Goal: Task Accomplishment & Management: Complete application form

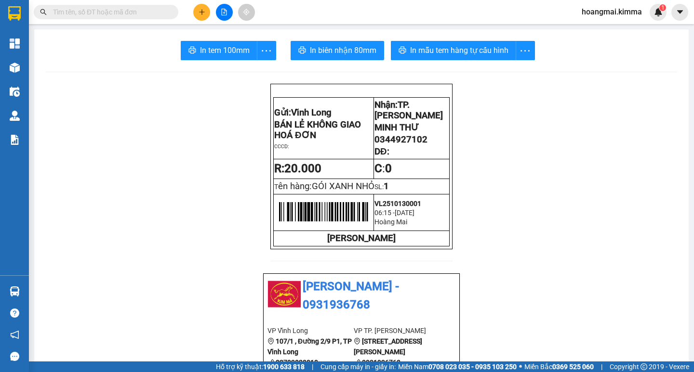
click at [198, 16] on button at bounding box center [201, 12] width 17 height 17
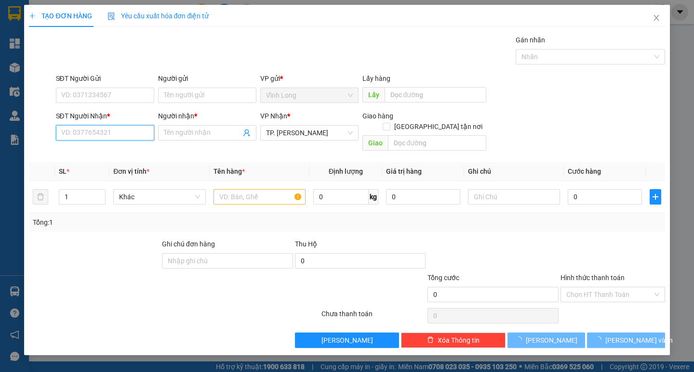
click at [119, 140] on input "SĐT Người Nhận *" at bounding box center [105, 132] width 98 height 15
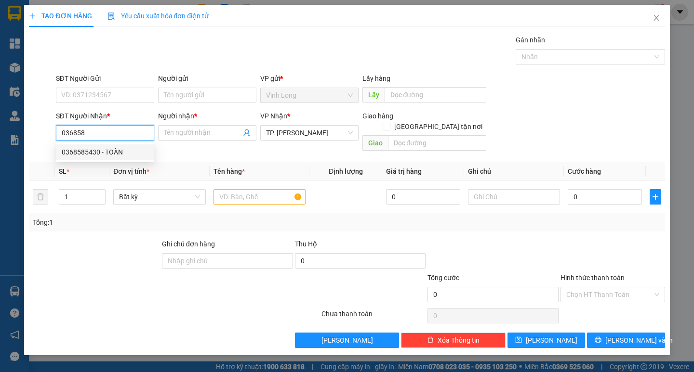
click at [119, 146] on div "0368585430 - TOÀN" at bounding box center [105, 152] width 98 height 15
type input "0368585430"
type input "TOÀN"
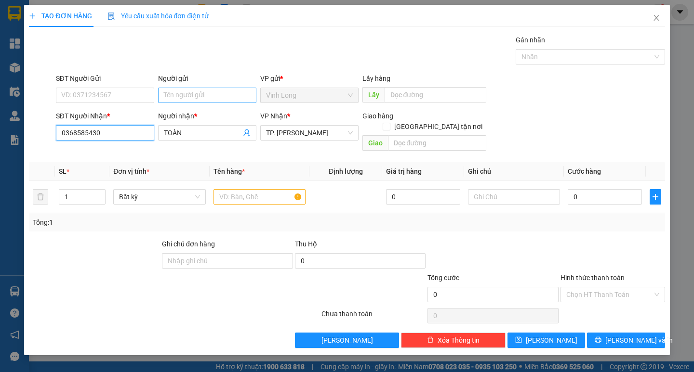
type input "0368585430"
click at [183, 95] on input "Người gửi" at bounding box center [207, 95] width 98 height 15
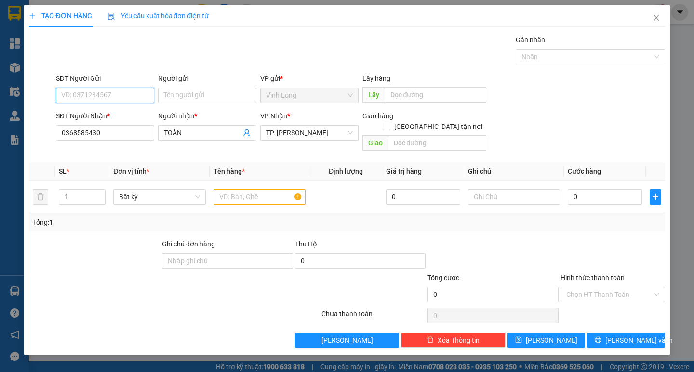
click at [125, 97] on input "SĐT Người Gửi" at bounding box center [105, 95] width 98 height 15
click at [126, 110] on div "0767227453 - TRANG" at bounding box center [117, 114] width 110 height 11
type input "0767227453"
type input "TRANG"
click at [230, 51] on div "Gói vận chuyển * Tiêu chuẩn Gán nhãn Nhãn" at bounding box center [360, 52] width 613 height 34
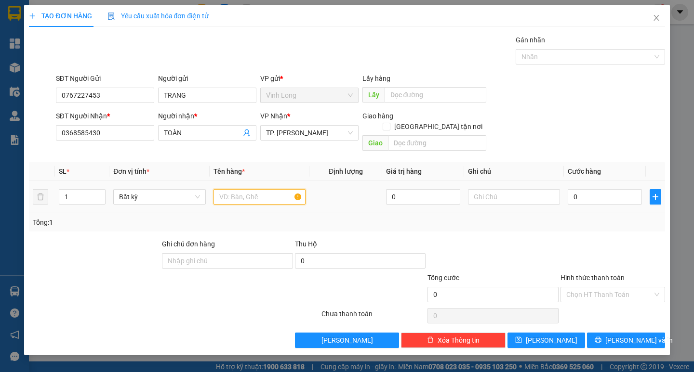
click at [258, 189] on input "text" at bounding box center [259, 196] width 92 height 15
type input "HỘP KEO VÀNG"
type input "TRANG"
type input "2"
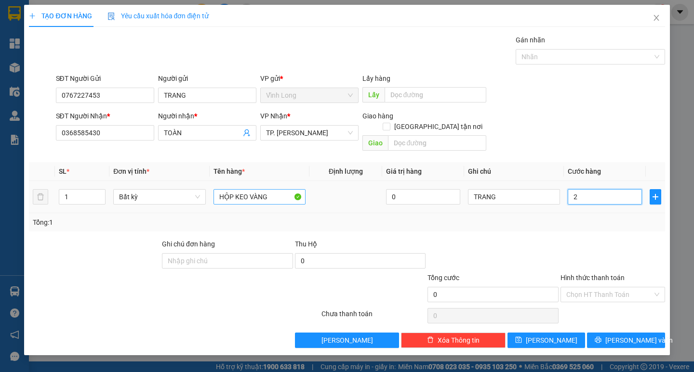
type input "2"
type input "20"
type input "20.000"
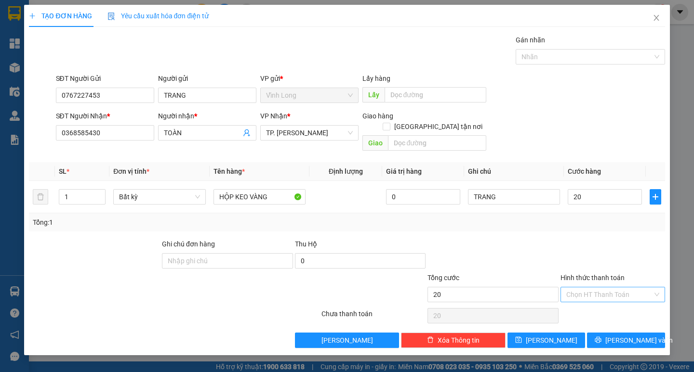
type input "20.000"
click at [596, 288] on input "Hình thức thanh toán" at bounding box center [609, 295] width 86 height 14
click at [596, 299] on div "Tại văn phòng" at bounding box center [612, 303] width 93 height 11
type input "0"
click at [631, 335] on span "Lưu và In" at bounding box center [638, 340] width 67 height 11
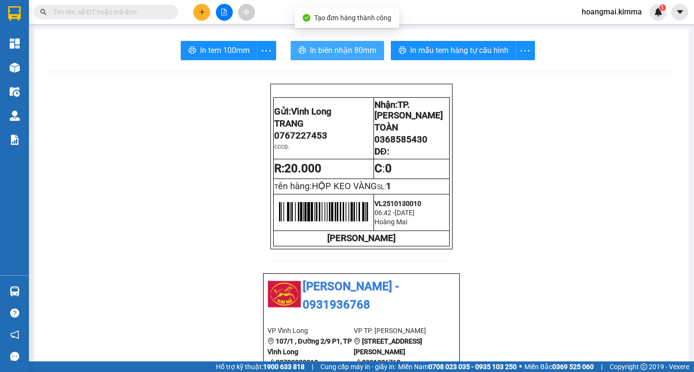
click at [318, 54] on span "In biên nhận 80mm" at bounding box center [343, 50] width 66 height 12
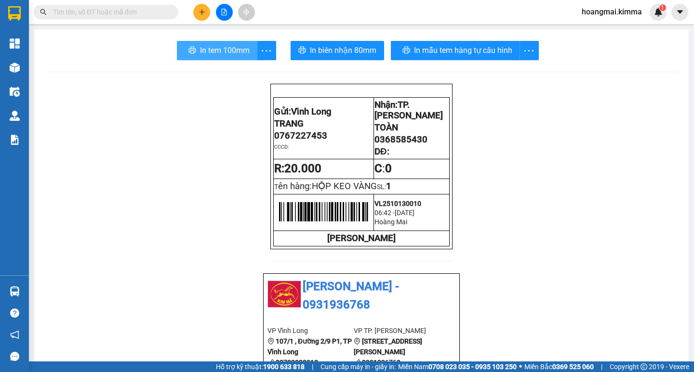
click at [203, 43] on button "In tem 100mm" at bounding box center [217, 50] width 80 height 19
click at [204, 14] on icon "plus" at bounding box center [202, 12] width 7 height 7
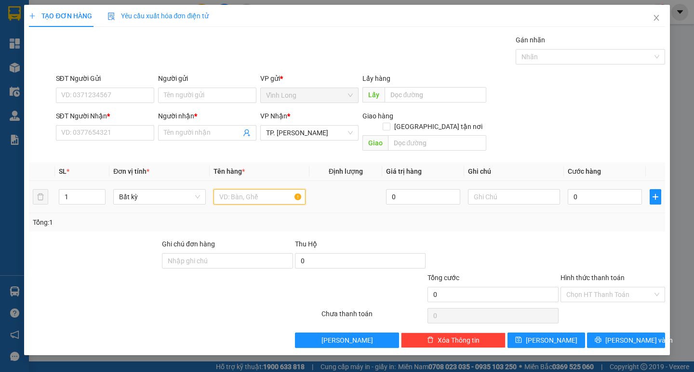
click at [243, 189] on input "text" at bounding box center [259, 196] width 92 height 15
type input "THÙNG"
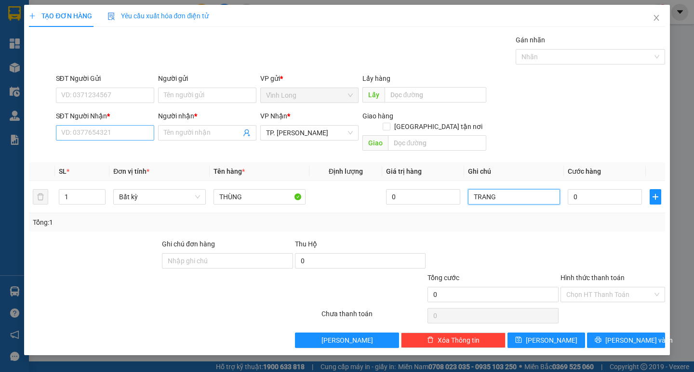
type input "TRANG"
click at [145, 138] on input "SĐT Người Nhận *" at bounding box center [105, 132] width 98 height 15
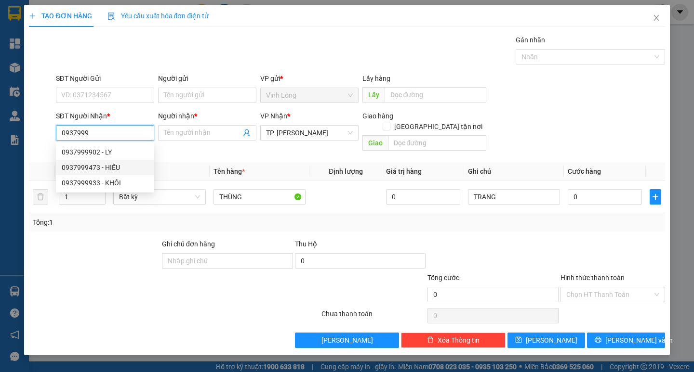
click at [125, 165] on div "0937999473 - HIẾU" at bounding box center [105, 167] width 87 height 11
type input "0937999473"
type input "HIẾU"
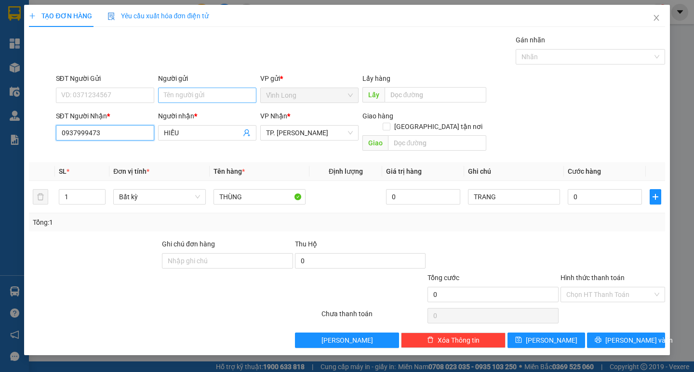
type input "0937999473"
click at [182, 98] on input "Người gửi" at bounding box center [207, 95] width 98 height 15
type input "BÁ"
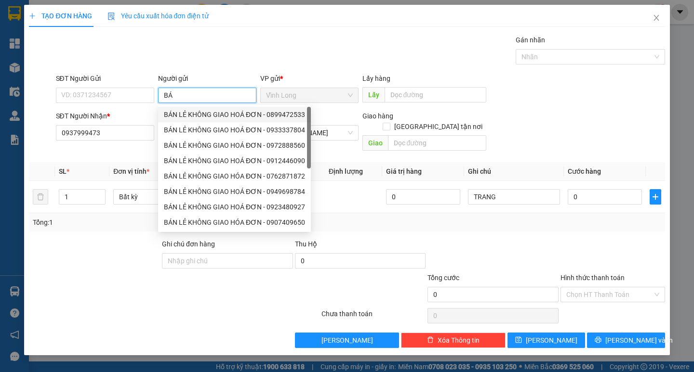
click at [189, 115] on div "BÁN LẺ KHÔNG GIAO HOÁ ĐƠN - 0899472533" at bounding box center [234, 114] width 141 height 11
type input "0899472533"
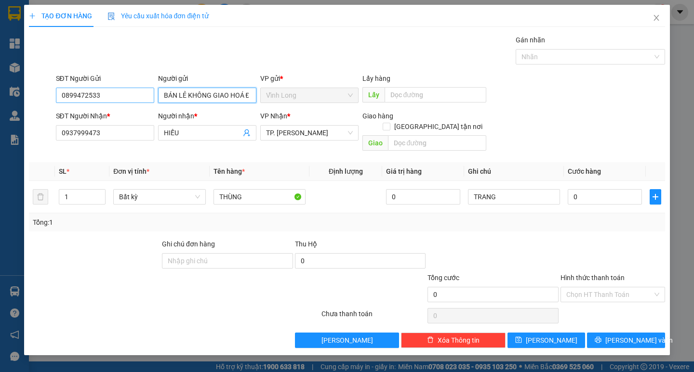
type input "BÁN LẺ KHÔNG GIAO HOÁ ĐƠN"
drag, startPoint x: 107, startPoint y: 97, endPoint x: 31, endPoint y: 91, distance: 76.4
click at [32, 92] on div "SĐT Người Gửi 0899472533 0899472533 Người gửi BÁN LẺ KHÔNG GIAO HOÁ ĐƠN VP gửi …" at bounding box center [346, 90] width 637 height 34
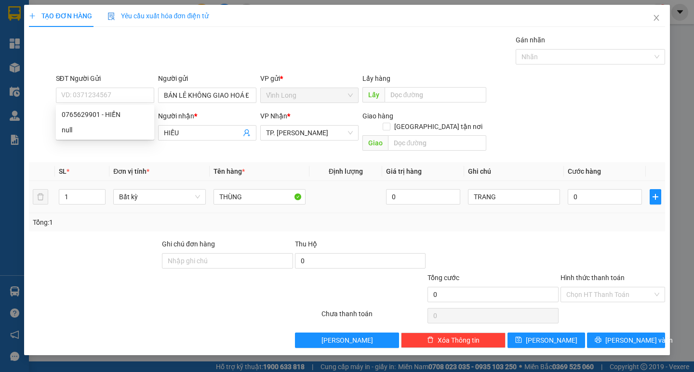
click at [597, 195] on div "0" at bounding box center [605, 196] width 74 height 19
click at [596, 189] on input "0" at bounding box center [605, 196] width 74 height 15
type input "3"
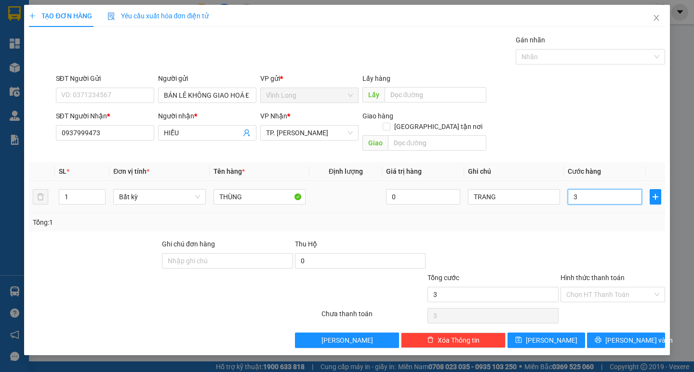
type input "30"
type input "30.000"
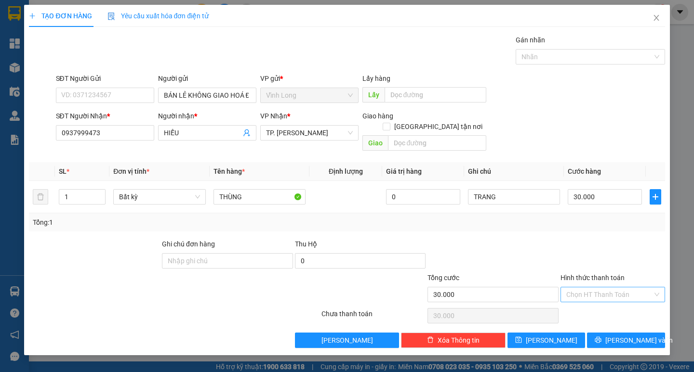
click at [586, 288] on input "Hình thức thanh toán" at bounding box center [609, 295] width 86 height 14
click at [584, 297] on div "Tại văn phòng" at bounding box center [612, 303] width 105 height 15
type input "0"
click at [601, 337] on icon "printer" at bounding box center [598, 340] width 7 height 7
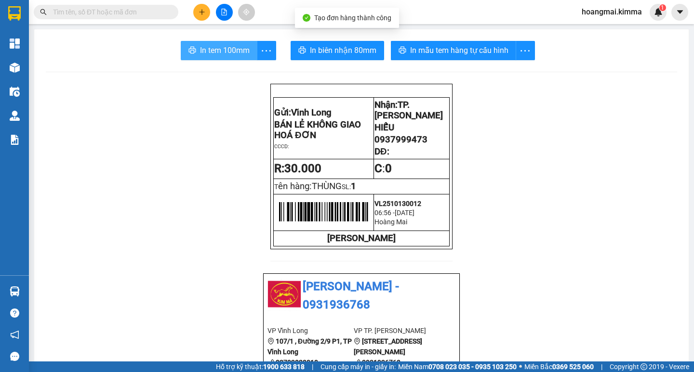
click at [200, 45] on span "In tem 100mm" at bounding box center [225, 50] width 50 height 12
click at [162, 15] on input "text" at bounding box center [110, 12] width 114 height 11
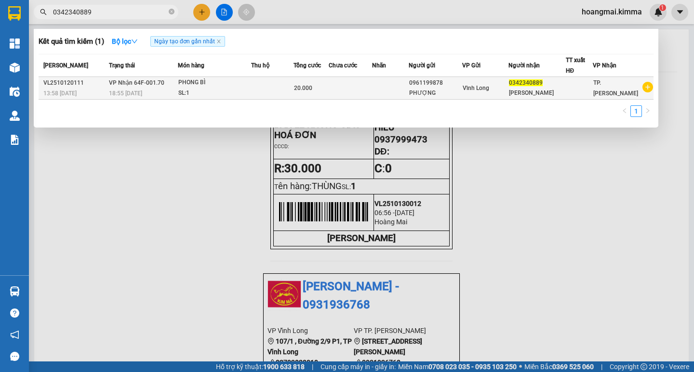
type input "0342340889"
click at [263, 95] on td at bounding box center [272, 88] width 42 height 23
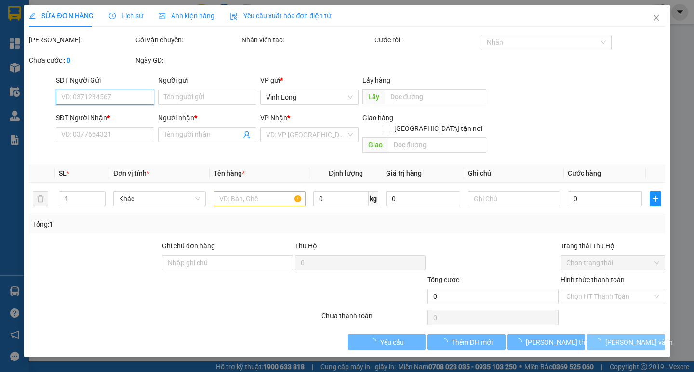
type input "0961199878"
type input "PHƯỢNG"
type input "0342340889"
type input "QUỲNH TRANG"
type input "20.000"
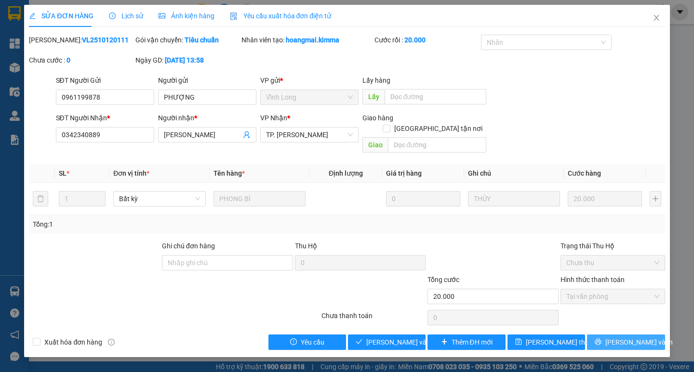
click at [638, 337] on span "Lưu và In" at bounding box center [638, 342] width 67 height 11
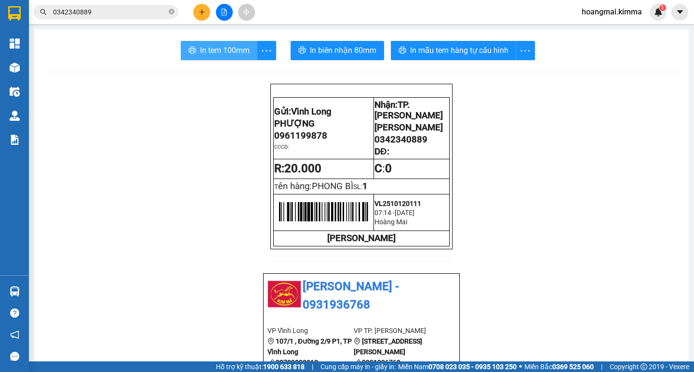
click at [224, 50] on span "In tem 100mm" at bounding box center [225, 50] width 50 height 12
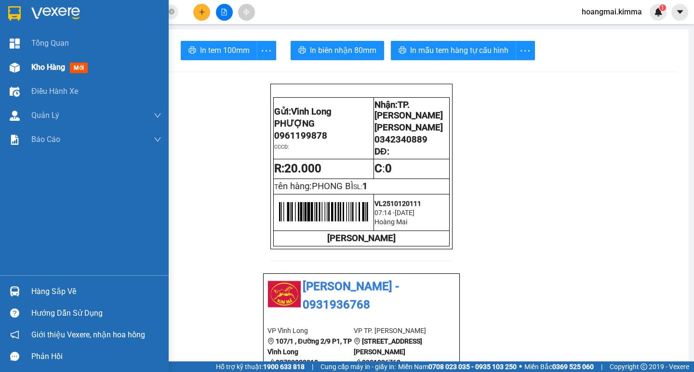
click at [55, 63] on span "Kho hàng" at bounding box center [48, 67] width 34 height 9
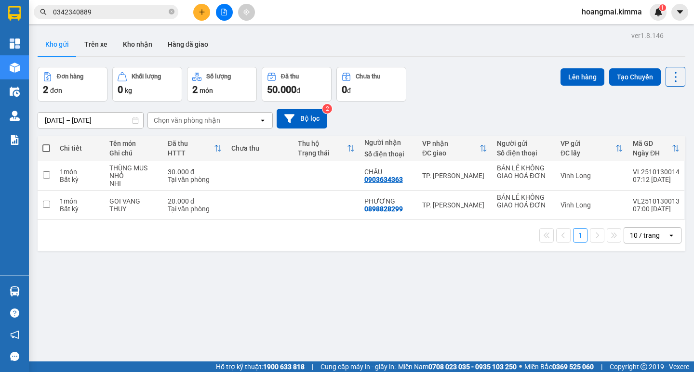
click at [638, 241] on div "10 / trang" at bounding box center [645, 235] width 43 height 15
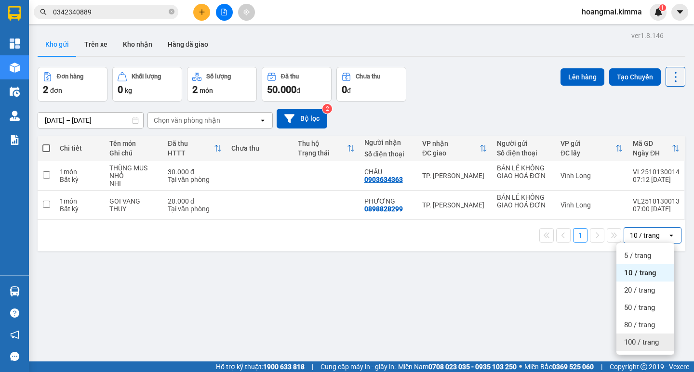
click at [638, 342] on span "100 / trang" at bounding box center [641, 343] width 35 height 10
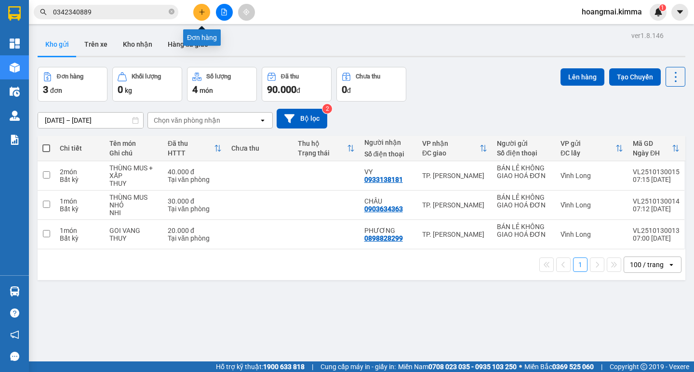
click at [203, 12] on icon "plus" at bounding box center [202, 12] width 7 height 7
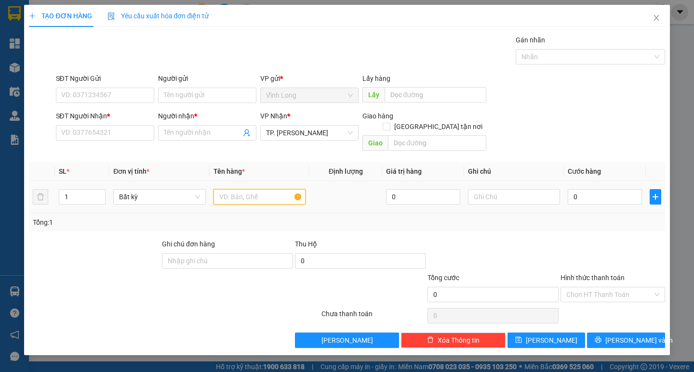
click at [255, 189] on input "text" at bounding box center [259, 196] width 92 height 15
click at [127, 141] on div "SĐT Người Nhận * VD: 0377654321" at bounding box center [105, 128] width 98 height 34
click at [127, 138] on input "SĐT Người Nhận *" at bounding box center [105, 132] width 98 height 15
type input "0918182443"
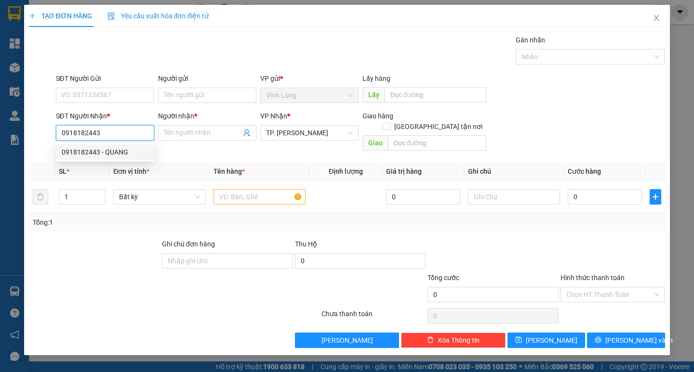
click at [119, 154] on div "0918182443 - QUANG" at bounding box center [105, 152] width 87 height 11
type input "QUANG"
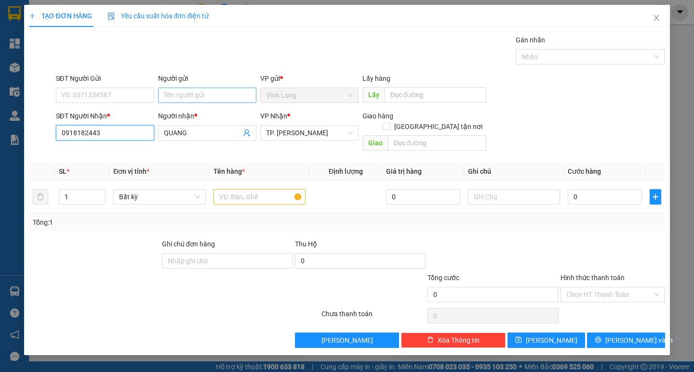
type input "0918182443"
click at [199, 93] on input "Người gửi" at bounding box center [207, 95] width 98 height 15
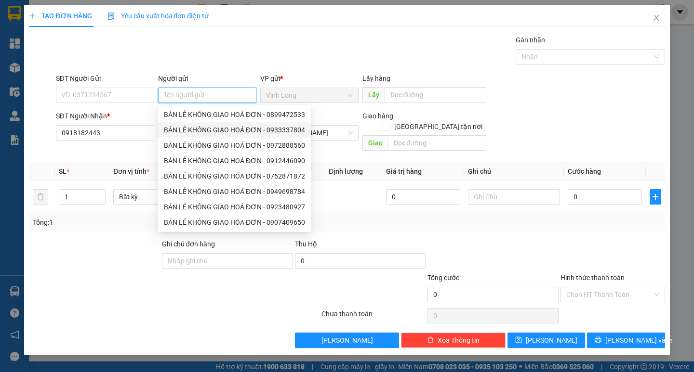
click at [205, 118] on div "BÁN LẺ KHÔNG GIAO HOÁ ĐƠN - 0899472533" at bounding box center [234, 114] width 141 height 11
type input "0899472533"
type input "BÁN LẺ KHÔNG GIAO HOÁ ĐƠN"
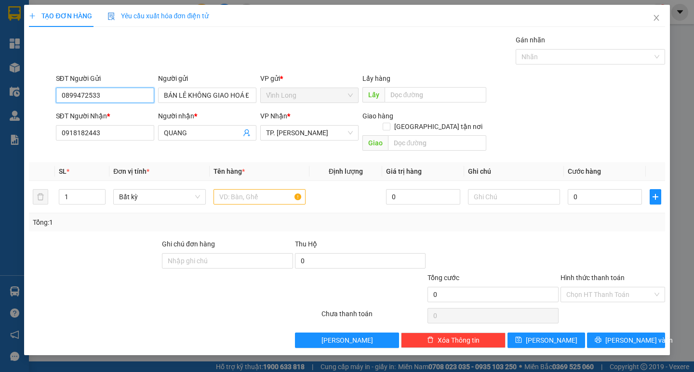
drag, startPoint x: 82, startPoint y: 97, endPoint x: 0, endPoint y: 96, distance: 82.4
click at [0, 96] on div "TẠO ĐƠN HÀNG Yêu cầu xuất hóa đơn điện tử Transit Pickup Surcharge Ids Transit …" at bounding box center [347, 186] width 694 height 372
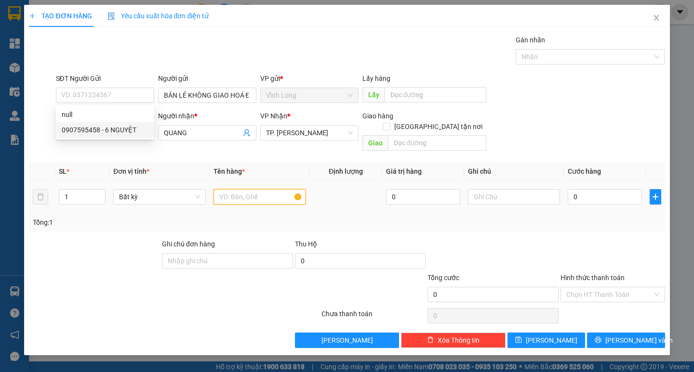
click at [240, 189] on input "text" at bounding box center [259, 196] width 92 height 15
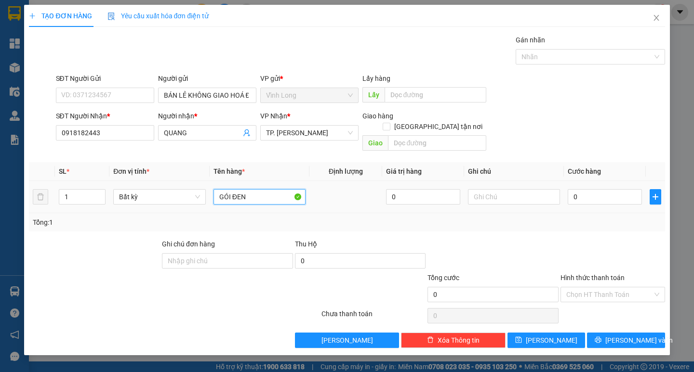
type input "GÓI ĐEN"
type input "TRANG"
type input "4"
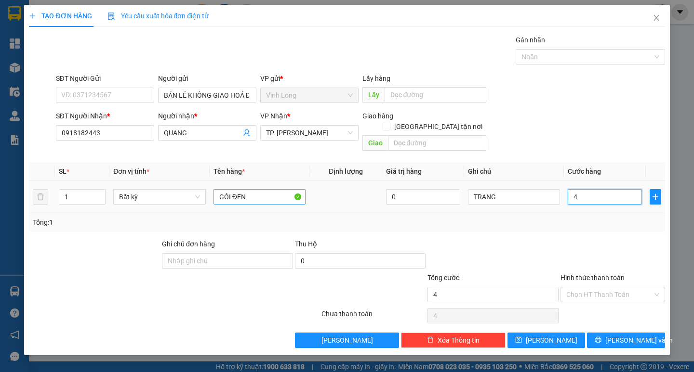
type input "40"
type input "40.000"
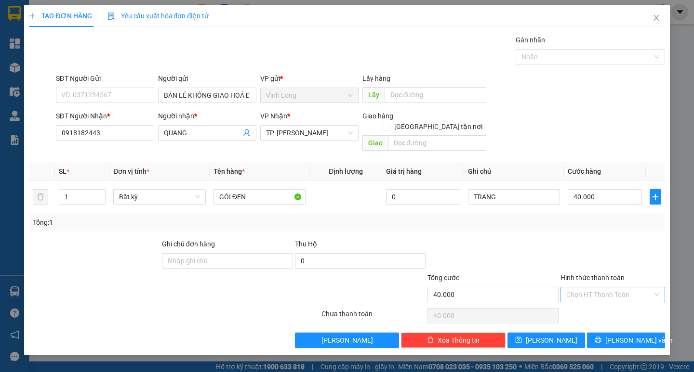
drag, startPoint x: 619, startPoint y: 278, endPoint x: 616, endPoint y: 292, distance: 13.7
click at [618, 288] on input "Hình thức thanh toán" at bounding box center [609, 295] width 86 height 14
click at [619, 301] on div "Tại văn phòng" at bounding box center [612, 303] width 93 height 11
type input "0"
click at [631, 335] on span "Lưu và In" at bounding box center [638, 340] width 67 height 11
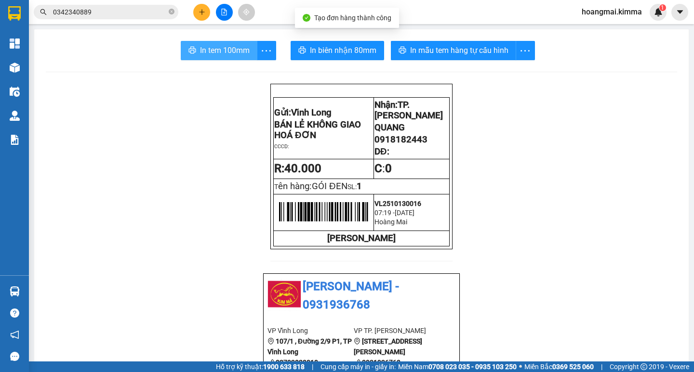
click at [225, 58] on button "In tem 100mm" at bounding box center [219, 50] width 77 height 19
click at [202, 14] on icon "plus" at bounding box center [202, 12] width 7 height 7
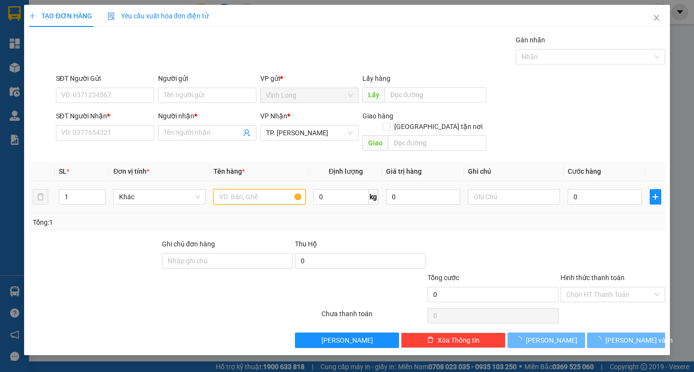
click at [237, 189] on input "text" at bounding box center [259, 196] width 92 height 15
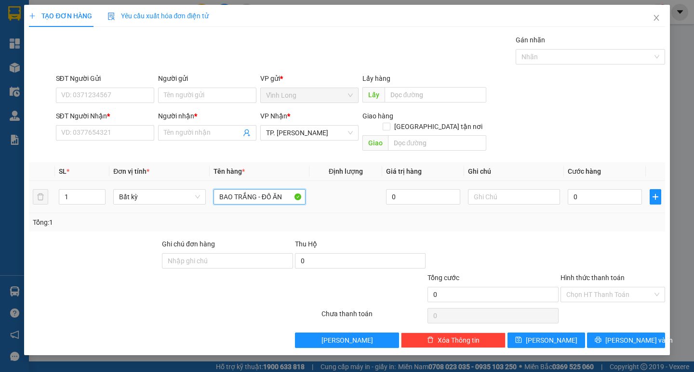
type input "BAO TRẮNG - ĐỒ ĂN"
type input "TRANG"
type input "4"
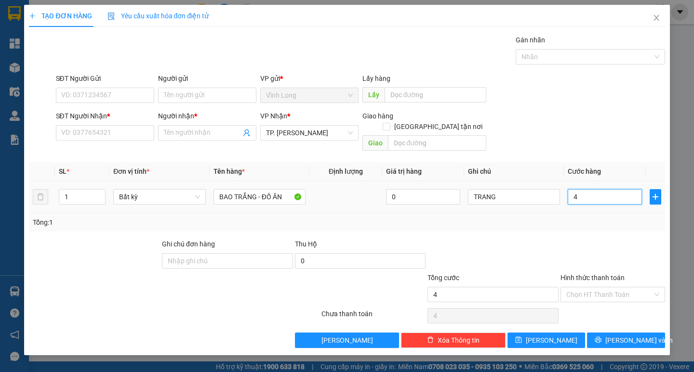
type input "40"
type input "40.000"
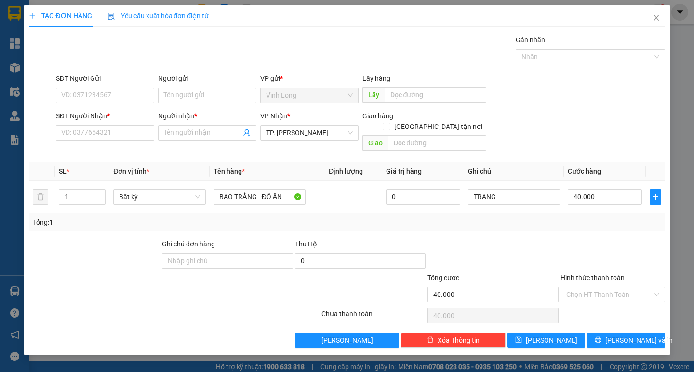
drag, startPoint x: 596, startPoint y: 284, endPoint x: 603, endPoint y: 305, distance: 21.6
click at [598, 288] on input "Hình thức thanh toán" at bounding box center [609, 295] width 86 height 14
click at [603, 305] on div "Tại văn phòng" at bounding box center [612, 303] width 93 height 11
type input "0"
click at [118, 128] on input "SĐT Người Nhận *" at bounding box center [105, 132] width 98 height 15
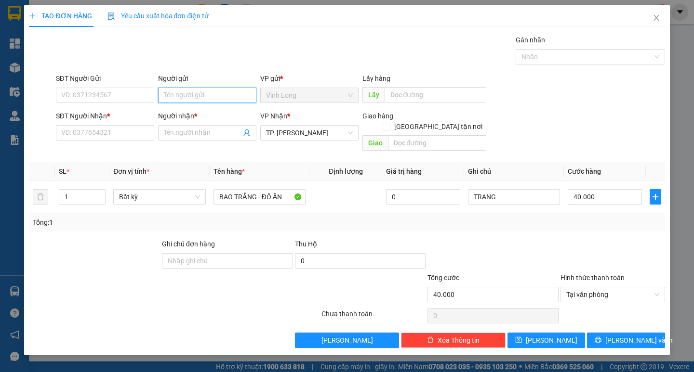
click at [185, 96] on input "Người gửi" at bounding box center [207, 95] width 98 height 15
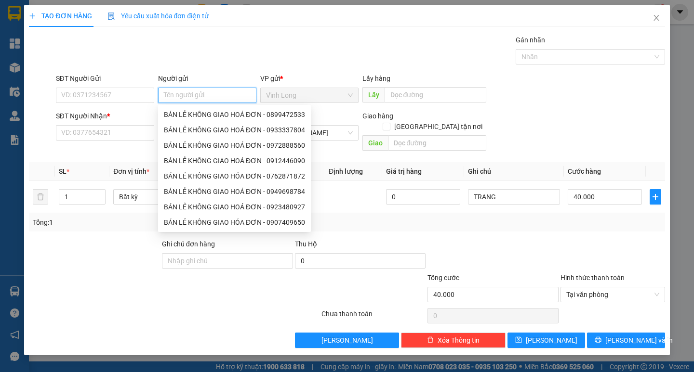
click at [185, 96] on input "Người gửi" at bounding box center [207, 95] width 98 height 15
click at [210, 113] on div "BÁN LẺ KHÔNG GIAO HOÁ ĐƠN - 0899472533" at bounding box center [234, 114] width 141 height 11
type input "0899472533"
type input "BÁN LẺ KHÔNG GIAO HOÁ ĐƠN"
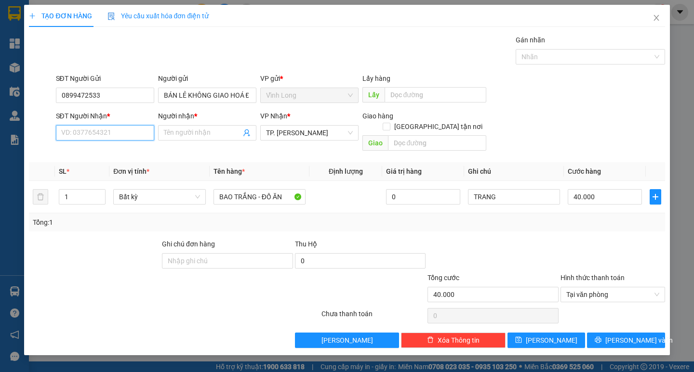
click at [107, 136] on input "SĐT Người Nhận *" at bounding box center [105, 132] width 98 height 15
drag, startPoint x: 108, startPoint y: 99, endPoint x: 18, endPoint y: 97, distance: 90.6
click at [19, 97] on div "TẠO ĐƠN HÀNG Yêu cầu xuất hóa đơn điện tử Transit Pickup Surcharge Ids Transit …" at bounding box center [347, 186] width 694 height 372
click at [102, 126] on input "SĐT Người Nhận *" at bounding box center [105, 132] width 98 height 15
type input "0903789013"
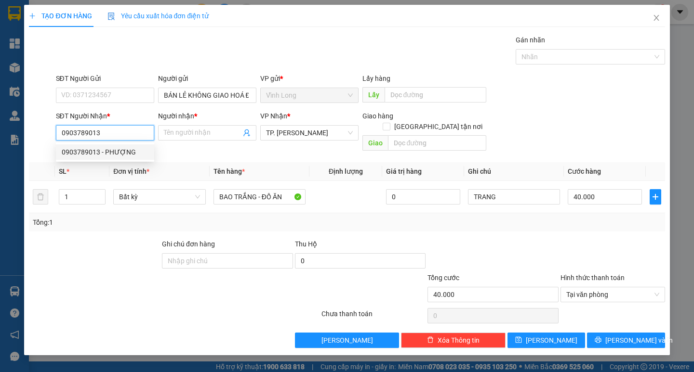
click at [106, 149] on div "0903789013 - PHƯỢNG" at bounding box center [105, 152] width 87 height 11
type input "PHƯỢNG"
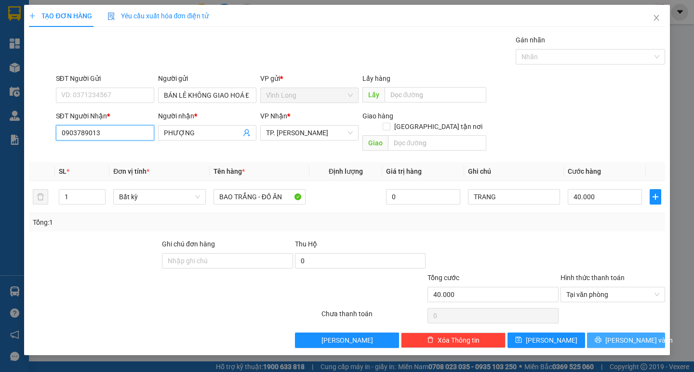
type input "0903789013"
click at [620, 335] on button "Lưu và In" at bounding box center [626, 340] width 78 height 15
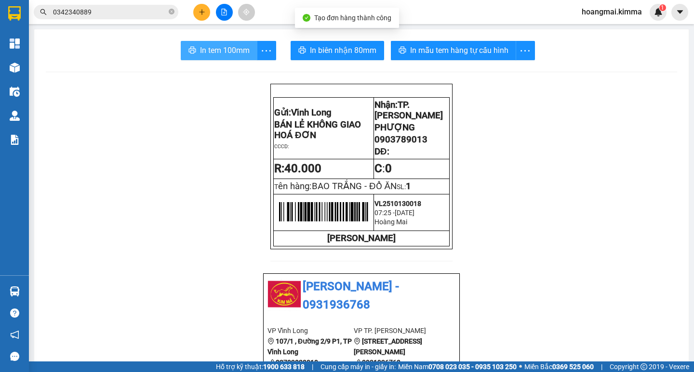
click at [238, 48] on span "In tem 100mm" at bounding box center [225, 50] width 50 height 12
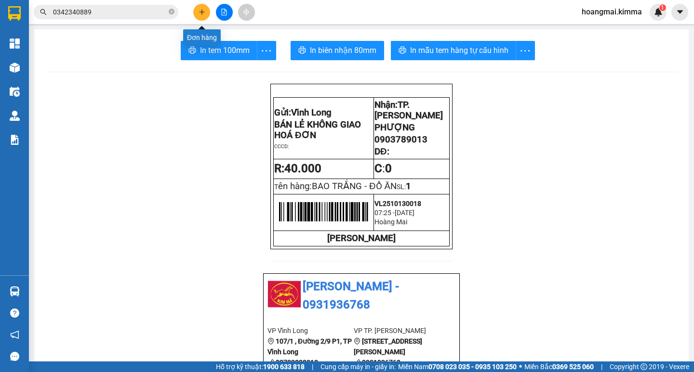
click at [198, 15] on button at bounding box center [201, 12] width 17 height 17
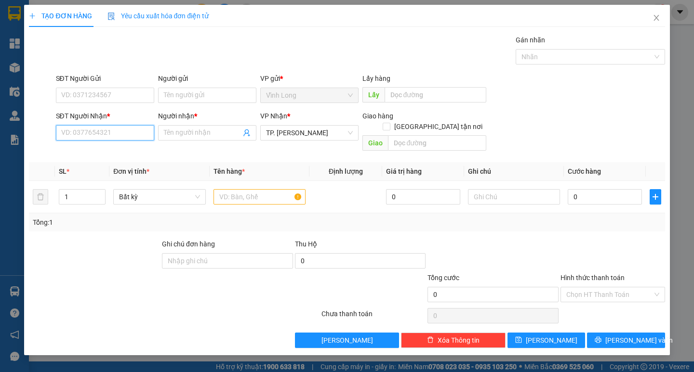
click at [123, 140] on input "SĐT Người Nhận *" at bounding box center [105, 132] width 98 height 15
click at [131, 156] on div "0847577677 - LAB ĐÔNG PHƯƠNG" at bounding box center [116, 152] width 109 height 11
type input "0847577677"
type input "LAB ĐÔNG PHƯƠNG"
type input "0847577677"
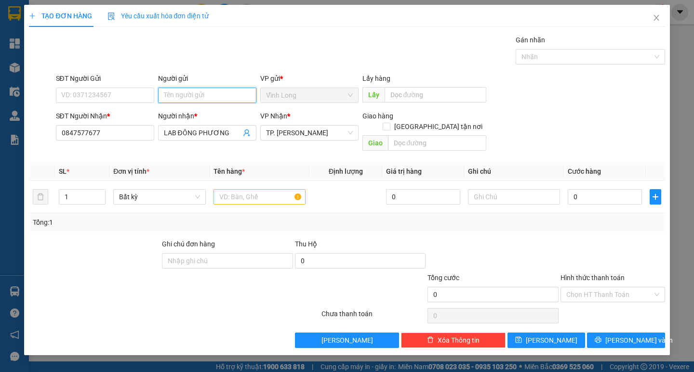
click at [186, 102] on input "Người gửi" at bounding box center [207, 95] width 98 height 15
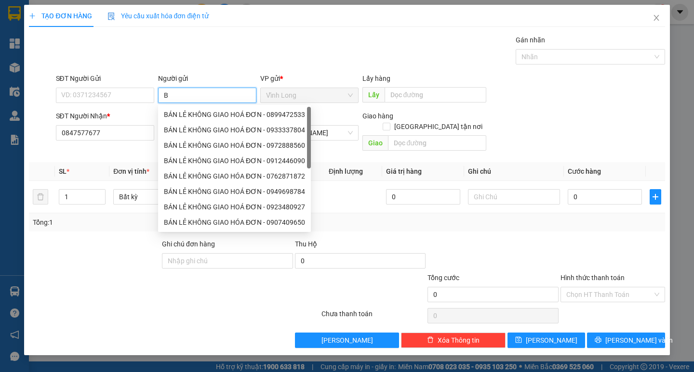
type input "BÁ"
click at [188, 119] on div "BÁN LẺ KHÔNG GIAO HOÁ ĐƠN - 0899472533" at bounding box center [234, 114] width 141 height 11
type input "0899472533"
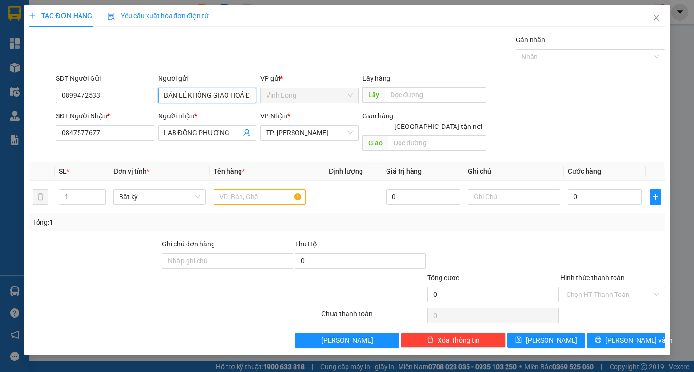
type input "BÁN LẺ KHÔNG GIAO HOÁ ĐƠN"
drag, startPoint x: 114, startPoint y: 96, endPoint x: 27, endPoint y: 94, distance: 86.3
click at [27, 94] on div "TẠO ĐƠN HÀNG Yêu cầu xuất hóa đơn điện tử Transit Pickup Surcharge Ids Transit …" at bounding box center [346, 180] width 645 height 351
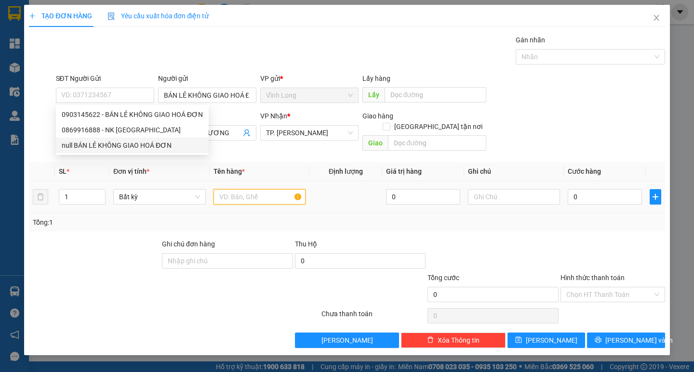
click at [249, 189] on input "text" at bounding box center [259, 196] width 92 height 15
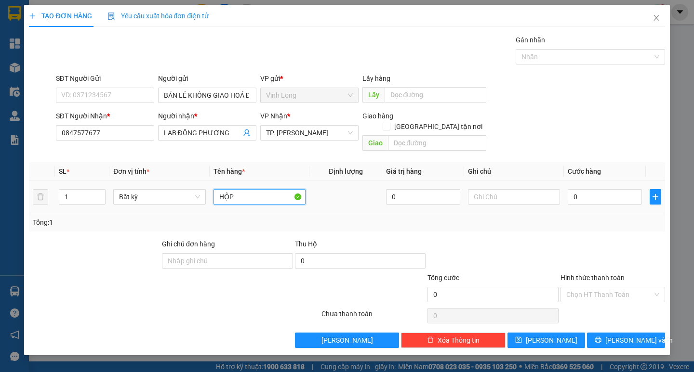
type input "HỘP"
type input "TRANG"
type input "2"
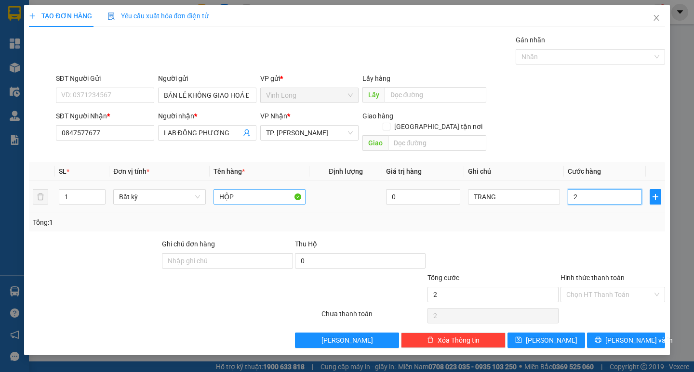
type input "20"
type input "20.000"
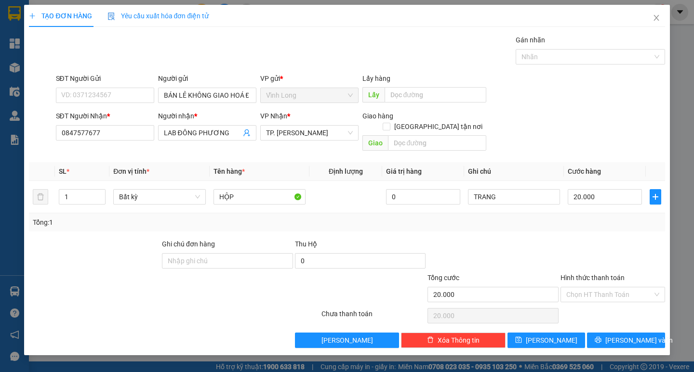
drag, startPoint x: 589, startPoint y: 290, endPoint x: 595, endPoint y: 306, distance: 17.2
click at [593, 299] on div "Transit Pickup Surcharge Ids Transit Deliver Surcharge Ids Transit Deliver Surc…" at bounding box center [346, 192] width 635 height 314
click at [595, 306] on div "Tại văn phòng" at bounding box center [612, 303] width 93 height 11
type input "0"
click at [620, 335] on span "Lưu và In" at bounding box center [638, 340] width 67 height 11
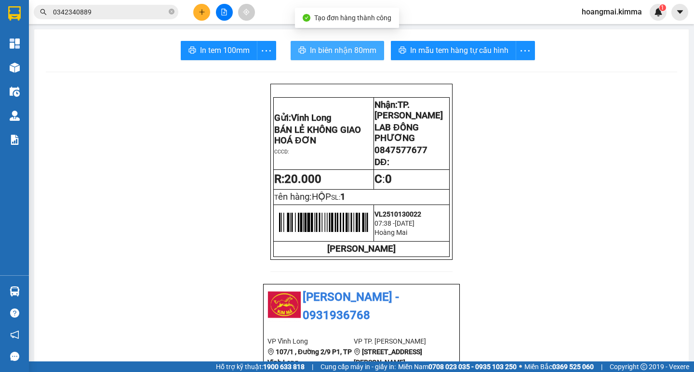
click at [313, 48] on span "In biên nhận 80mm" at bounding box center [343, 50] width 66 height 12
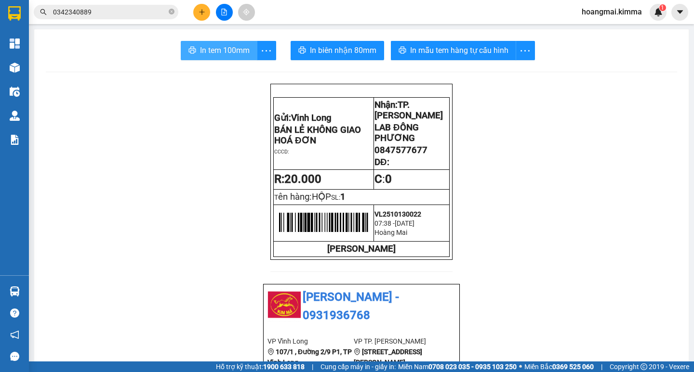
click at [228, 51] on span "In tem 100mm" at bounding box center [225, 50] width 50 height 12
click at [202, 11] on icon "plus" at bounding box center [201, 11] width 0 height 5
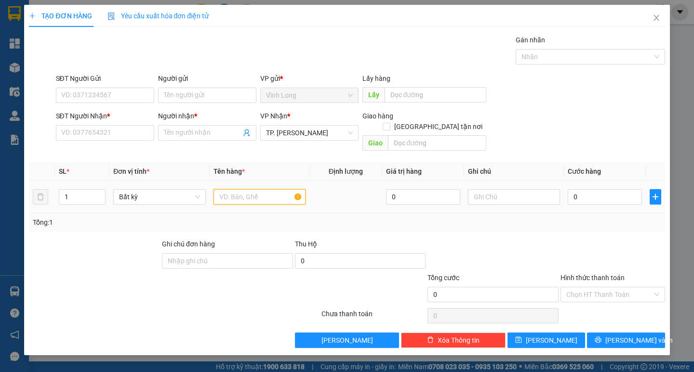
click at [239, 189] on input "text" at bounding box center [259, 196] width 92 height 15
type input "BALÔ ĐEN"
click at [128, 126] on input "SĐT Người Nhận *" at bounding box center [105, 132] width 98 height 15
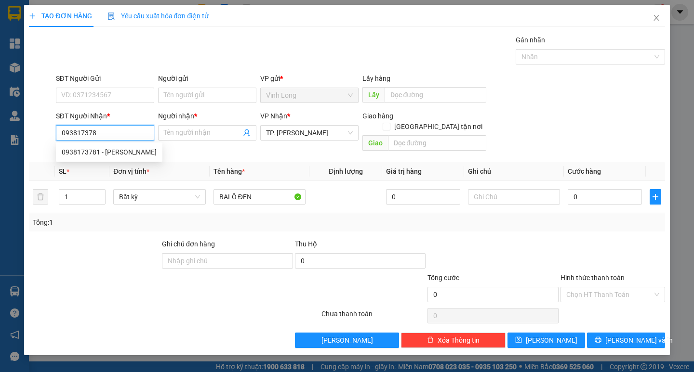
type input "0938173781"
click at [116, 150] on div "0938173781 - DUY" at bounding box center [109, 152] width 95 height 11
type input "DUY"
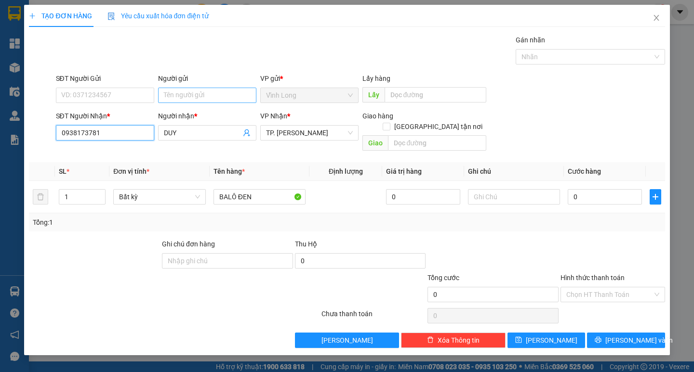
type input "0938173781"
click at [214, 92] on input "Người gửi" at bounding box center [207, 95] width 98 height 15
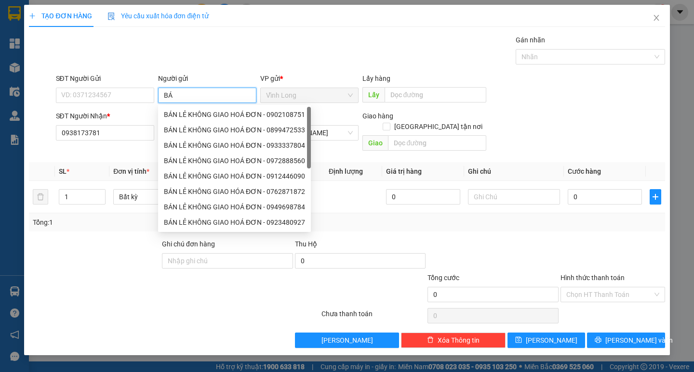
type input "BÁN"
click at [218, 118] on div "BÁN LẺ KHÔNG GIAO HOÁ ĐƠN - 0902108751" at bounding box center [234, 114] width 141 height 11
type input "0902108751"
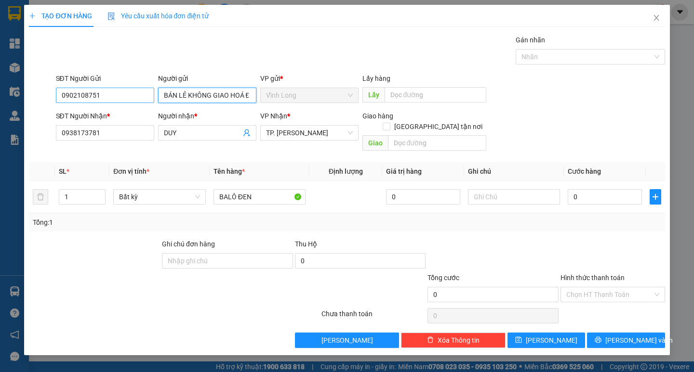
type input "BÁN LẺ KHÔNG GIAO HOÁ ĐƠN"
drag, startPoint x: 108, startPoint y: 100, endPoint x: 0, endPoint y: 100, distance: 107.9
click at [0, 100] on div "TẠO ĐƠN HÀNG Yêu cầu xuất hóa đơn điện tử Transit Pickup Surcharge Ids Transit …" at bounding box center [347, 186] width 694 height 372
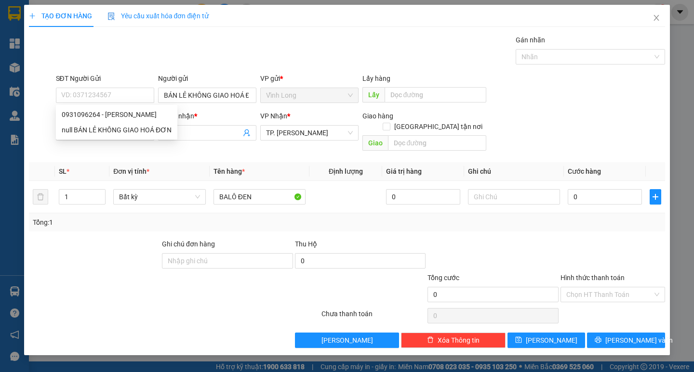
click at [300, 58] on div "Gói vận chuyển * Tiêu chuẩn Gán nhãn Nhãn" at bounding box center [360, 52] width 613 height 34
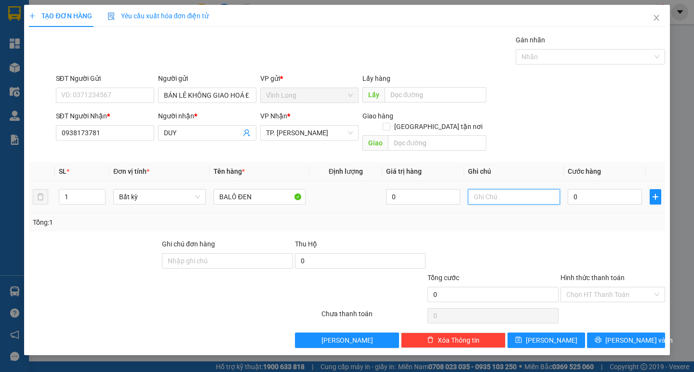
click at [520, 192] on input "text" at bounding box center [514, 196] width 92 height 15
type input "TRANG"
type input "3"
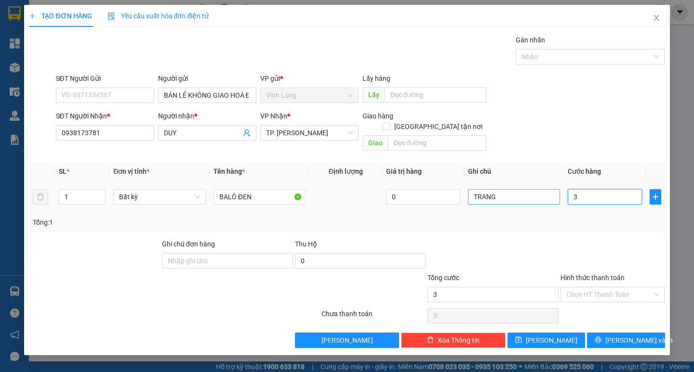
type input "30"
type input "30.000"
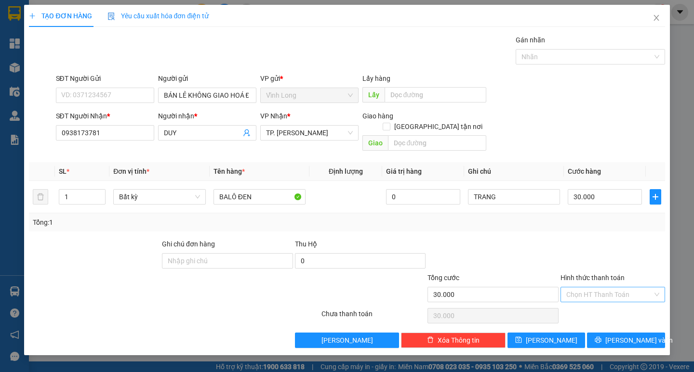
click at [600, 288] on input "Hình thức thanh toán" at bounding box center [609, 295] width 86 height 14
click at [597, 300] on div "Tại văn phòng" at bounding box center [612, 303] width 93 height 11
type input "0"
click at [637, 335] on span "Lưu và In" at bounding box center [638, 340] width 67 height 11
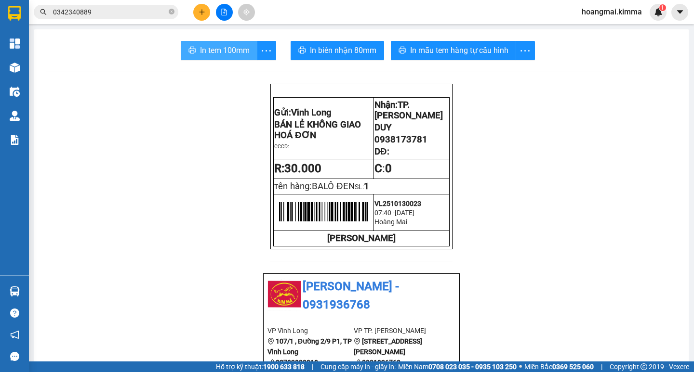
drag, startPoint x: 190, startPoint y: 61, endPoint x: 191, endPoint y: 54, distance: 6.8
click at [191, 54] on icon "printer" at bounding box center [192, 50] width 8 height 8
click at [201, 9] on icon "plus" at bounding box center [202, 12] width 7 height 7
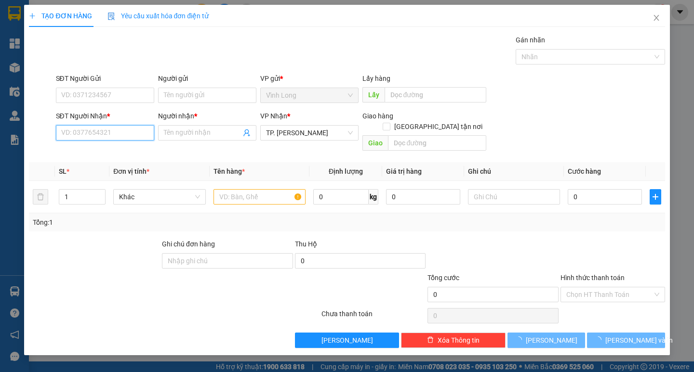
click at [104, 127] on input "SĐT Người Nhận *" at bounding box center [105, 132] width 98 height 15
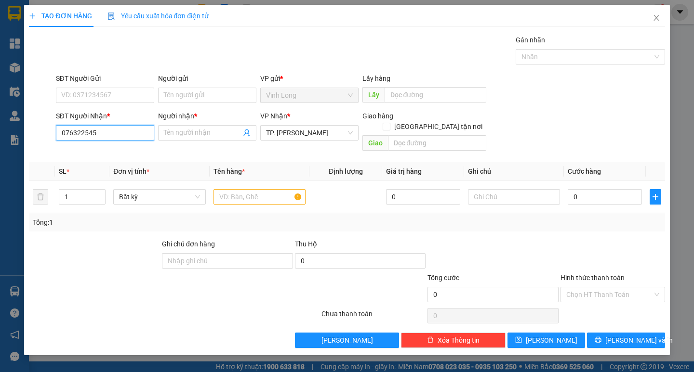
type input "0763225452"
click at [119, 148] on div "0763225452 - NHỰT ÁNH" at bounding box center [105, 152] width 87 height 11
type input "NHỰT ÁNH"
type input "0763225452"
click at [255, 189] on input "text" at bounding box center [259, 196] width 92 height 15
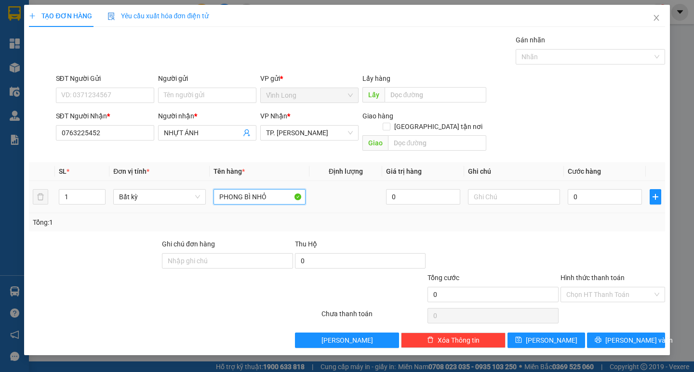
type input "PHONG BÌ NHỎ"
type input "TRANG"
type input "2"
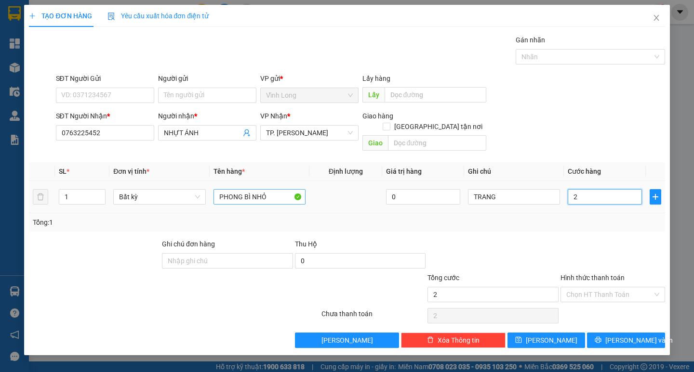
type input "20"
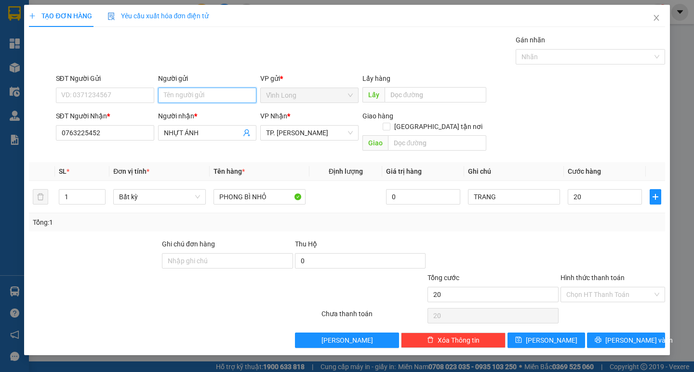
type input "20.000"
click at [217, 90] on input "Người gửi" at bounding box center [207, 95] width 98 height 15
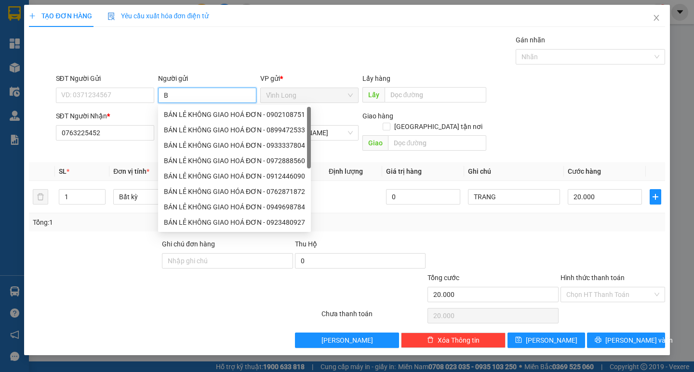
type input "BÁ"
click at [214, 116] on div "BÁN LẺ KHÔNG GIAO HOÁ ĐƠN - 0902108751" at bounding box center [234, 114] width 141 height 11
type input "0902108751"
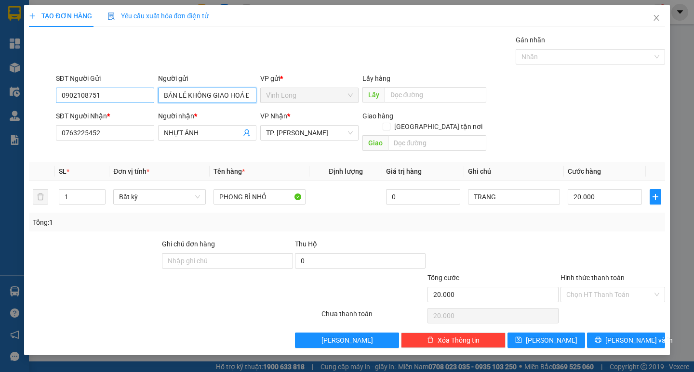
type input "BÁN LẺ KHÔNG GIAO HOÁ ĐƠN"
drag, startPoint x: 137, startPoint y: 95, endPoint x: 0, endPoint y: 95, distance: 136.8
click at [54, 95] on div "SĐT Người Gửi 0902108751" at bounding box center [105, 90] width 102 height 34
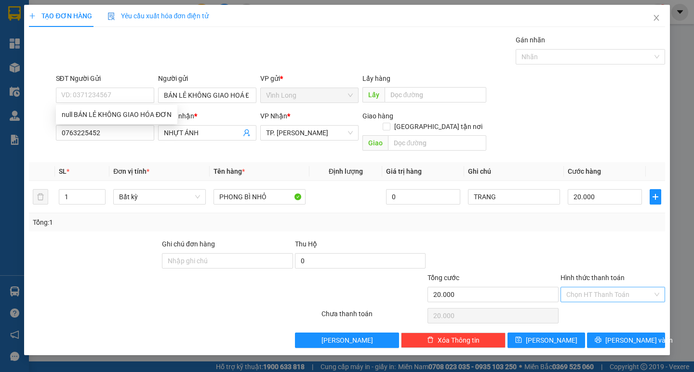
click at [598, 288] on input "Hình thức thanh toán" at bounding box center [609, 295] width 86 height 14
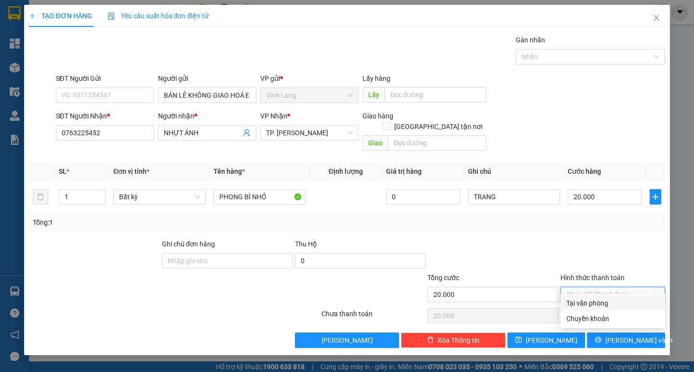
click at [593, 301] on div "Tại văn phòng" at bounding box center [612, 303] width 93 height 11
type input "0"
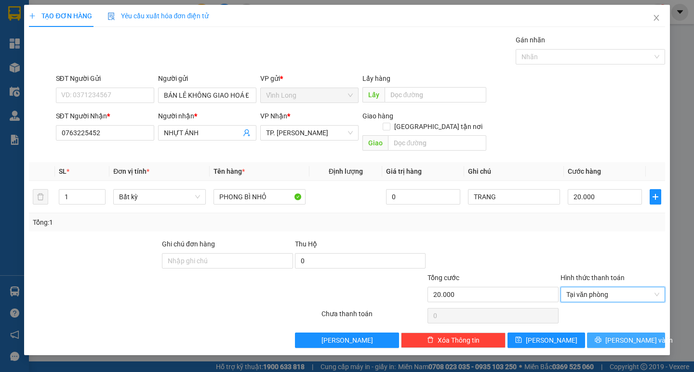
click at [619, 335] on span "Lưu và In" at bounding box center [638, 340] width 67 height 11
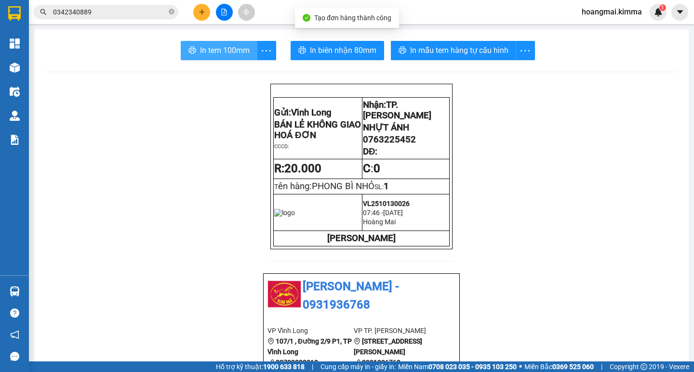
click at [242, 51] on span "In tem 100mm" at bounding box center [225, 50] width 50 height 12
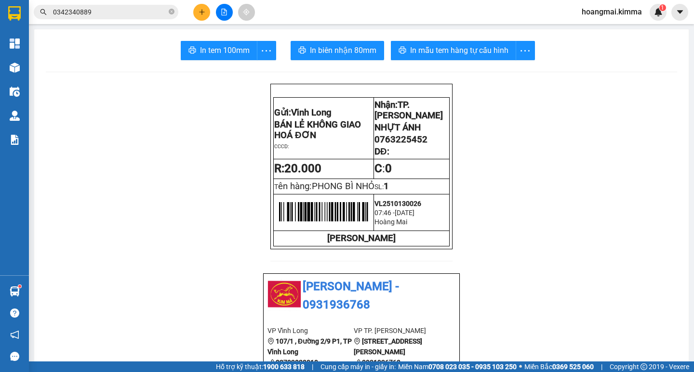
click at [202, 19] on button at bounding box center [201, 12] width 17 height 17
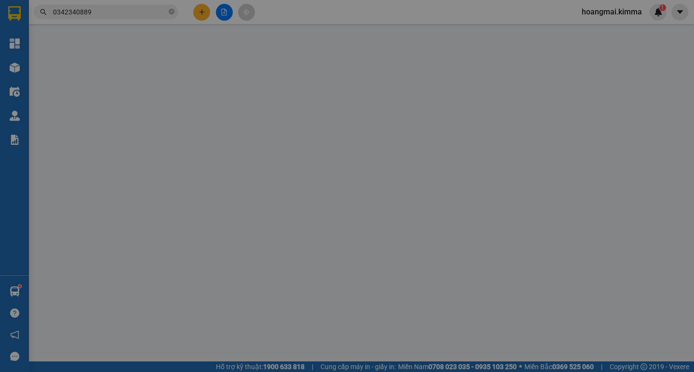
click at [200, 12] on span "Yêu cầu xuất hóa đơn điện tử" at bounding box center [158, 16] width 102 height 8
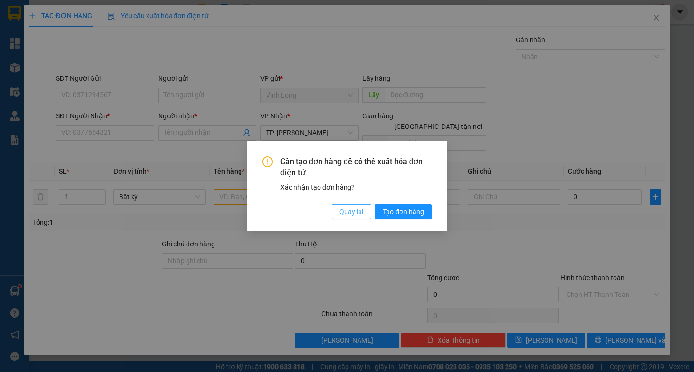
click at [347, 213] on span "Quay lại" at bounding box center [351, 212] width 24 height 11
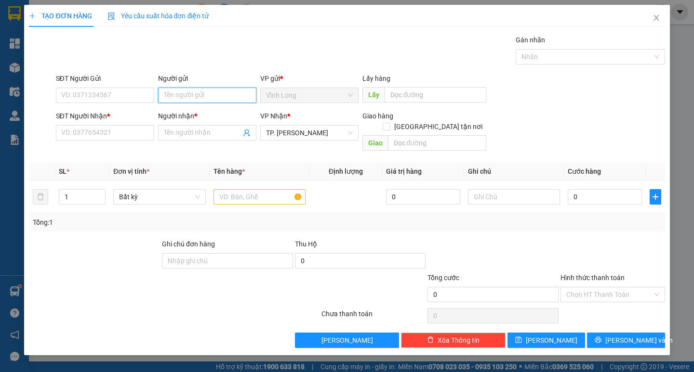
click at [209, 94] on input "Người gửi" at bounding box center [207, 95] width 98 height 15
click at [163, 95] on input "VM" at bounding box center [207, 95] width 98 height 15
type input "TVM"
click at [126, 129] on input "SĐT Người Nhận *" at bounding box center [105, 132] width 98 height 15
type input "0368115139"
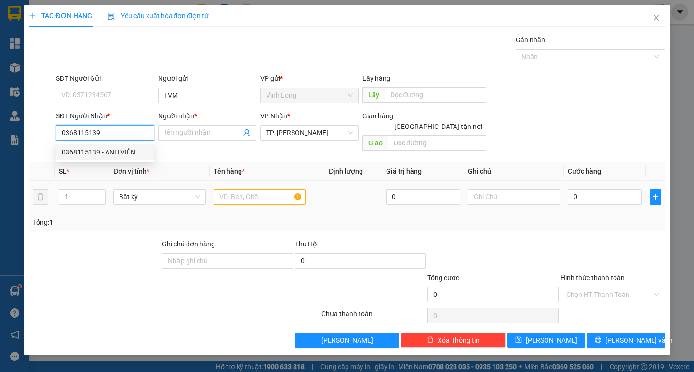
drag, startPoint x: 133, startPoint y: 154, endPoint x: 247, endPoint y: 188, distance: 118.7
click at [132, 154] on div "0368115139 - ANH VIỄN" at bounding box center [105, 152] width 87 height 11
type input "ANH VIỄN"
type input "0368115139"
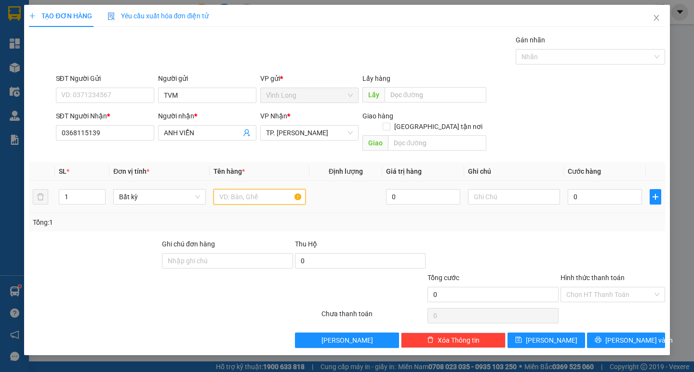
click at [250, 189] on input "text" at bounding box center [259, 196] width 92 height 15
type input "GÓI NP"
type input "TRANG"
type input "4"
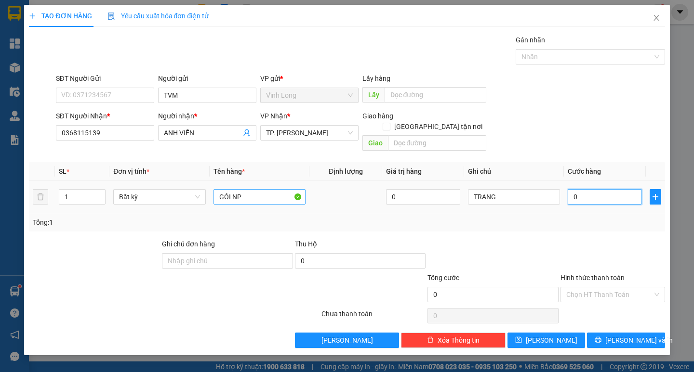
type input "4"
type input "40"
type input "40.000"
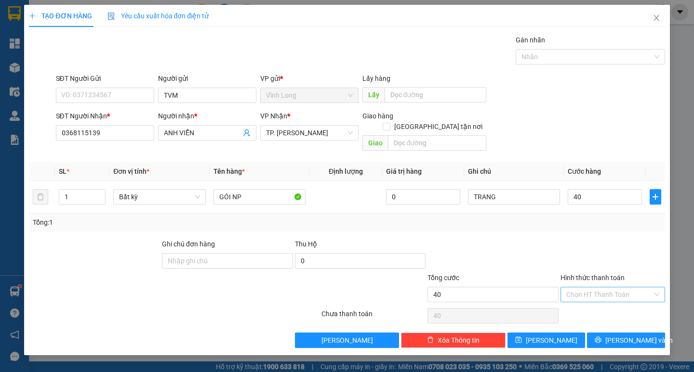
type input "40.000"
click at [600, 290] on input "Hình thức thanh toán" at bounding box center [609, 295] width 86 height 14
click at [603, 309] on div "Tại văn phòng" at bounding box center [612, 303] width 105 height 15
type input "0"
click at [620, 335] on span "Lưu và In" at bounding box center [638, 340] width 67 height 11
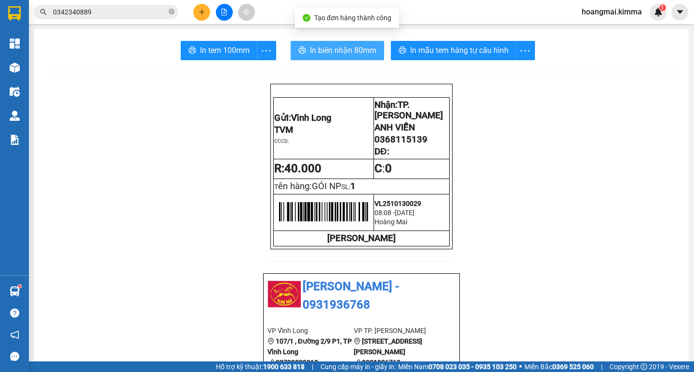
click at [301, 51] on icon "printer" at bounding box center [301, 50] width 7 height 7
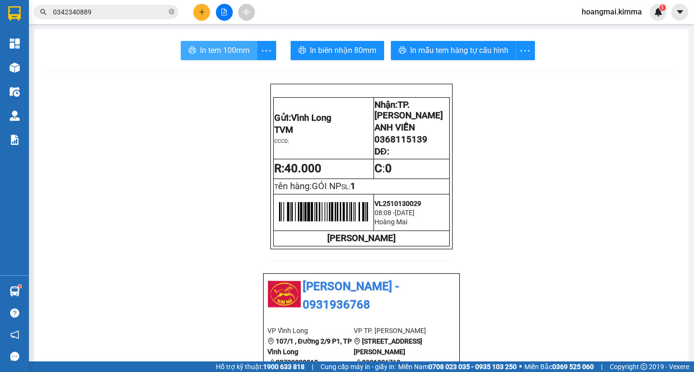
click at [200, 53] on span "In tem 100mm" at bounding box center [225, 50] width 50 height 12
click at [200, 17] on button at bounding box center [201, 12] width 17 height 17
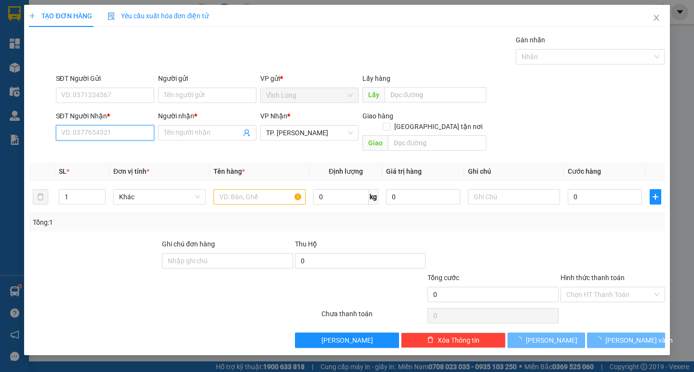
click at [140, 131] on input "SĐT Người Nhận *" at bounding box center [105, 132] width 98 height 15
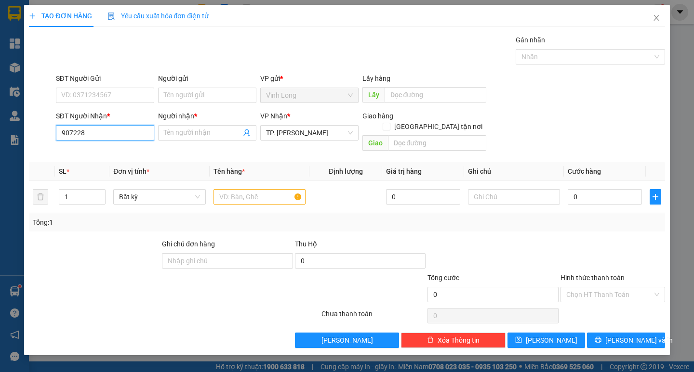
click at [58, 132] on input "907228" at bounding box center [105, 132] width 98 height 15
click at [101, 135] on input "0907228" at bounding box center [105, 132] width 98 height 15
click at [111, 153] on div "0907228717 - TUYẾT NHUNG" at bounding box center [109, 152] width 95 height 11
type input "0907228717"
type input "TUYẾT NHUNG"
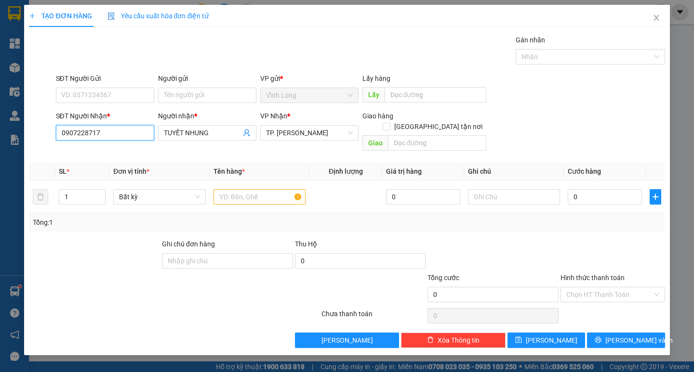
type input "0907228717"
click at [189, 86] on div "Người gửi" at bounding box center [207, 80] width 98 height 14
click at [196, 95] on input "Người gửi" at bounding box center [207, 95] width 98 height 15
click at [228, 189] on input "text" at bounding box center [259, 196] width 92 height 15
click at [203, 101] on input "Người gửi" at bounding box center [207, 95] width 98 height 15
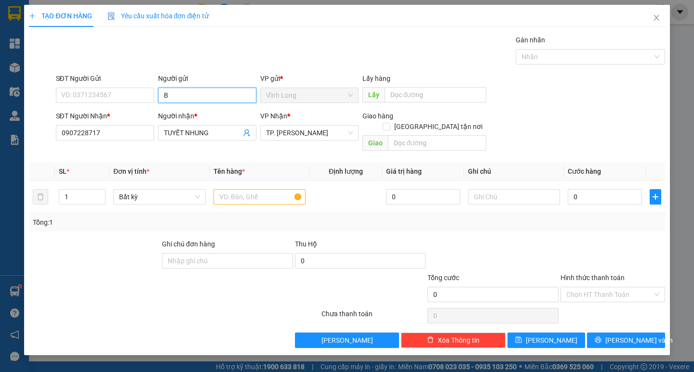
type input "BÁ"
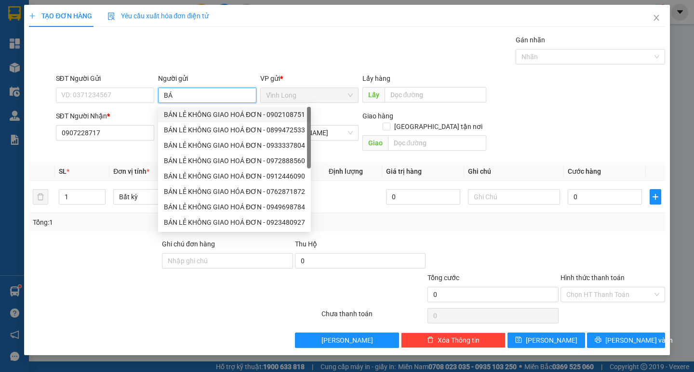
click at [189, 115] on div "BÁN LẺ KHÔNG GIAO HOÁ ĐƠN - 0902108751" at bounding box center [234, 114] width 141 height 11
type input "0902108751"
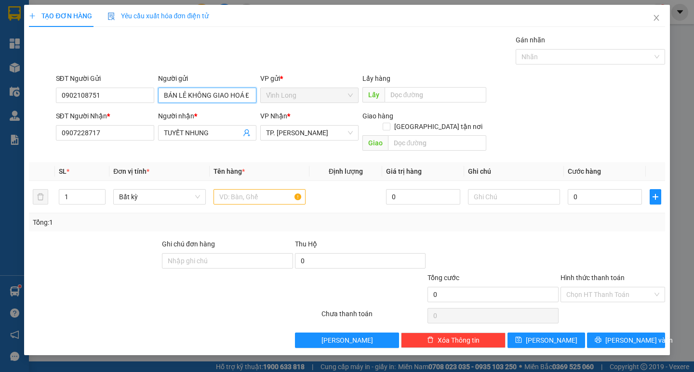
type input "BÁN LẺ KHÔNG GIAO HOÁ ĐƠN"
drag, startPoint x: 43, startPoint y: 95, endPoint x: 0, endPoint y: 93, distance: 43.4
click at [0, 94] on div "TẠO ĐƠN HÀNG Yêu cầu xuất hóa đơn điện tử Transit Pickup Surcharge Ids Transit …" at bounding box center [347, 186] width 694 height 372
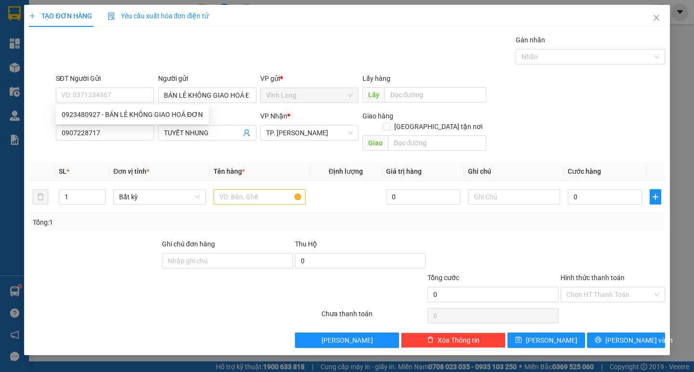
click at [195, 42] on div "Gói vận chuyển * Tiêu chuẩn Gán nhãn Nhãn" at bounding box center [360, 52] width 613 height 34
click at [260, 192] on input "text" at bounding box center [259, 196] width 92 height 15
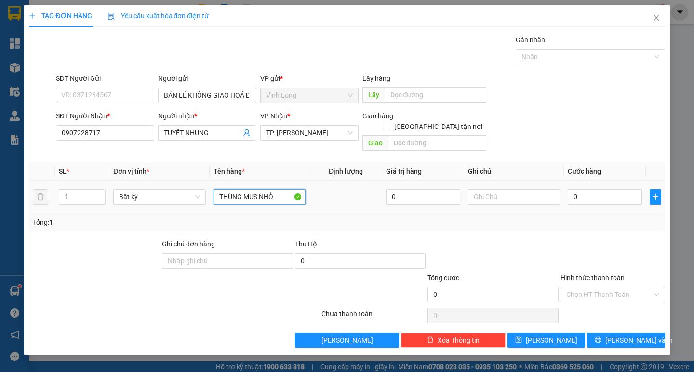
type input "THÙNG MUS NHỎ"
type input "TRANG"
type input "3"
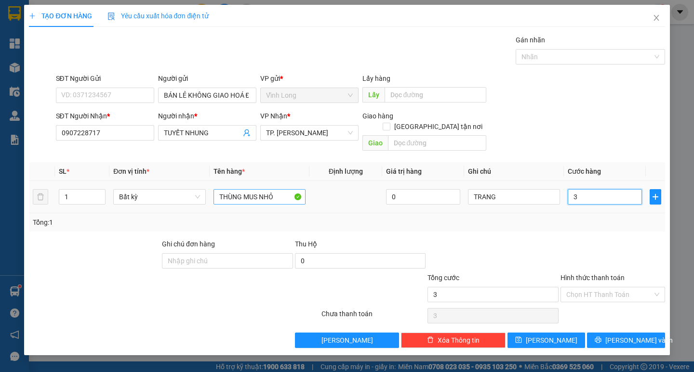
type input "30"
type input "30.000"
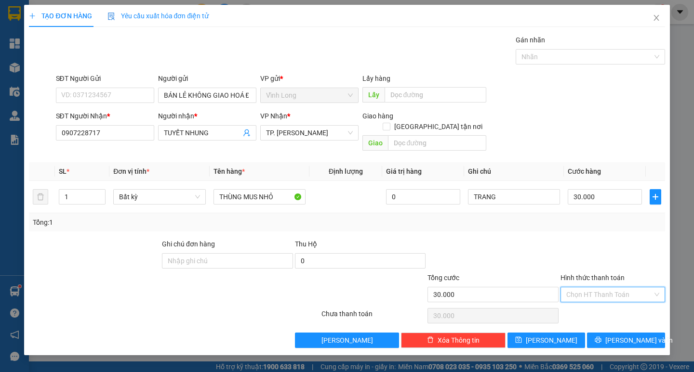
click at [596, 288] on input "Hình thức thanh toán" at bounding box center [609, 295] width 86 height 14
click at [596, 299] on div "Tại văn phòng" at bounding box center [612, 303] width 93 height 11
type input "0"
click at [632, 335] on span "Lưu và In" at bounding box center [638, 340] width 67 height 11
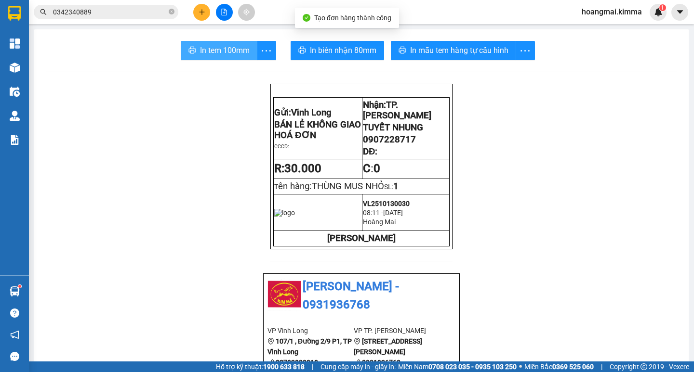
click at [231, 51] on span "In tem 100mm" at bounding box center [225, 50] width 50 height 12
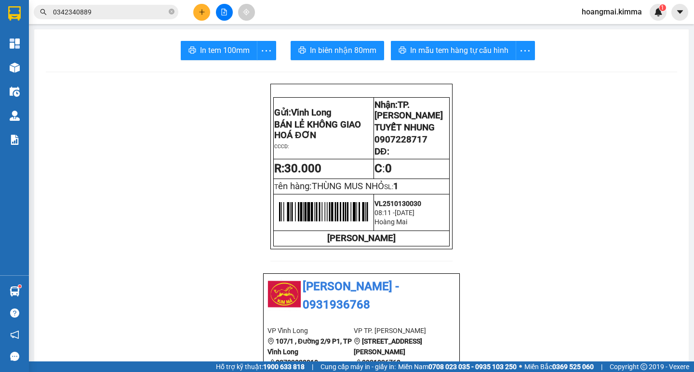
click at [202, 14] on icon "plus" at bounding box center [201, 11] width 0 height 5
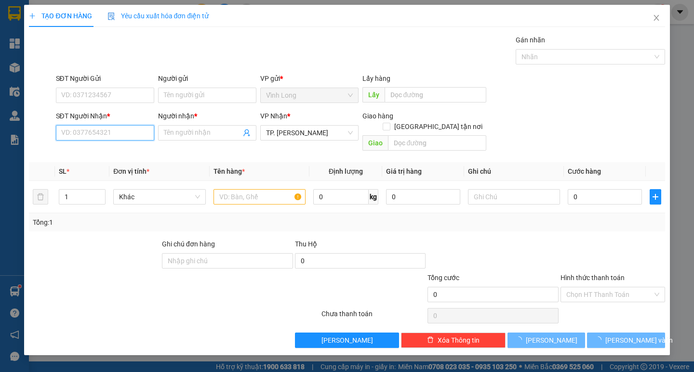
click at [89, 135] on input "SĐT Người Nhận *" at bounding box center [105, 132] width 98 height 15
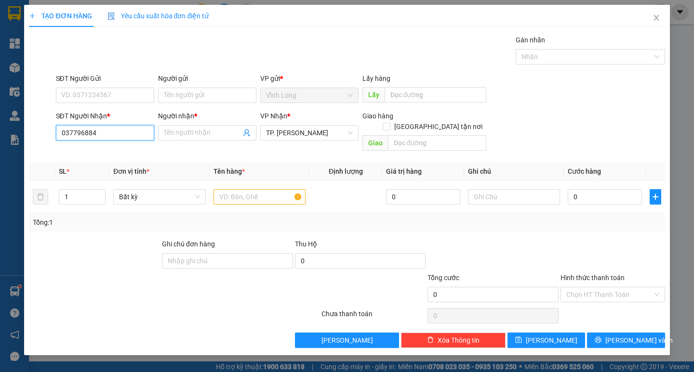
type input "0377968840"
click at [108, 153] on div "0377968840 - CHỊ QUYÊN" at bounding box center [115, 152] width 107 height 11
type input "CHỊ QUYÊN"
type input "0377968840"
drag, startPoint x: 176, startPoint y: 134, endPoint x: 117, endPoint y: 133, distance: 59.8
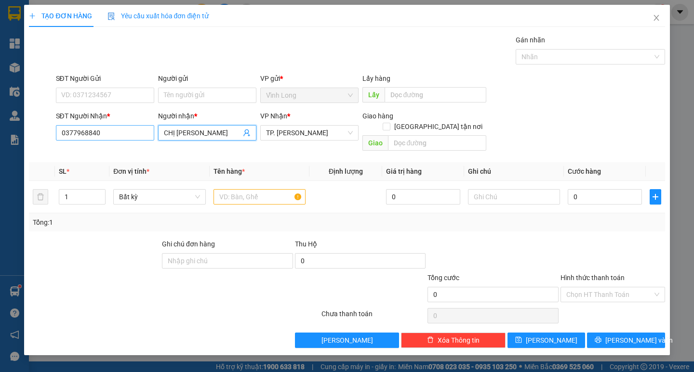
click at [129, 133] on div "SĐT Người Nhận * 0377968840 Người nhận * CHỊ QUYÊN CHỊ QUYÊN VP Nhận * TP. Hồ C…" at bounding box center [360, 133] width 613 height 44
type input "LÂM NGỌC QUYÊN"
click at [220, 189] on input "text" at bounding box center [259, 196] width 92 height 15
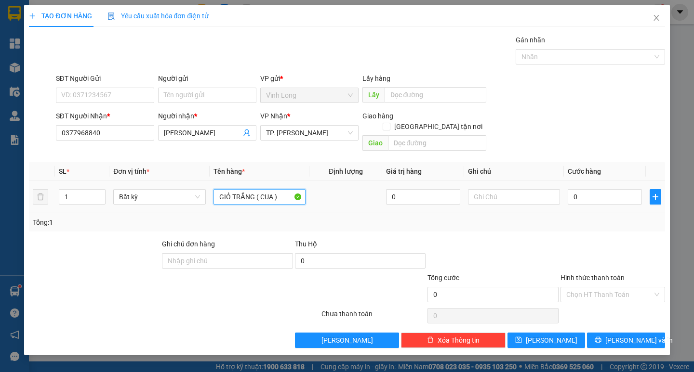
type input "GIỎ TRẮNG ( CUA )"
type input "0"
type input "TRANG"
type input "3"
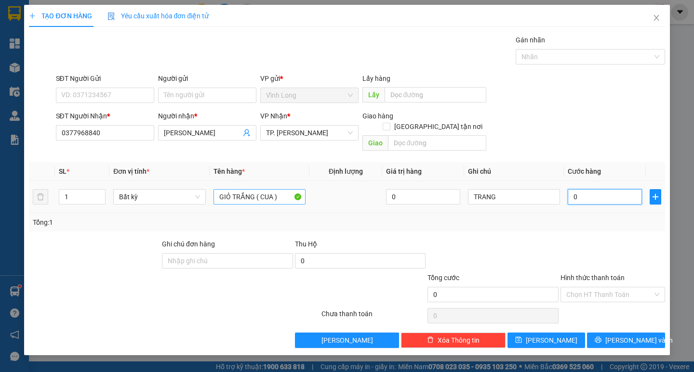
type input "3"
type input "30"
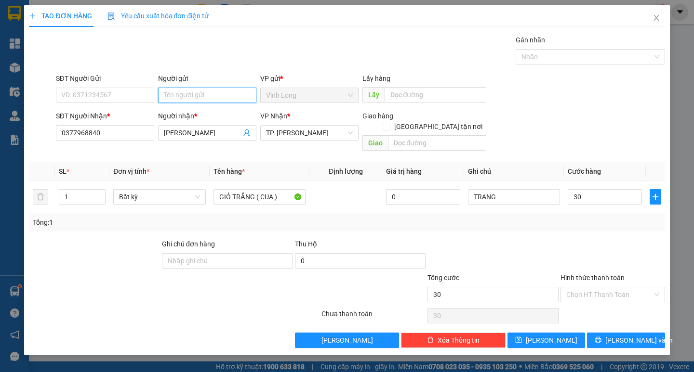
type input "30.000"
click at [187, 96] on input "Người gửi" at bounding box center [207, 95] width 98 height 15
type input "BÁN"
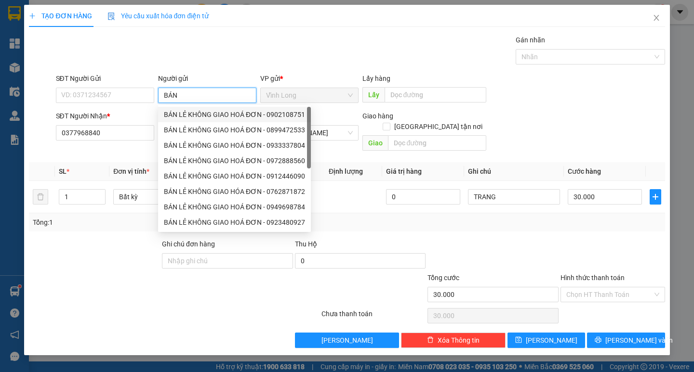
click at [201, 115] on div "BÁN LẺ KHÔNG GIAO HOÁ ĐƠN - 0902108751" at bounding box center [234, 114] width 141 height 11
type input "0902108751"
type input "BÁN LẺ KHÔNG GIAO HOÁ ĐƠN"
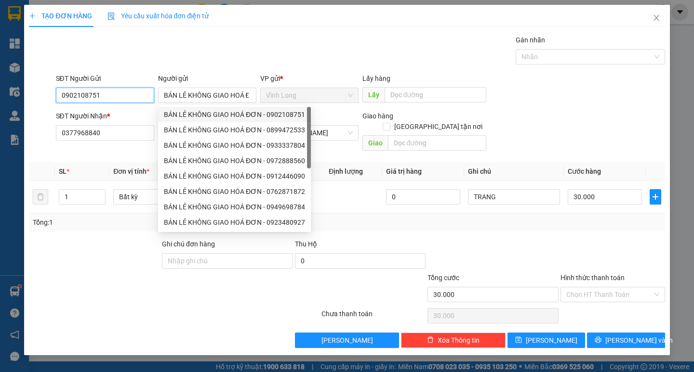
drag, startPoint x: 112, startPoint y: 100, endPoint x: 55, endPoint y: 99, distance: 57.3
click at [55, 99] on div "SĐT Người Gửi 0902108751" at bounding box center [105, 90] width 102 height 34
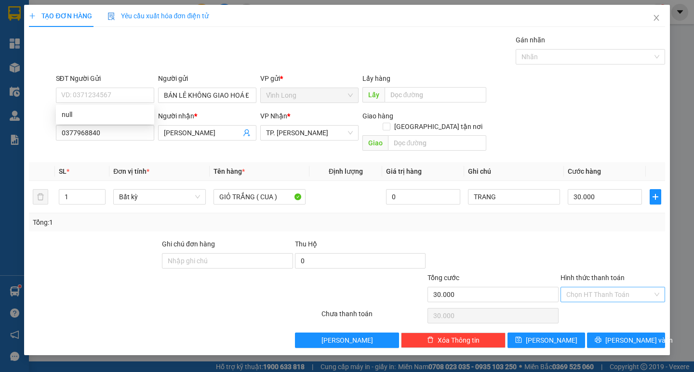
click at [596, 288] on input "Hình thức thanh toán" at bounding box center [609, 295] width 86 height 14
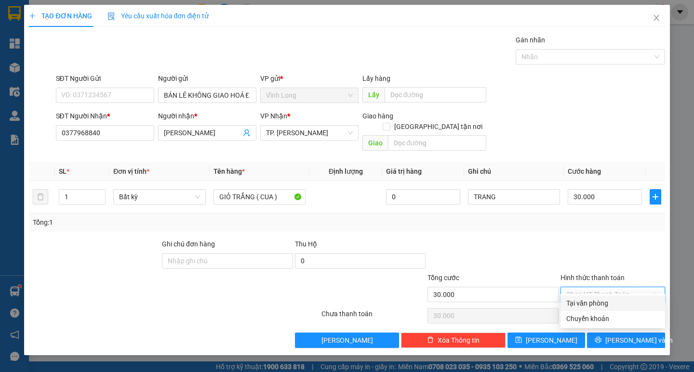
click at [598, 296] on div "Tại văn phòng" at bounding box center [612, 303] width 105 height 15
type input "0"
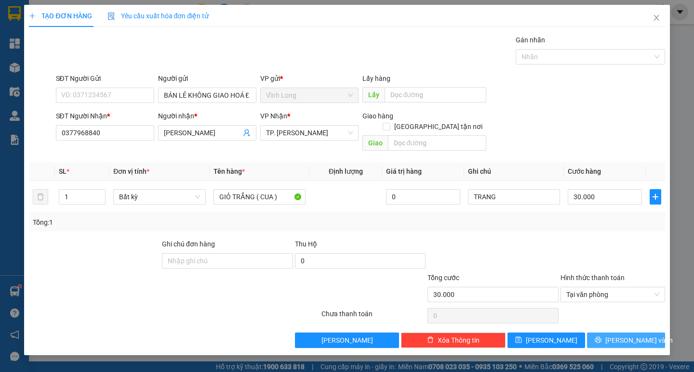
click at [629, 335] on button "Lưu và In" at bounding box center [626, 340] width 78 height 15
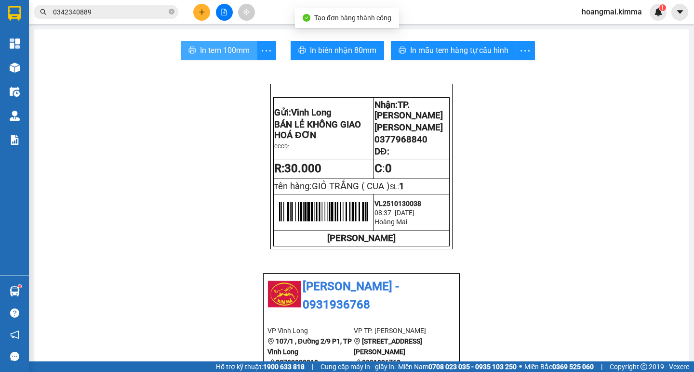
click at [232, 52] on span "In tem 100mm" at bounding box center [225, 50] width 50 height 12
click at [205, 12] on icon "plus" at bounding box center [202, 12] width 7 height 7
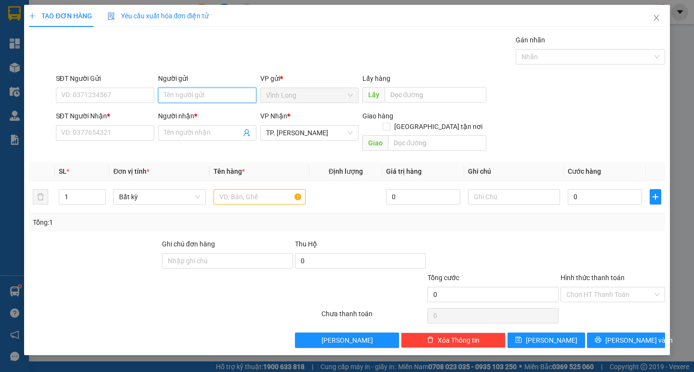
click at [188, 89] on input "Người gửi" at bounding box center [207, 95] width 98 height 15
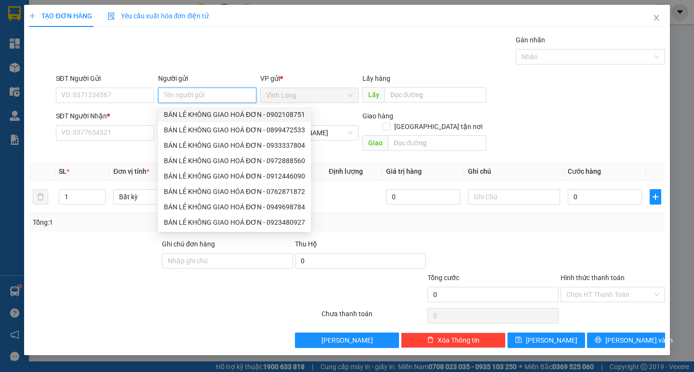
click at [186, 113] on div "BÁN LẺ KHÔNG GIAO HOÁ ĐƠN - 0902108751" at bounding box center [234, 114] width 141 height 11
type input "0902108751"
type input "BÁN LẺ KHÔNG GIAO HOÁ ĐƠN"
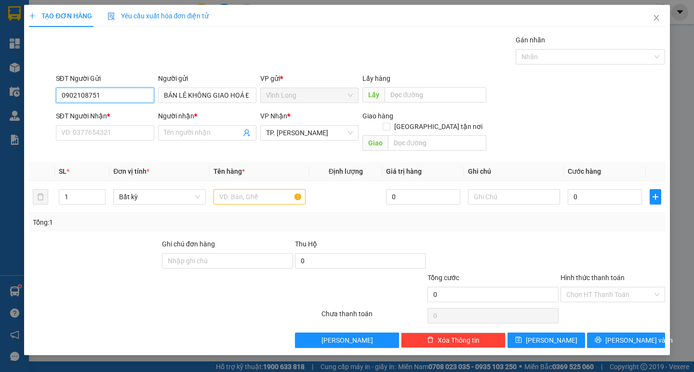
drag, startPoint x: 58, startPoint y: 97, endPoint x: 21, endPoint y: 97, distance: 36.6
click at [37, 97] on div "SĐT Người Gửi 0902108751 0902108751 Người gửi BÁN LẺ KHÔNG GIAO HOÁ ĐƠN VP gửi …" at bounding box center [346, 90] width 637 height 34
click at [111, 132] on input "SĐT Người Nhận *" at bounding box center [105, 132] width 98 height 15
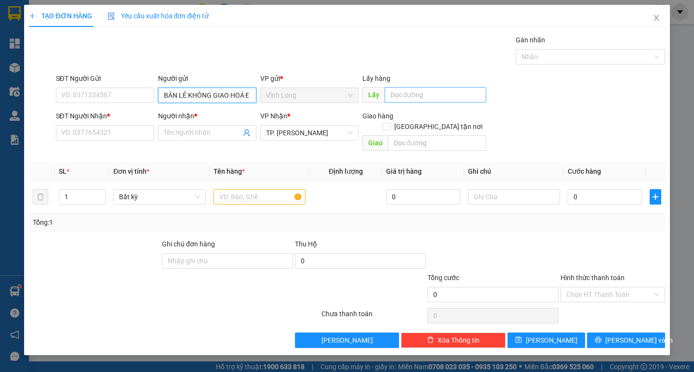
scroll to position [0, 13]
drag, startPoint x: 161, startPoint y: 93, endPoint x: 406, endPoint y: 95, distance: 244.8
click at [406, 95] on div "SĐT Người Gửi VD: 0371234567 Người gửi BÁN LẺ KHÔNG GIAO HOÁ ĐƠN VP gửi * Vĩnh…" at bounding box center [360, 90] width 613 height 34
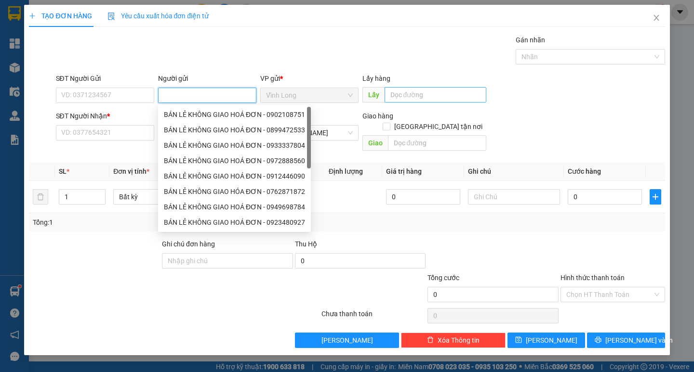
scroll to position [0, 0]
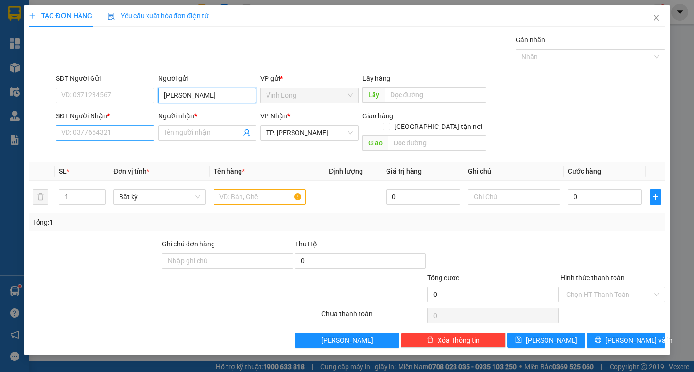
type input "TÙNG FORD"
click at [123, 136] on input "SĐT Người Nhận *" at bounding box center [105, 132] width 98 height 15
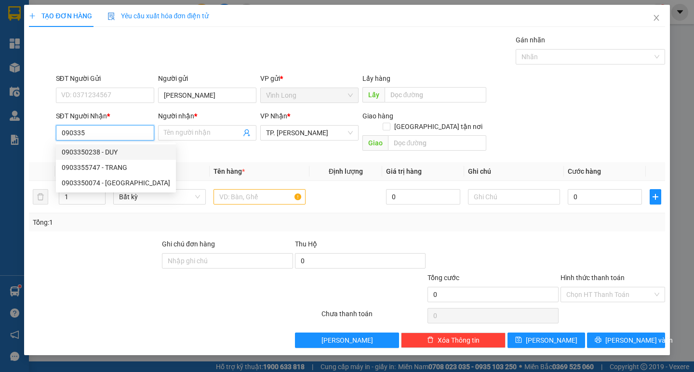
click at [114, 146] on div "0903350238 - DUY" at bounding box center [116, 152] width 120 height 15
type input "0903350238"
type input "DUY"
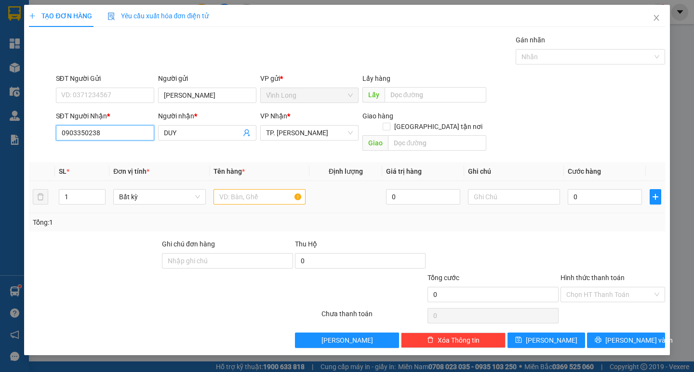
type input "0903350238"
click at [254, 189] on input "text" at bounding box center [259, 196] width 92 height 15
type input "HỘP"
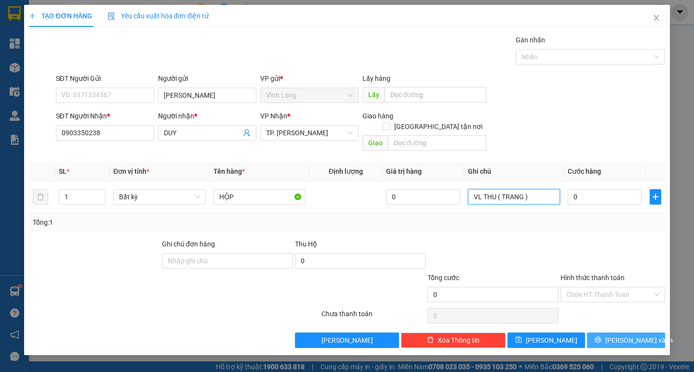
type input "VL THU ( TRANG )"
click at [617, 333] on button "Lưu và In" at bounding box center [626, 340] width 78 height 15
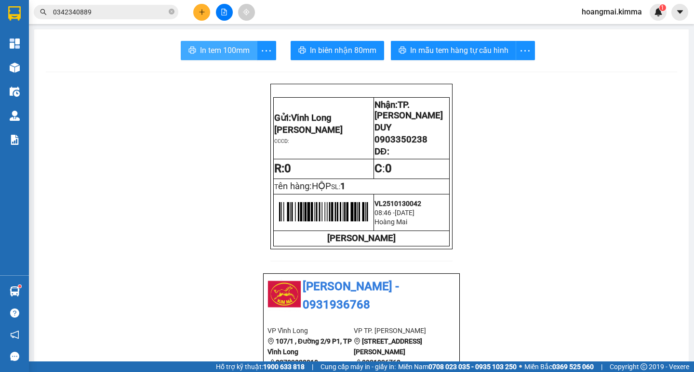
click at [234, 46] on span "In tem 100mm" at bounding box center [225, 50] width 50 height 12
click at [199, 7] on button at bounding box center [201, 12] width 17 height 17
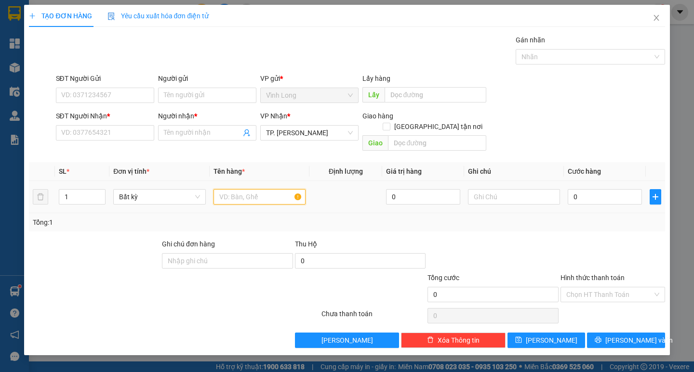
click at [223, 189] on input "text" at bounding box center [259, 196] width 92 height 15
type input "2"
click at [102, 192] on span "up" at bounding box center [100, 195] width 6 height 6
click at [272, 189] on input "text" at bounding box center [259, 196] width 92 height 15
type input "2 THÙNG MUS"
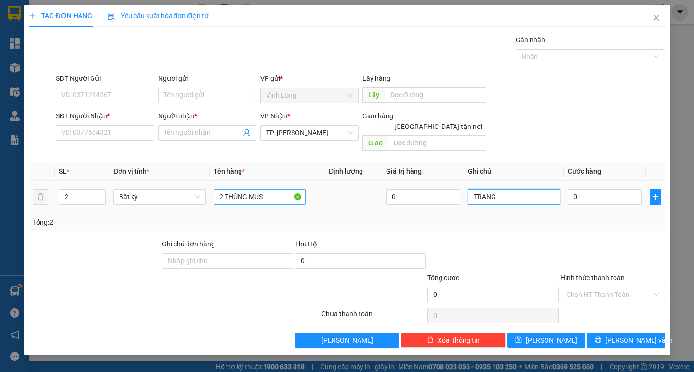
type input "TRANG"
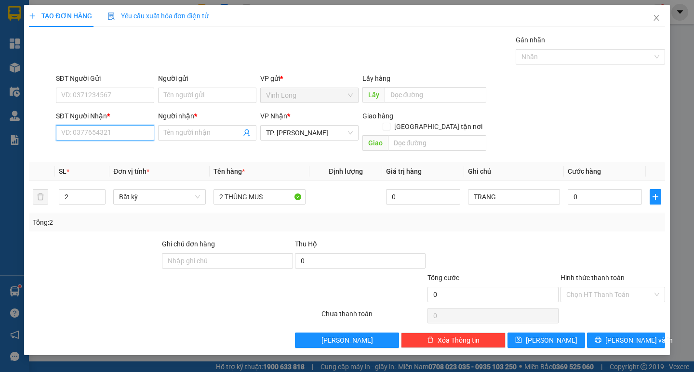
click at [121, 136] on input "SĐT Người Nhận *" at bounding box center [105, 132] width 98 height 15
type input "0909327990"
click at [112, 159] on div "0909327990 - A VIỆT" at bounding box center [105, 152] width 98 height 15
type input "A VIỆT"
type input "0909327990"
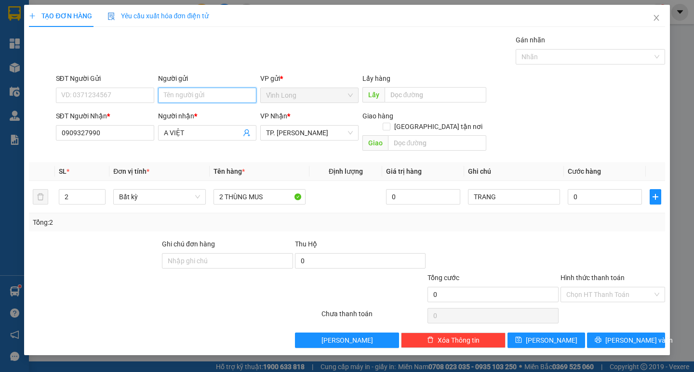
click at [204, 93] on input "Người gửi" at bounding box center [207, 95] width 98 height 15
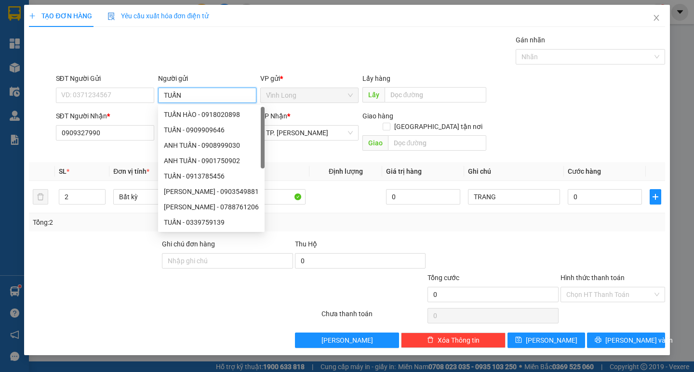
type input "TUẤN"
click at [377, 63] on div "Gói vận chuyển * Tiêu chuẩn Gán nhãn Nhãn" at bounding box center [360, 52] width 613 height 34
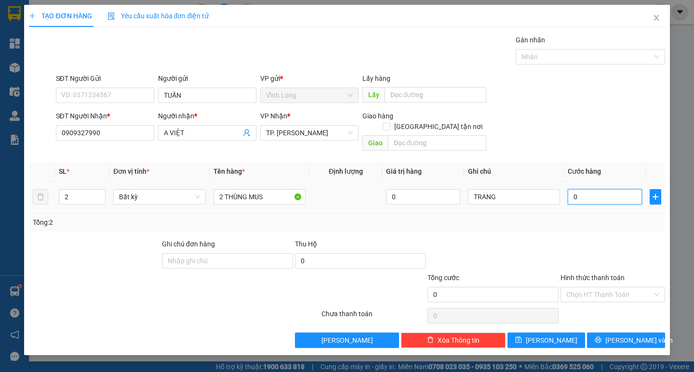
click at [602, 189] on input "0" at bounding box center [605, 196] width 74 height 15
type input "5"
click at [613, 288] on input "Hình thức thanh toán" at bounding box center [609, 295] width 86 height 14
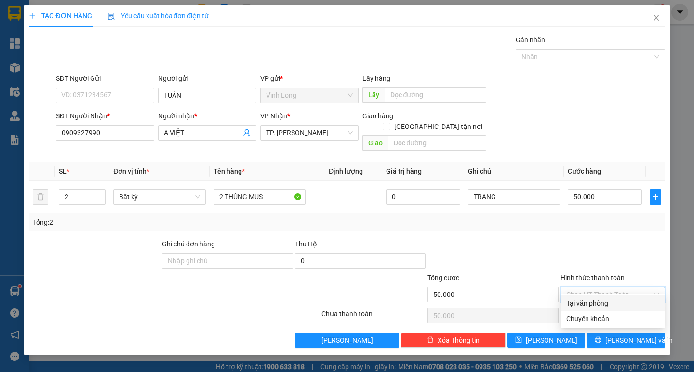
click at [602, 297] on div "Tại văn phòng" at bounding box center [612, 303] width 105 height 15
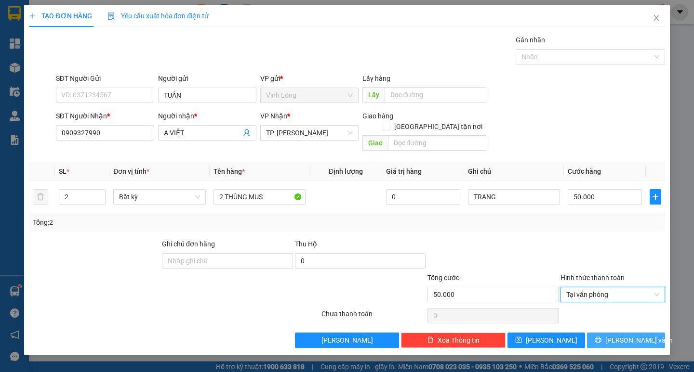
click at [606, 333] on button "Lưu và In" at bounding box center [626, 340] width 78 height 15
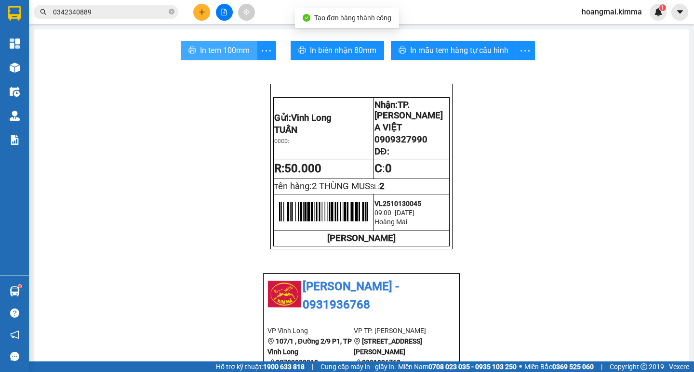
click at [235, 48] on span "In tem 100mm" at bounding box center [225, 50] width 50 height 12
click at [202, 13] on icon "plus" at bounding box center [201, 11] width 0 height 5
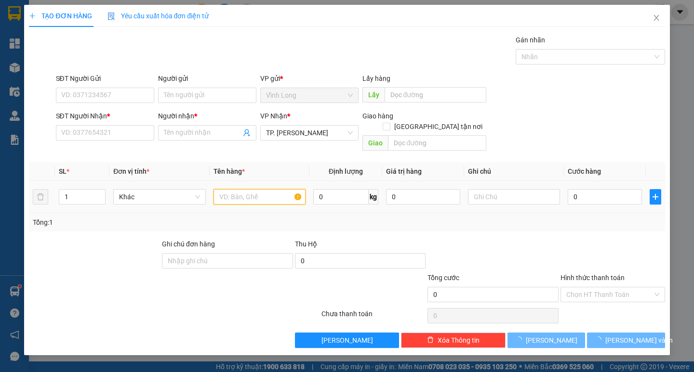
click at [225, 190] on input "text" at bounding box center [259, 196] width 92 height 15
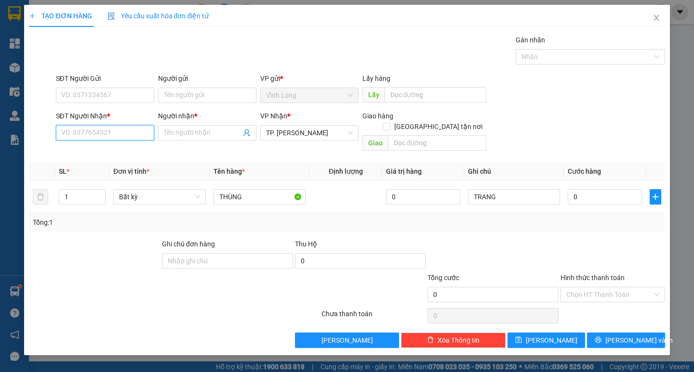
click at [134, 135] on input "SĐT Người Nhận *" at bounding box center [105, 132] width 98 height 15
click at [122, 150] on div "0933424764 - PHƯƠNG" at bounding box center [105, 152] width 87 height 11
click at [581, 189] on input "0" at bounding box center [605, 196] width 74 height 15
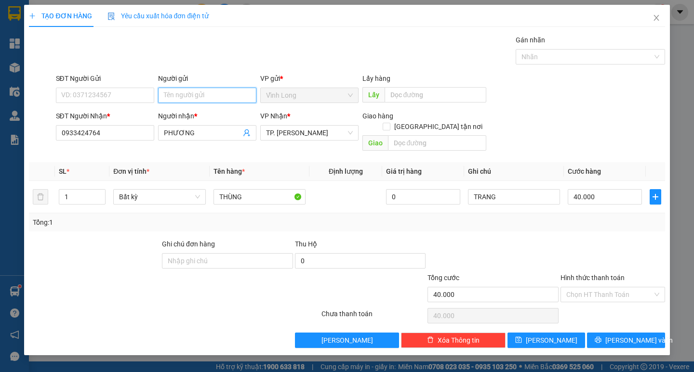
click at [236, 97] on input "Người gửi" at bounding box center [207, 95] width 98 height 15
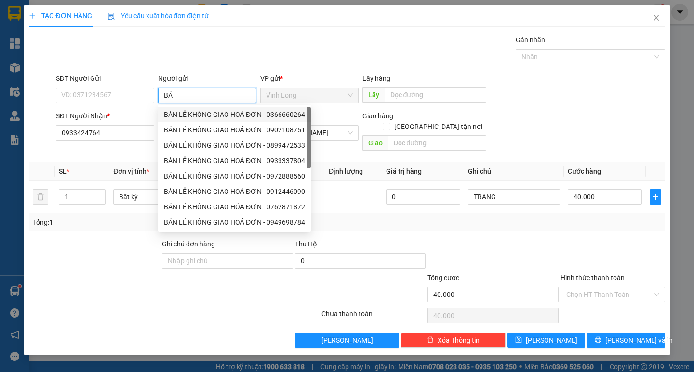
click at [211, 111] on div "BÁN LẺ KHÔNG GIAO HOÁ ĐƠN - 0366660264" at bounding box center [234, 114] width 141 height 11
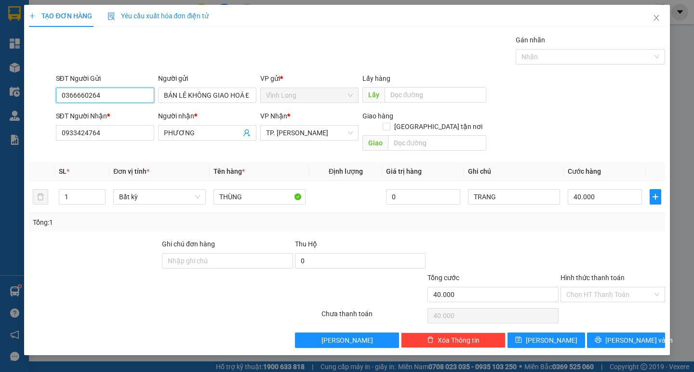
drag, startPoint x: 107, startPoint y: 93, endPoint x: 2, endPoint y: 93, distance: 104.6
click at [30, 93] on div "SĐT Người Gửi 0366660264 0366660264 Người gửi BÁN LẺ KHÔNG GIAO HOÁ ĐƠN VP gửi …" at bounding box center [346, 90] width 637 height 34
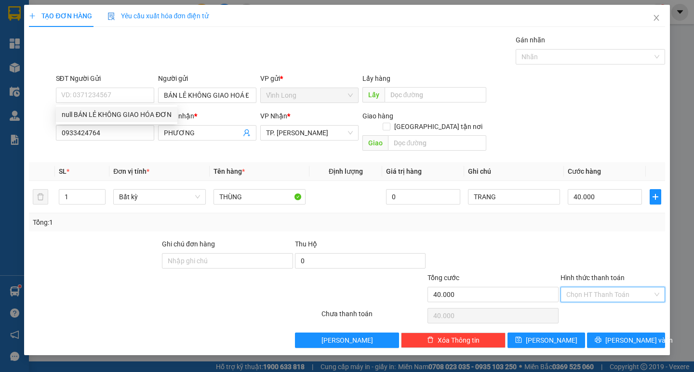
click at [607, 288] on input "Hình thức thanh toán" at bounding box center [609, 295] width 86 height 14
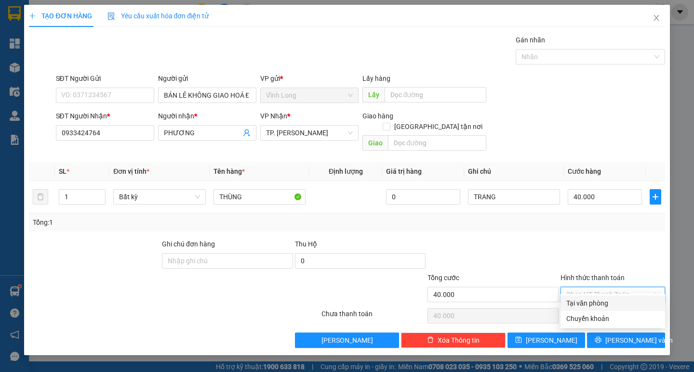
click at [601, 299] on div "Tại văn phòng" at bounding box center [612, 303] width 93 height 11
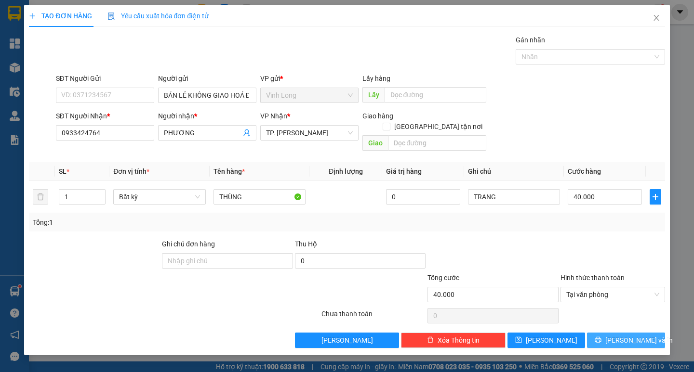
click at [619, 335] on span "Lưu và In" at bounding box center [638, 340] width 67 height 11
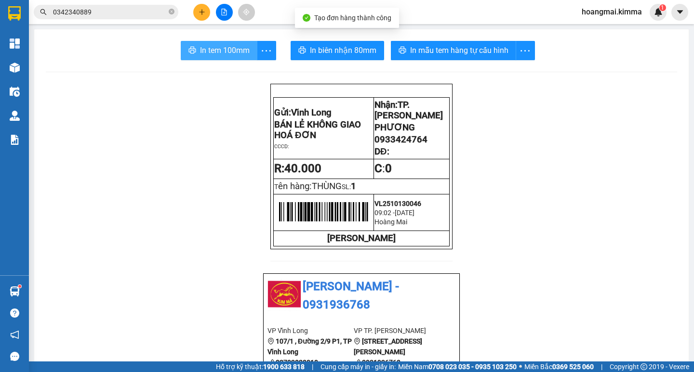
click at [238, 52] on span "In tem 100mm" at bounding box center [225, 50] width 50 height 12
click at [202, 12] on icon "plus" at bounding box center [201, 12] width 5 height 0
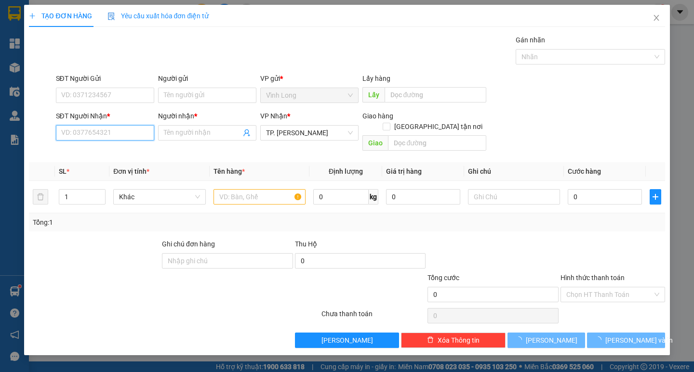
click at [135, 129] on input "SĐT Người Nhận *" at bounding box center [105, 132] width 98 height 15
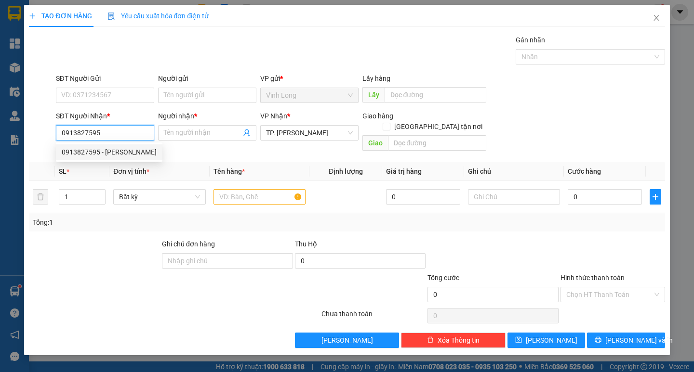
click at [132, 156] on div "0913827595 - ANH HÙNG" at bounding box center [109, 152] width 95 height 11
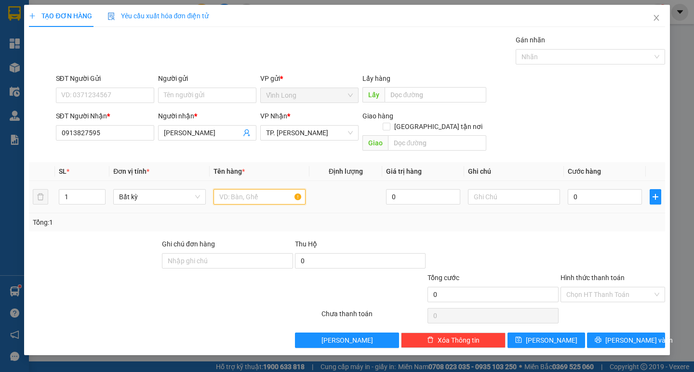
click at [251, 189] on input "text" at bounding box center [259, 196] width 92 height 15
click at [239, 190] on input "GIỎVTRẮNG NHỎ" at bounding box center [259, 196] width 92 height 15
click at [232, 190] on input "GIỎVTRẮNG NHỎ" at bounding box center [259, 196] width 92 height 15
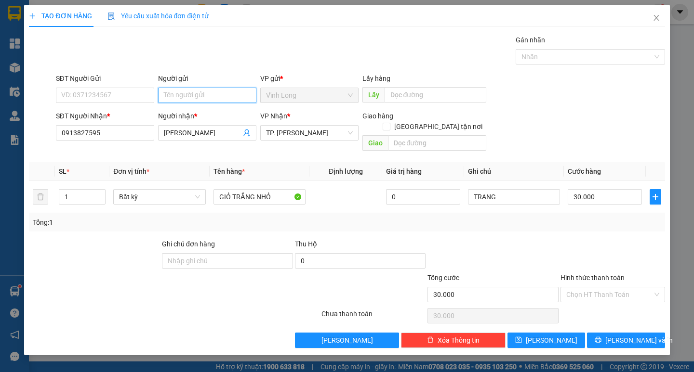
click at [234, 101] on input "Người gửi" at bounding box center [207, 95] width 98 height 15
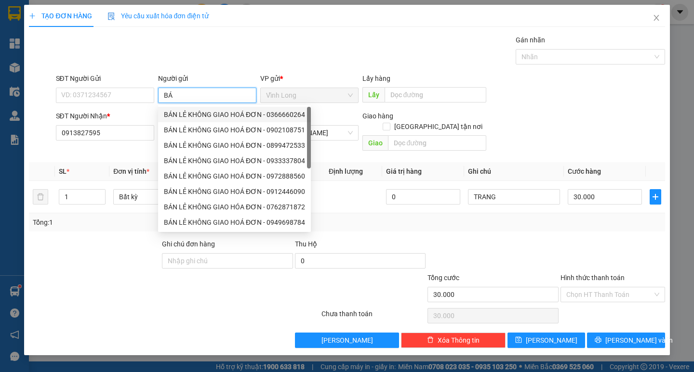
click at [234, 112] on div "BÁN LẺ KHÔNG GIAO HOÁ ĐƠN - 0366660264 BÁN LẺ KHÔNG GIAO HOÁ ĐƠN - 0902108751 B…" at bounding box center [234, 184] width 153 height 154
drag, startPoint x: 106, startPoint y: 94, endPoint x: 18, endPoint y: 95, distance: 87.7
click at [20, 95] on div "TẠO ĐƠN HÀNG Yêu cầu xuất hóa đơn điện tử Transit Pickup Surcharge Ids Transit …" at bounding box center [347, 186] width 694 height 372
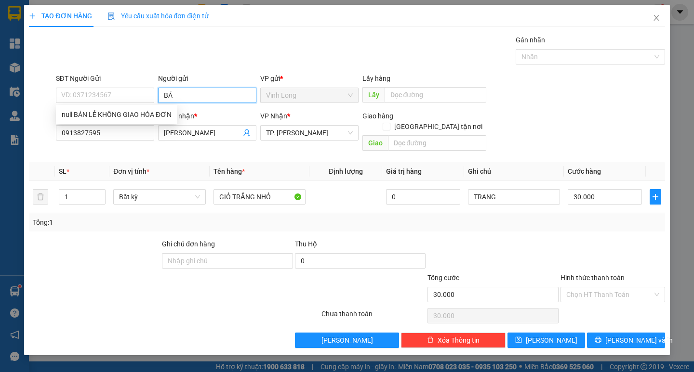
click at [196, 95] on input "BÁ" at bounding box center [207, 95] width 98 height 15
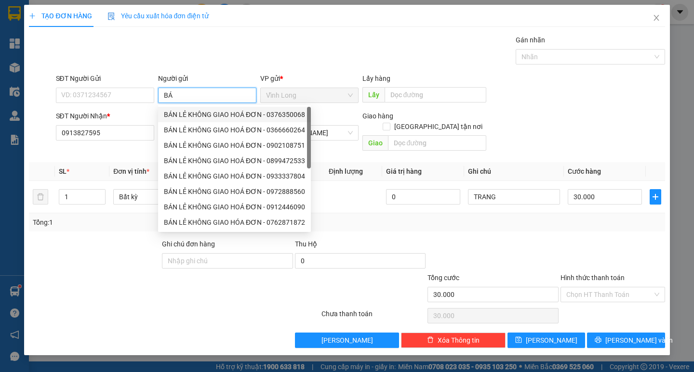
click at [201, 119] on div "BÁN LẺ KHÔNG GIAO HOÁ ĐƠN - 0376350068" at bounding box center [234, 114] width 141 height 11
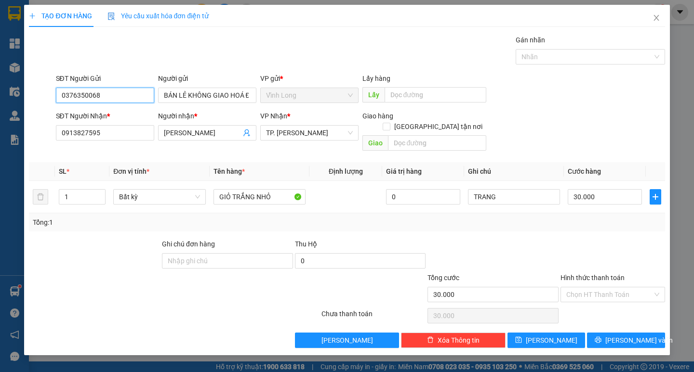
drag, startPoint x: 106, startPoint y: 95, endPoint x: 0, endPoint y: 94, distance: 106.5
click at [9, 94] on div "TẠO ĐƠN HÀNG Yêu cầu xuất hóa đơn điện tử Transit Pickup Surcharge Ids Transit …" at bounding box center [347, 186] width 694 height 372
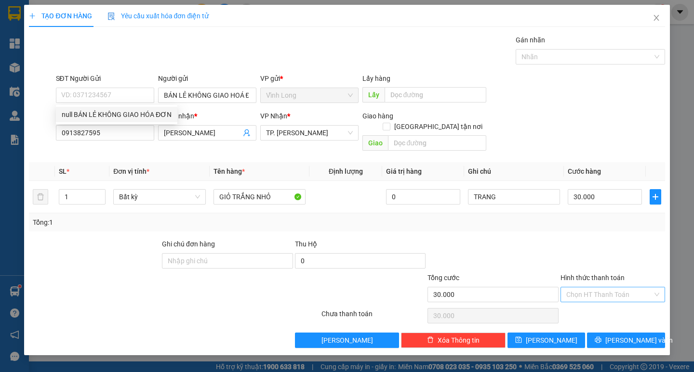
click at [597, 288] on input "Hình thức thanh toán" at bounding box center [609, 295] width 86 height 14
click at [592, 299] on div "Tại văn phòng" at bounding box center [612, 303] width 93 height 11
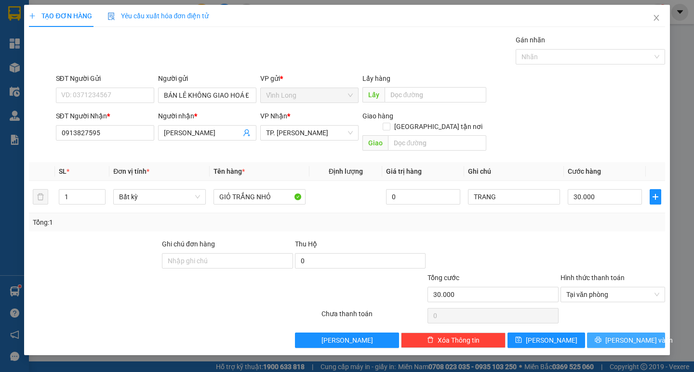
click at [608, 335] on button "Lưu và In" at bounding box center [626, 340] width 78 height 15
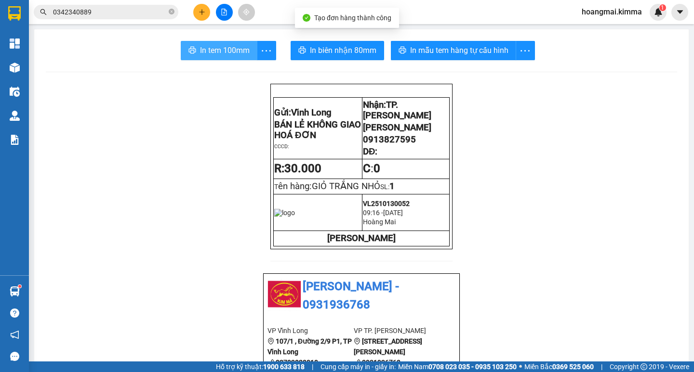
click at [208, 51] on span "In tem 100mm" at bounding box center [225, 50] width 50 height 12
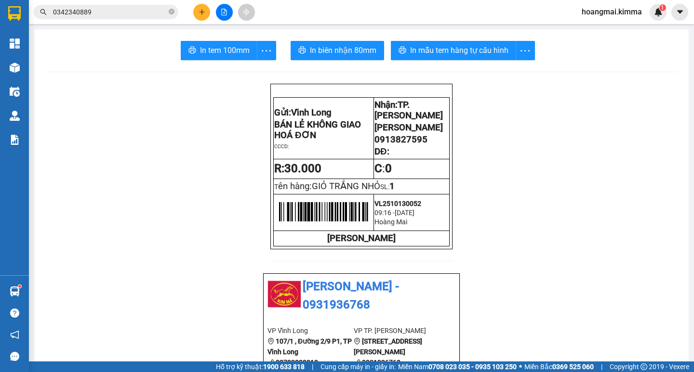
click at [205, 10] on icon "plus" at bounding box center [202, 12] width 7 height 7
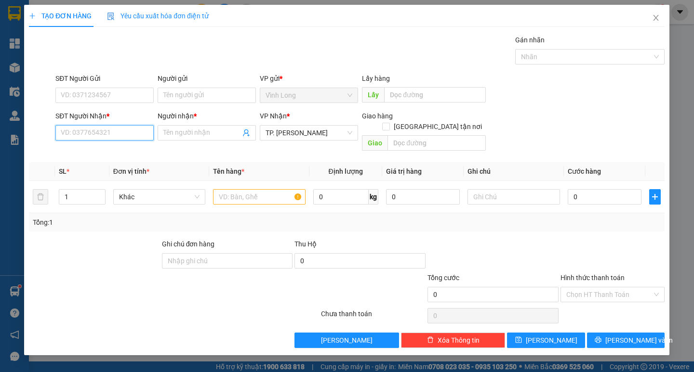
click at [132, 136] on input "SĐT Người Nhận *" at bounding box center [105, 132] width 98 height 15
click at [121, 148] on div "0834445668 - TRÂM" at bounding box center [105, 152] width 87 height 11
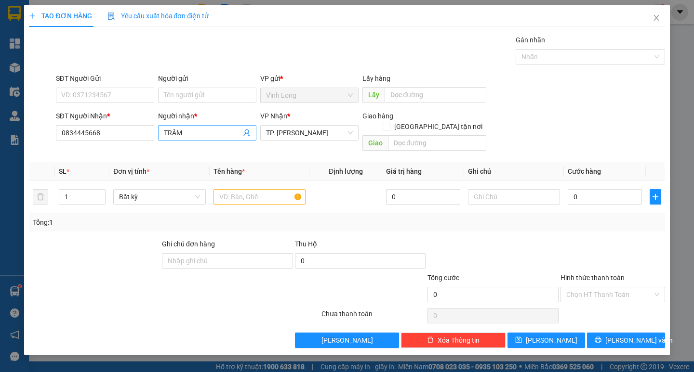
click at [193, 139] on span "TRÂM" at bounding box center [207, 132] width 98 height 15
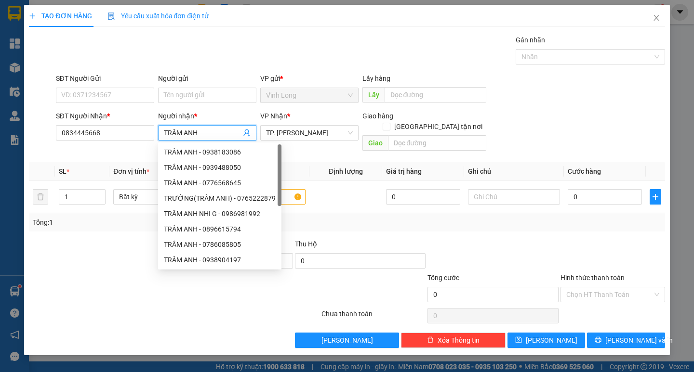
click at [217, 64] on div "Gói vận chuyển * Tiêu chuẩn Gán nhãn Nhãn" at bounding box center [360, 52] width 613 height 34
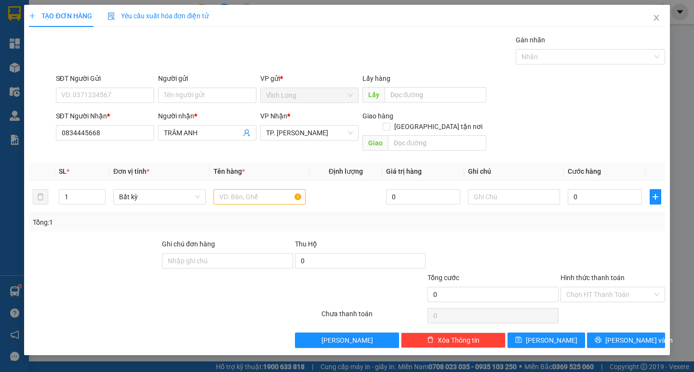
click at [203, 103] on div "Người gửi Tên người gửi" at bounding box center [207, 90] width 98 height 34
click at [204, 92] on input "Người gửi" at bounding box center [207, 95] width 98 height 15
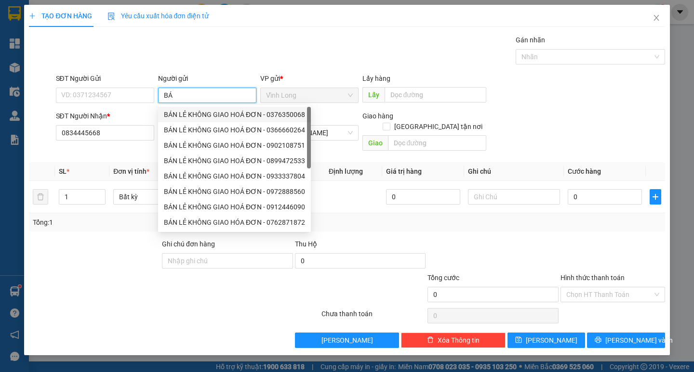
click at [202, 113] on div "BÁN LẺ KHÔNG GIAO HOÁ ĐƠN - 0376350068" at bounding box center [234, 114] width 141 height 11
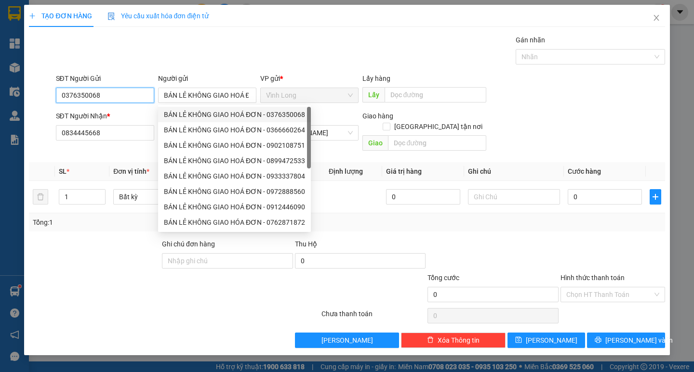
drag, startPoint x: 124, startPoint y: 95, endPoint x: 10, endPoint y: 97, distance: 114.7
click at [28, 95] on div "SĐT Người Gửi 0376350068 Người gửi BÁN LẺ KHÔNG GIAO HOÁ ĐƠN VP gửi * Vĩnh Lon…" at bounding box center [346, 90] width 637 height 34
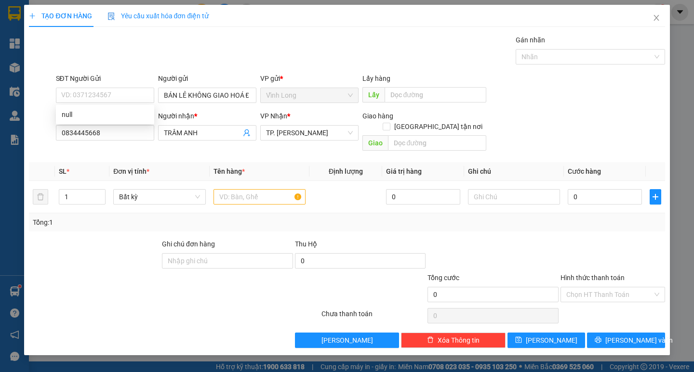
click at [225, 51] on div "Gói vận chuyển * Tiêu chuẩn Gán nhãn Nhãn" at bounding box center [360, 52] width 613 height 34
click at [238, 189] on input "text" at bounding box center [259, 196] width 92 height 15
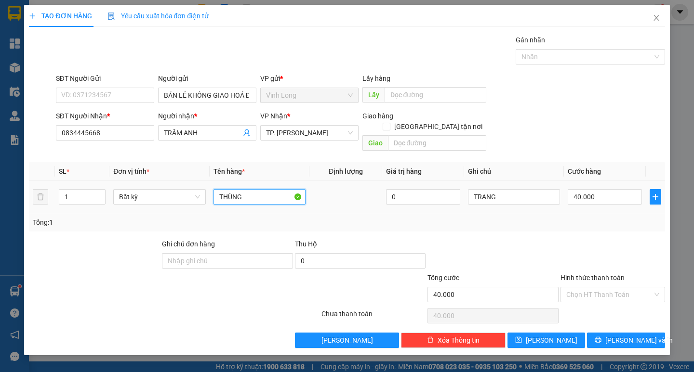
click at [246, 189] on input "THÙNG" at bounding box center [259, 196] width 92 height 15
drag, startPoint x: 607, startPoint y: 277, endPoint x: 607, endPoint y: 297, distance: 20.2
click at [607, 288] on input "Hình thức thanh toán" at bounding box center [609, 295] width 86 height 14
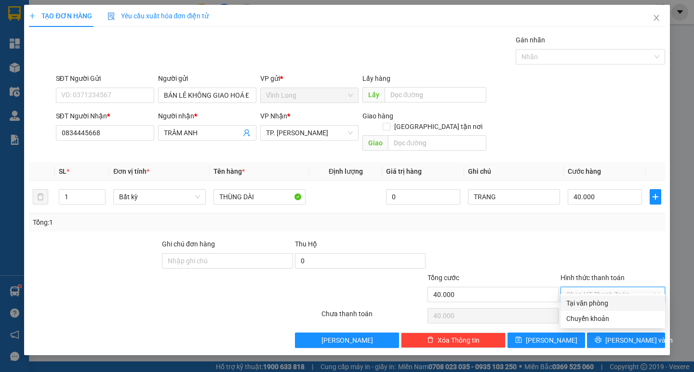
click at [604, 300] on div "Tại văn phòng" at bounding box center [612, 303] width 93 height 11
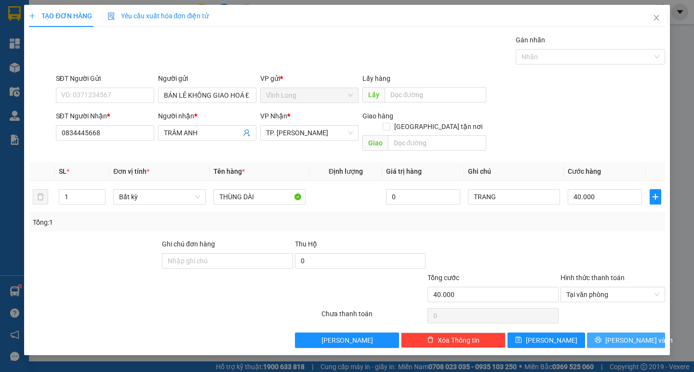
click at [616, 333] on button "Lưu và In" at bounding box center [626, 340] width 78 height 15
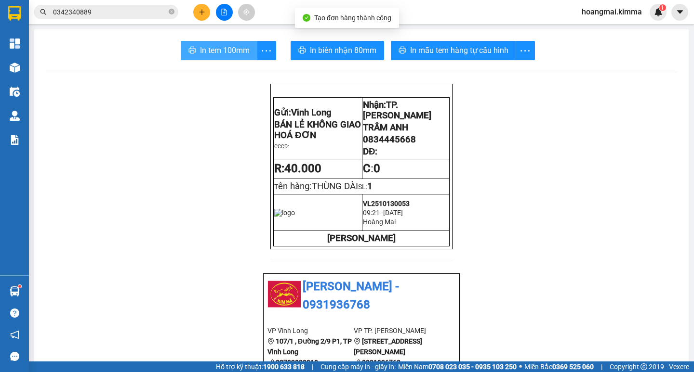
click at [225, 45] on span "In tem 100mm" at bounding box center [225, 50] width 50 height 12
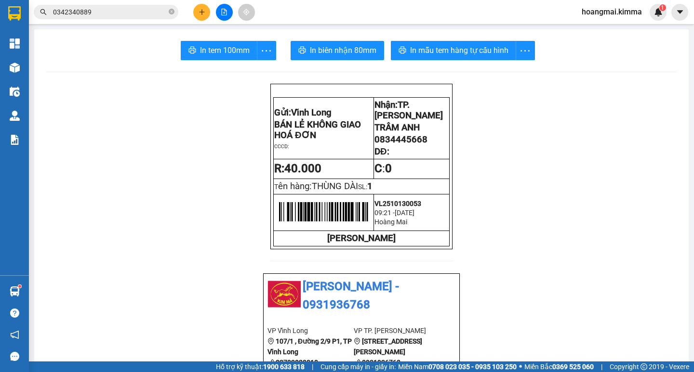
click at [197, 13] on button at bounding box center [201, 12] width 17 height 17
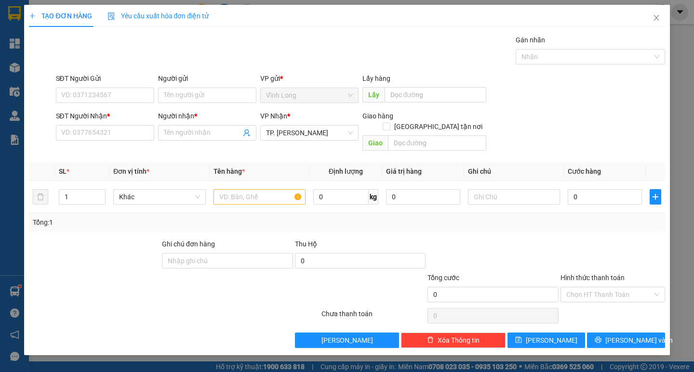
click at [154, 131] on div "SĐT Người Nhận * VD: 0377654321" at bounding box center [105, 133] width 102 height 44
click at [135, 127] on input "SĐT Người Nhận *" at bounding box center [105, 132] width 98 height 15
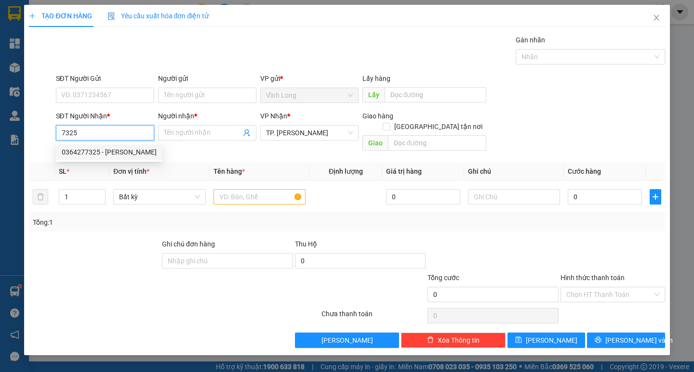
click at [118, 155] on div "0364277325 - NGỌC LY" at bounding box center [109, 152] width 95 height 11
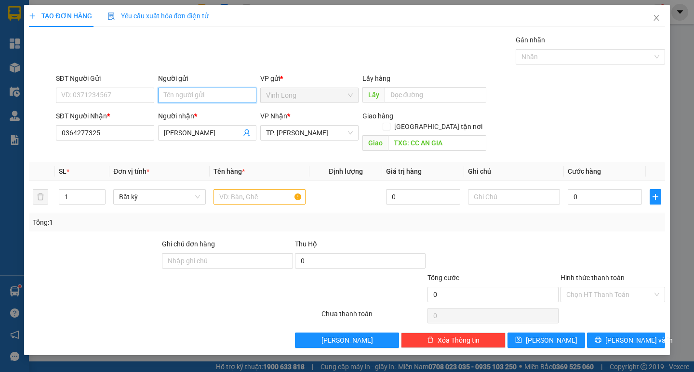
click at [202, 93] on input "Người gửi" at bounding box center [207, 95] width 98 height 15
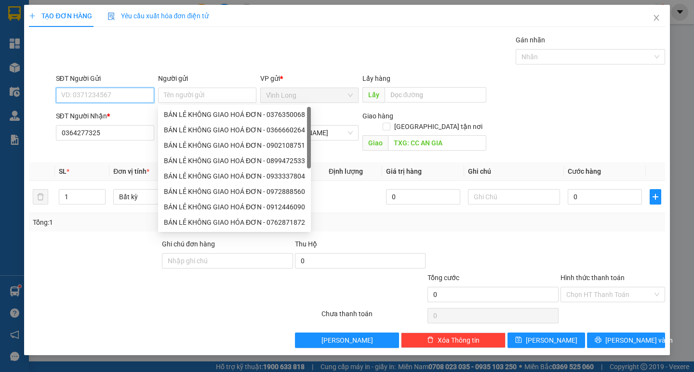
click at [94, 98] on input "SĐT Người Gửi" at bounding box center [105, 95] width 98 height 15
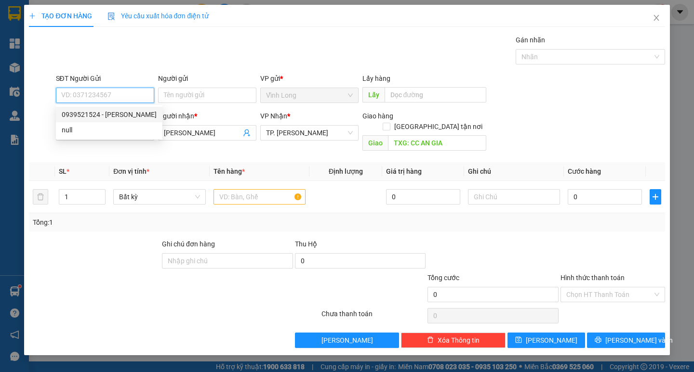
click at [100, 108] on div "0939521524 - C HẰNG" at bounding box center [109, 114] width 106 height 15
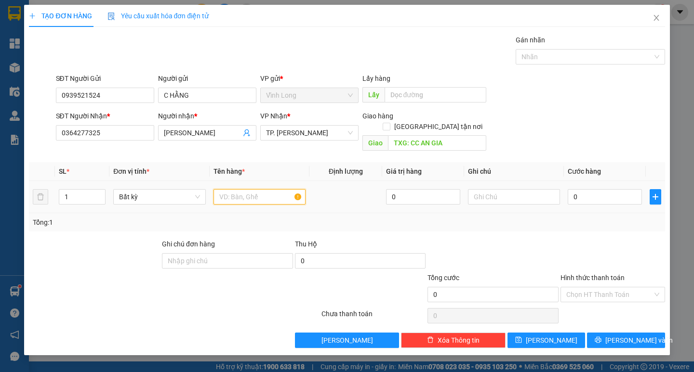
click at [215, 189] on input "text" at bounding box center [259, 196] width 92 height 15
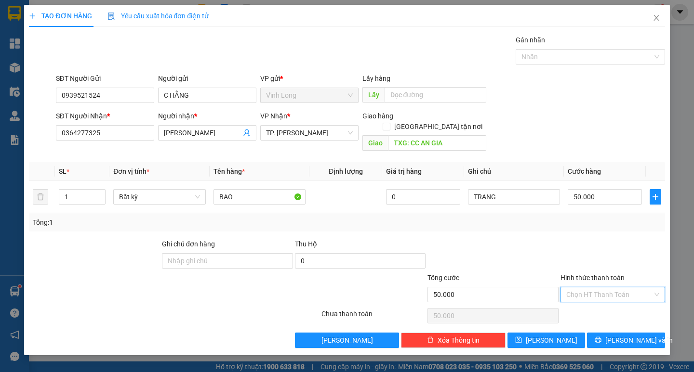
click at [604, 288] on input "Hình thức thanh toán" at bounding box center [609, 295] width 86 height 14
click at [594, 301] on div "Tại văn phòng" at bounding box center [612, 303] width 93 height 11
click at [601, 337] on icon "printer" at bounding box center [598, 340] width 7 height 7
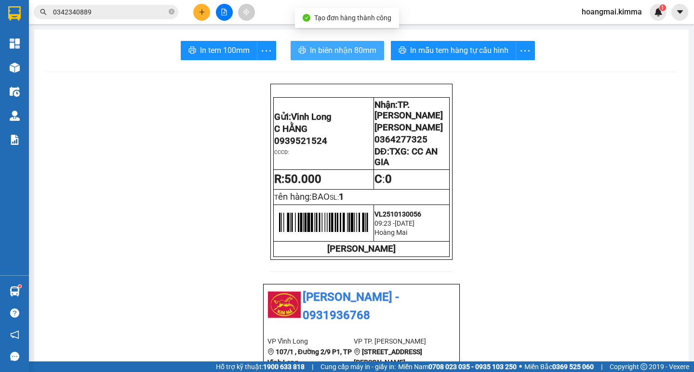
click at [314, 48] on span "In biên nhận 80mm" at bounding box center [343, 50] width 66 height 12
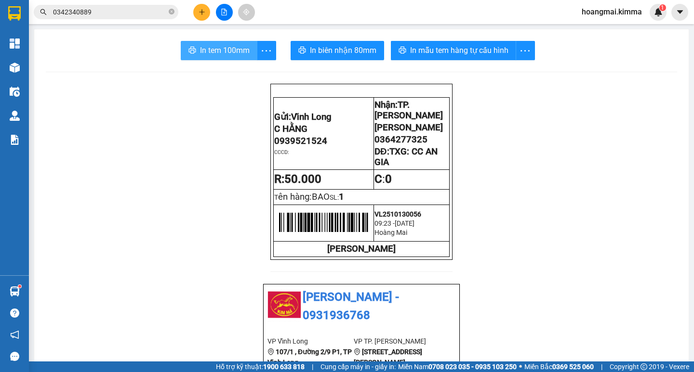
click at [222, 53] on span "In tem 100mm" at bounding box center [225, 50] width 50 height 12
click at [200, 10] on icon "plus" at bounding box center [202, 12] width 7 height 7
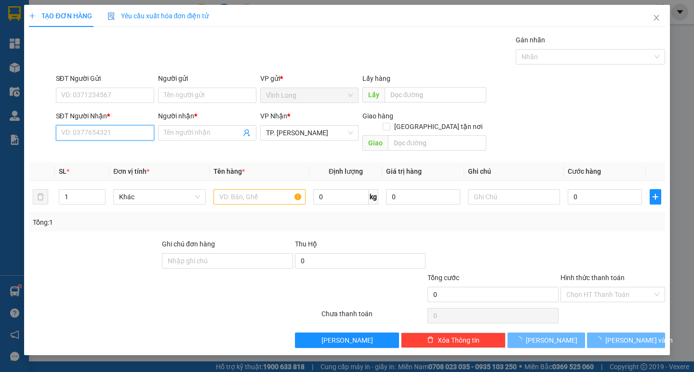
click at [121, 131] on input "SĐT Người Nhận *" at bounding box center [105, 132] width 98 height 15
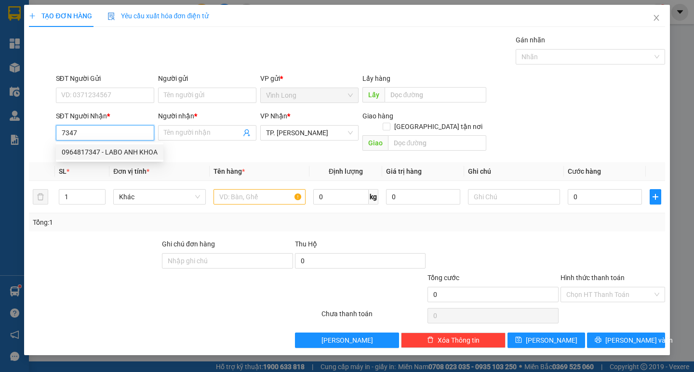
click at [110, 155] on div "0964817347 - LABO ANH KHOA" at bounding box center [110, 152] width 96 height 11
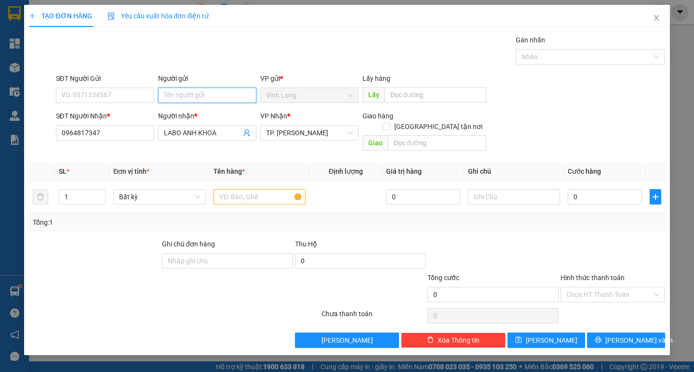
click at [213, 98] on input "Người gửi" at bounding box center [207, 95] width 98 height 15
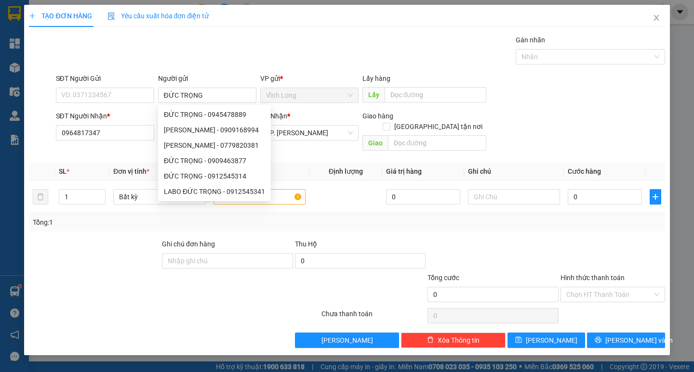
click at [230, 52] on div "Gói vận chuyển * Tiêu chuẩn Gán nhãn Nhãn" at bounding box center [360, 52] width 613 height 34
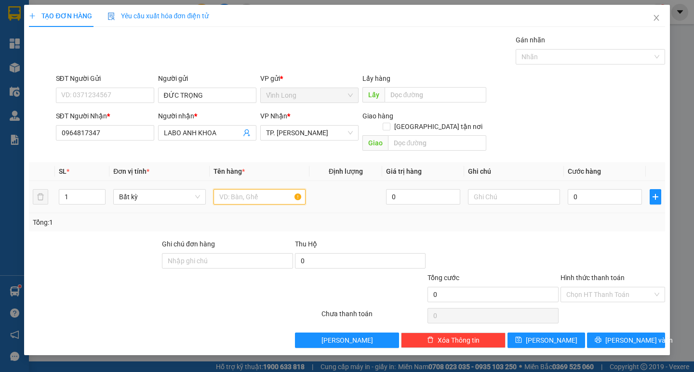
click at [273, 189] on input "text" at bounding box center [259, 196] width 92 height 15
drag, startPoint x: 609, startPoint y: 277, endPoint x: 606, endPoint y: 289, distance: 12.0
click at [609, 288] on input "Hình thức thanh toán" at bounding box center [609, 295] width 86 height 14
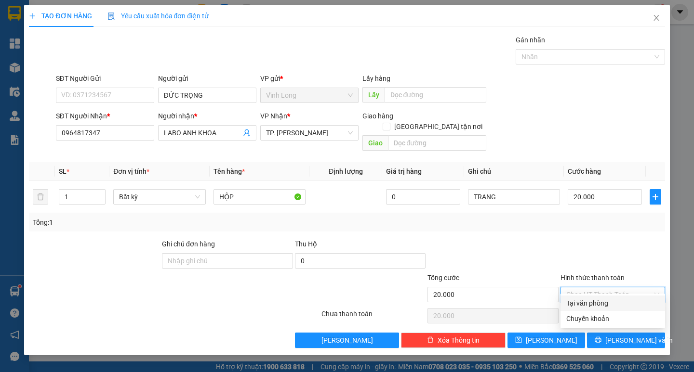
click at [591, 304] on div "Tại văn phòng" at bounding box center [612, 303] width 93 height 11
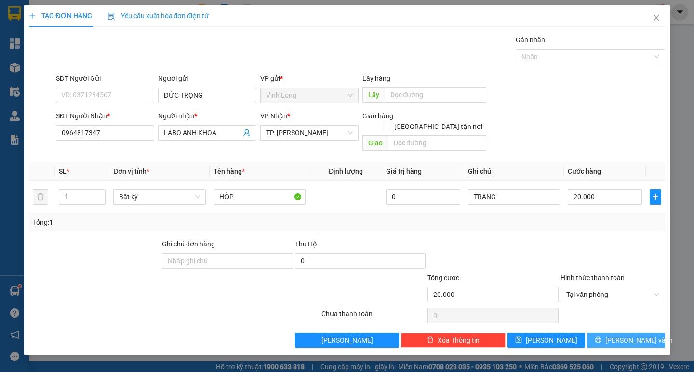
click at [600, 333] on button "Lưu và In" at bounding box center [626, 340] width 78 height 15
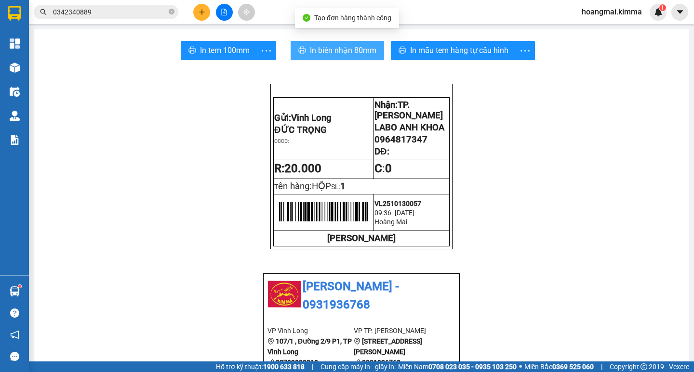
click at [340, 53] on span "In biên nhận 80mm" at bounding box center [343, 50] width 66 height 12
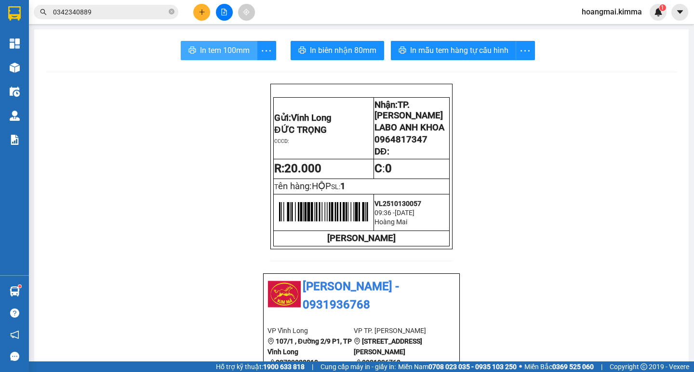
drag, startPoint x: 214, startPoint y: 48, endPoint x: 235, endPoint y: 57, distance: 22.4
click at [215, 48] on span "In tem 100mm" at bounding box center [225, 50] width 50 height 12
click at [199, 11] on icon "plus" at bounding box center [202, 12] width 7 height 7
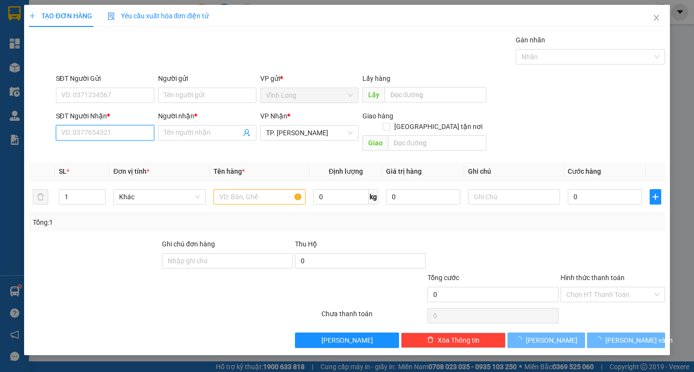
click at [87, 139] on input "SĐT Người Nhận *" at bounding box center [105, 132] width 98 height 15
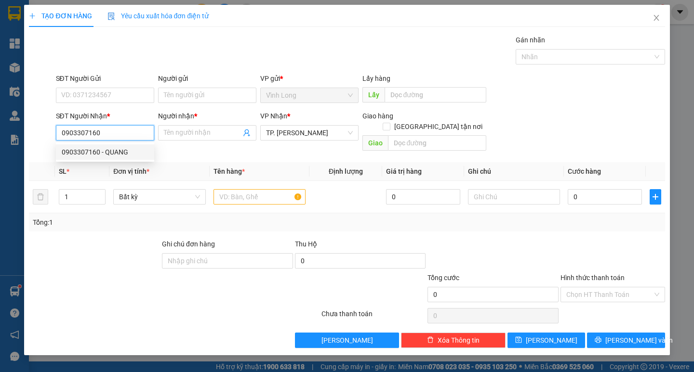
click at [102, 152] on div "0903307160 - QUANG" at bounding box center [105, 152] width 87 height 11
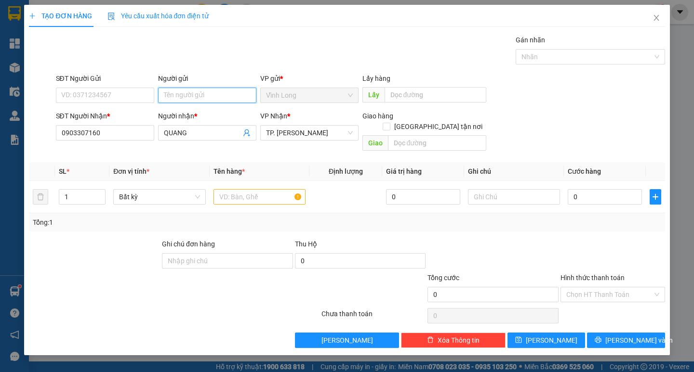
click at [184, 102] on input "Người gửi" at bounding box center [207, 95] width 98 height 15
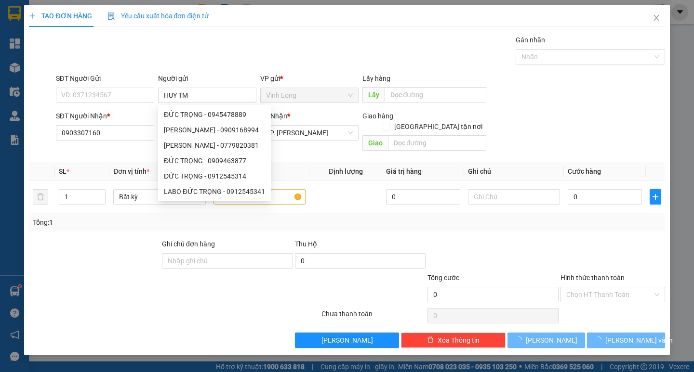
click at [251, 46] on div "Gói vận chuyển * Tiêu chuẩn Gán nhãn Nhãn" at bounding box center [360, 52] width 613 height 34
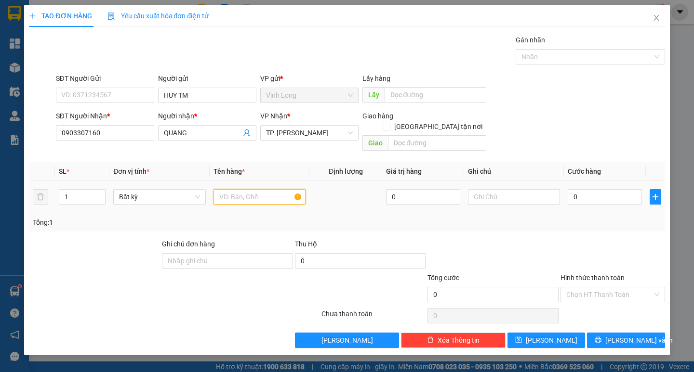
click at [264, 189] on input "text" at bounding box center [259, 196] width 92 height 15
drag, startPoint x: 578, startPoint y: 283, endPoint x: 578, endPoint y: 291, distance: 8.7
click at [579, 288] on input "Hình thức thanh toán" at bounding box center [609, 295] width 86 height 14
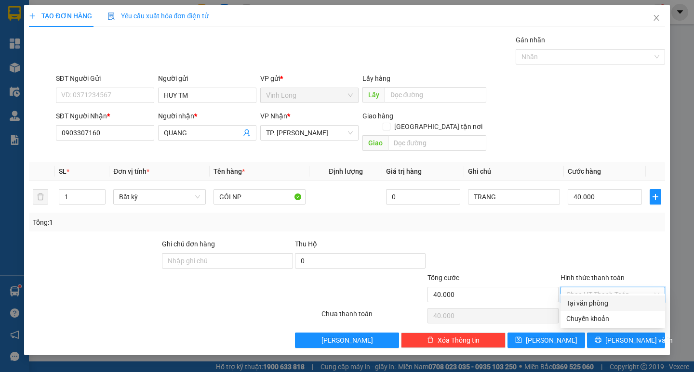
click at [573, 301] on div "Tại văn phòng" at bounding box center [612, 303] width 93 height 11
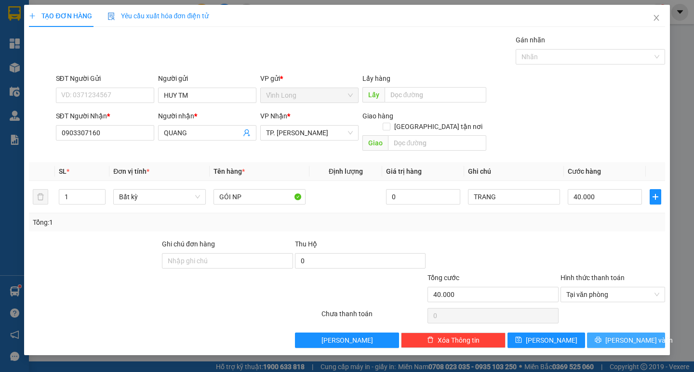
click at [623, 335] on span "Lưu và In" at bounding box center [638, 340] width 67 height 11
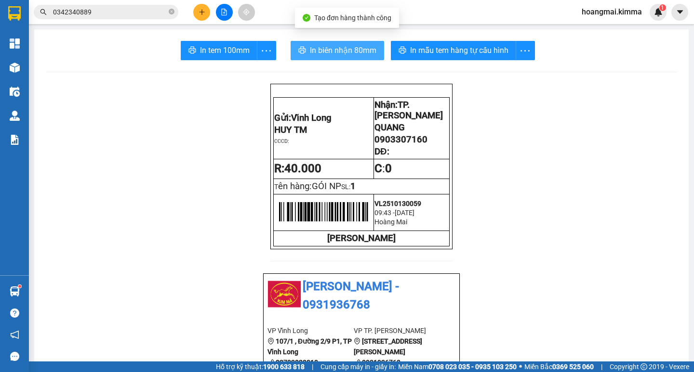
click at [345, 57] on button "In biên nhận 80mm" at bounding box center [337, 50] width 93 height 19
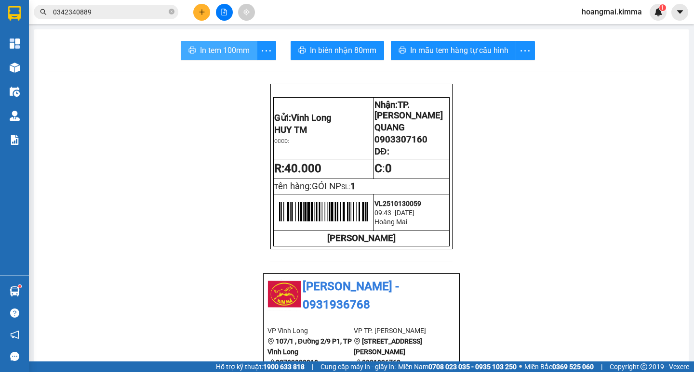
click at [208, 49] on span "In tem 100mm" at bounding box center [225, 50] width 50 height 12
click at [202, 11] on icon "plus" at bounding box center [201, 11] width 0 height 5
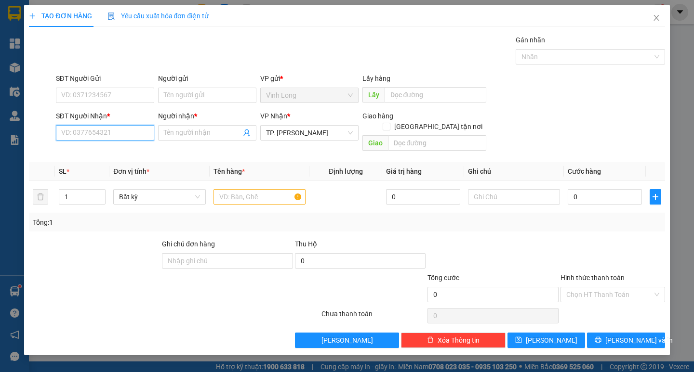
click at [132, 138] on input "SĐT Người Nhận *" at bounding box center [105, 132] width 98 height 15
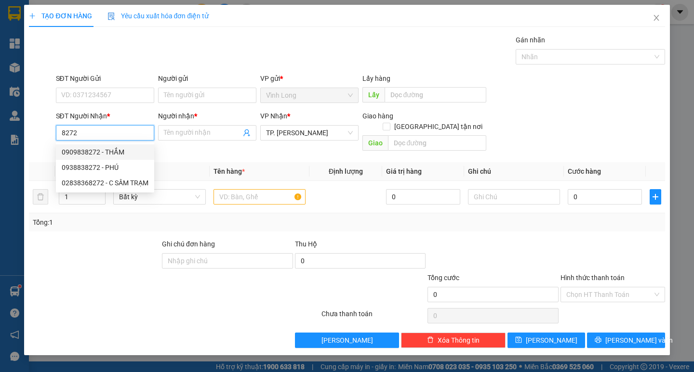
click at [120, 153] on div "0909838272 - THẮM" at bounding box center [105, 152] width 87 height 11
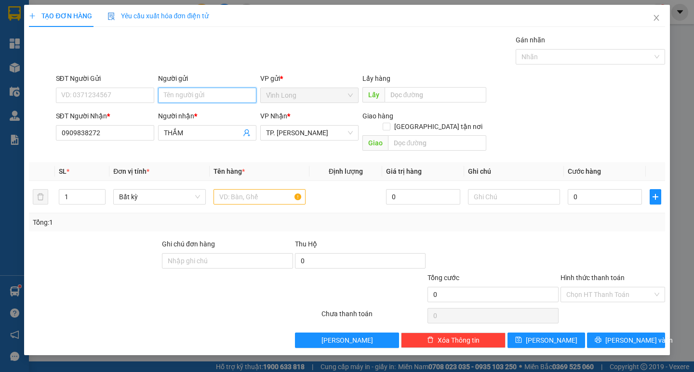
click at [205, 99] on input "Người gửi" at bounding box center [207, 95] width 98 height 15
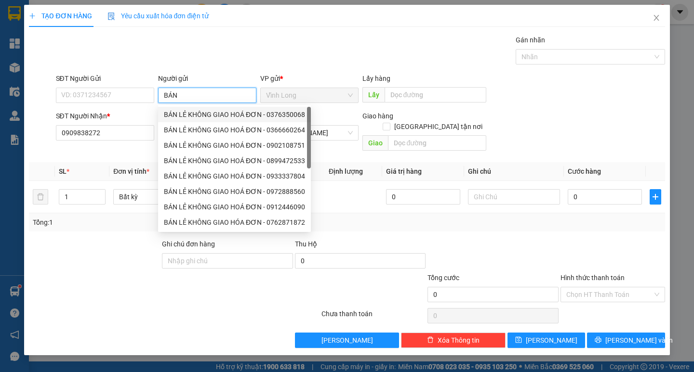
click at [196, 115] on div "BÁN LẺ KHÔNG GIAO HOÁ ĐƠN - 0376350068" at bounding box center [234, 114] width 141 height 11
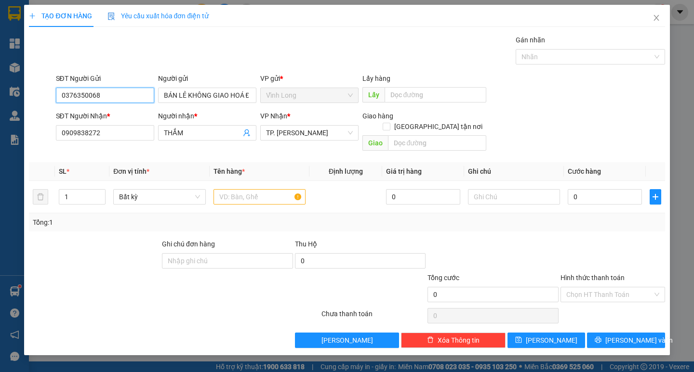
drag, startPoint x: 124, startPoint y: 94, endPoint x: 0, endPoint y: 110, distance: 125.3
click at [23, 99] on div "TẠO ĐƠN HÀNG Yêu cầu xuất hóa đơn điện tử Transit Pickup Surcharge Ids Transit …" at bounding box center [347, 186] width 694 height 372
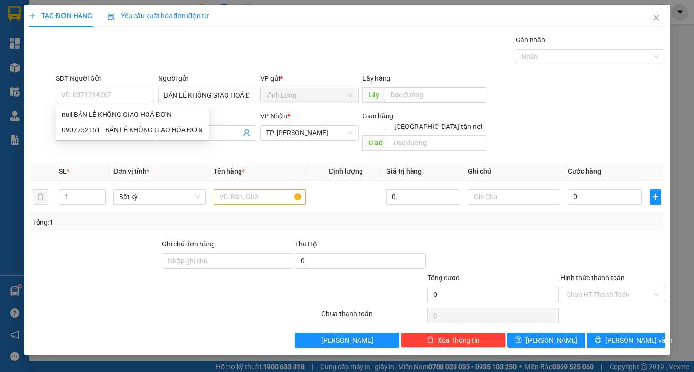
click at [299, 42] on div "Gói vận chuyển * Tiêu chuẩn Gán nhãn Nhãn" at bounding box center [360, 52] width 613 height 34
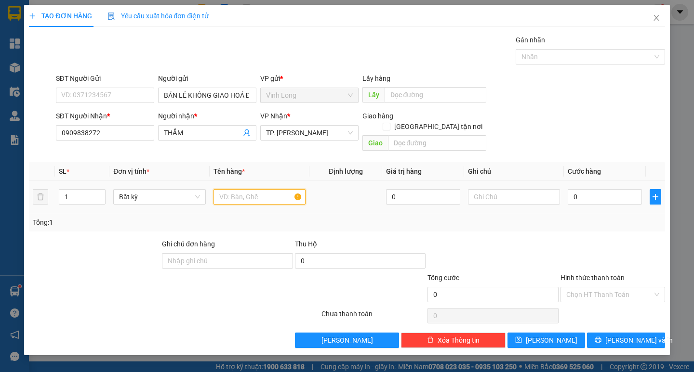
click at [262, 189] on input "text" at bounding box center [259, 196] width 92 height 15
click at [609, 288] on input "Hình thức thanh toán" at bounding box center [609, 295] width 86 height 14
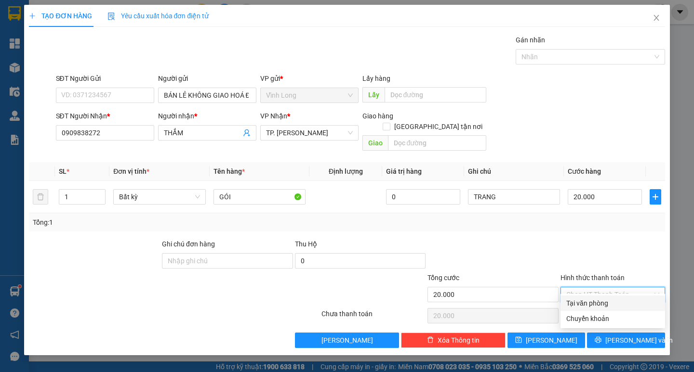
click at [601, 301] on div "Tại văn phòng" at bounding box center [612, 303] width 93 height 11
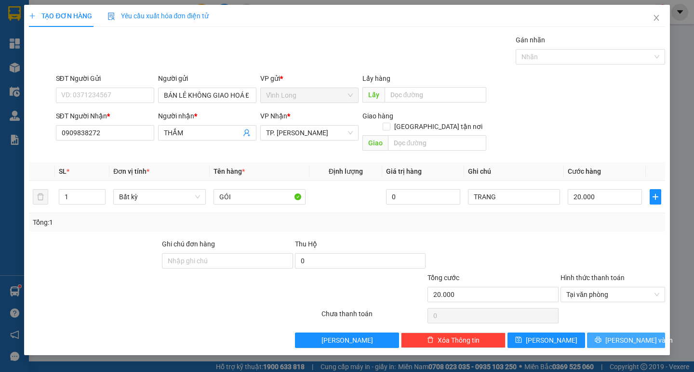
click at [620, 335] on span "Lưu và In" at bounding box center [638, 340] width 67 height 11
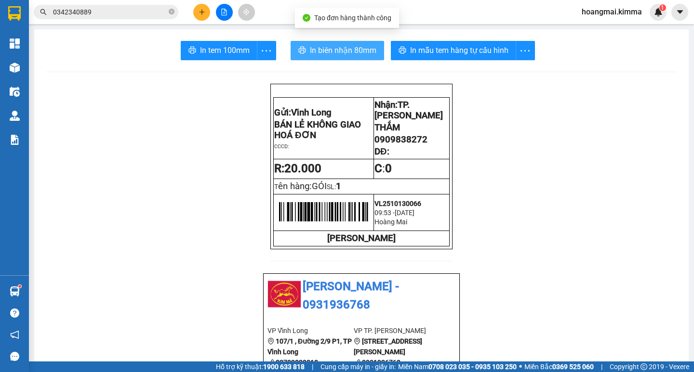
click at [324, 46] on span "In biên nhận 80mm" at bounding box center [343, 50] width 66 height 12
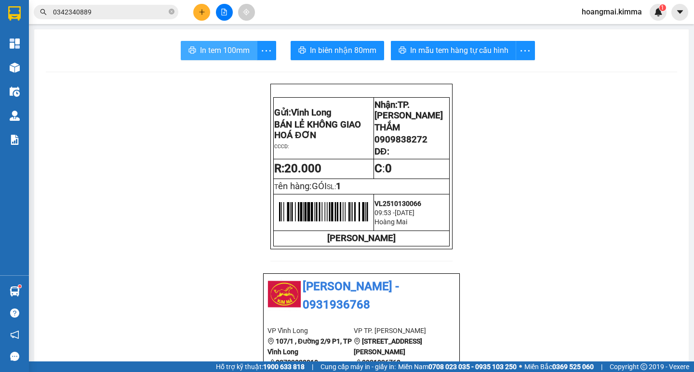
click at [212, 50] on span "In tem 100mm" at bounding box center [225, 50] width 50 height 12
click at [172, 14] on icon "close-circle" at bounding box center [172, 12] width 6 height 6
click at [151, 17] on input "text" at bounding box center [110, 12] width 114 height 11
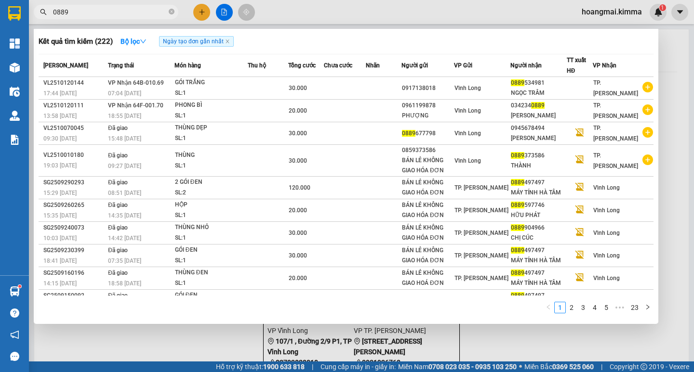
click at [196, 13] on div at bounding box center [347, 186] width 694 height 372
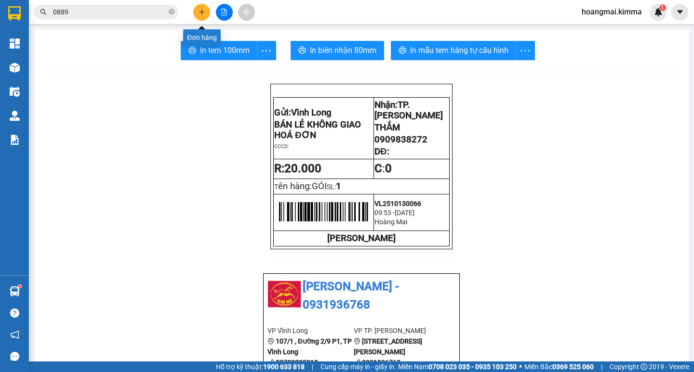
click at [197, 11] on button at bounding box center [201, 12] width 17 height 17
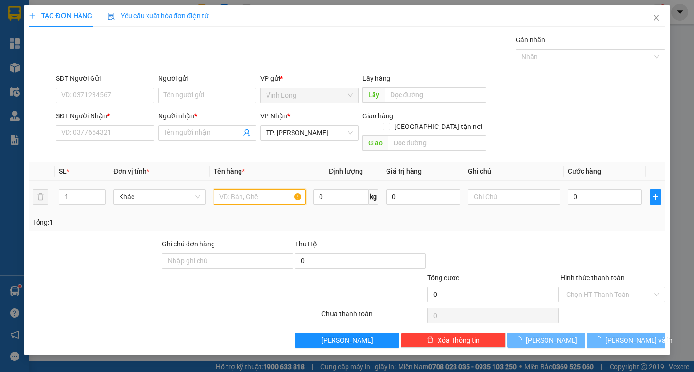
click at [228, 189] on input "text" at bounding box center [259, 196] width 92 height 15
click at [119, 128] on input "SĐT Người Nhận *" at bounding box center [105, 132] width 98 height 15
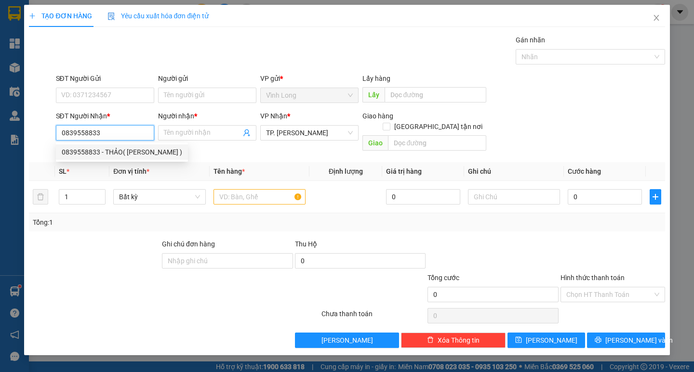
click at [111, 153] on div "0839558833 - THẢO( CTY PHÚC THANH )" at bounding box center [122, 152] width 120 height 11
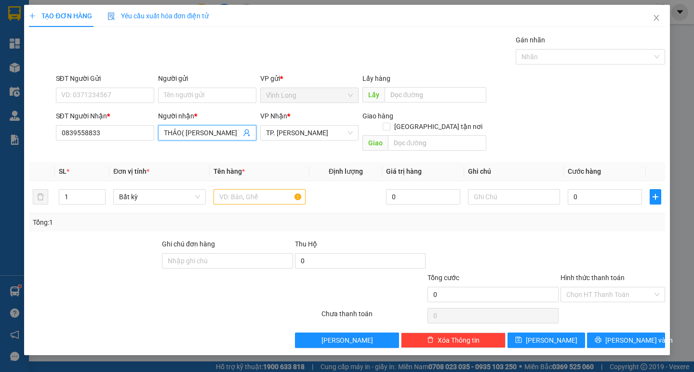
drag, startPoint x: 181, startPoint y: 133, endPoint x: 345, endPoint y: 147, distance: 164.9
click at [345, 147] on div "Transit Pickup Surcharge Ids Transit Deliver Surcharge Ids Transit Deliver Surc…" at bounding box center [346, 192] width 635 height 314
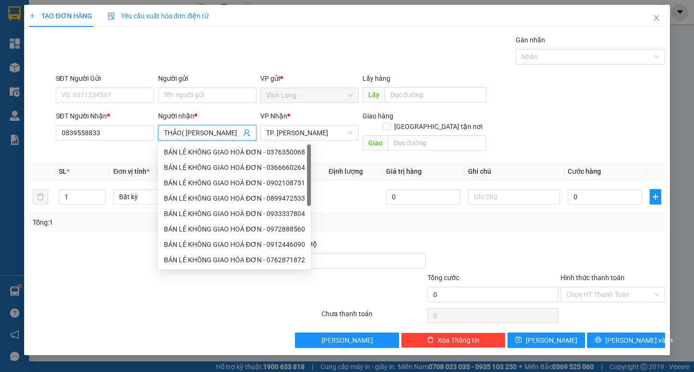
click at [216, 130] on input "THẢO( CTY PHÚC THANH )" at bounding box center [202, 133] width 77 height 11
click at [176, 134] on input "THẢO( CTY PHÚC THANH )" at bounding box center [202, 133] width 77 height 11
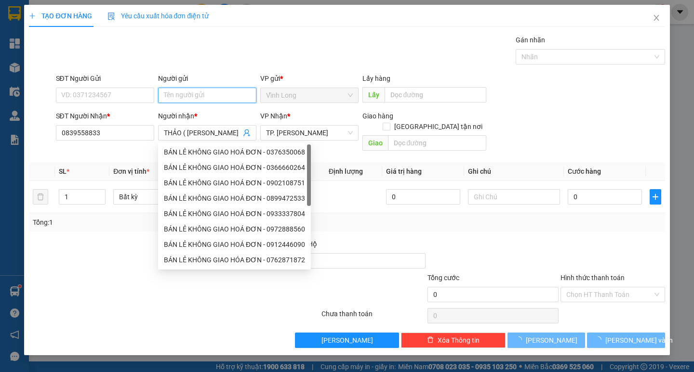
click at [186, 88] on input "Người gửi" at bounding box center [207, 95] width 98 height 15
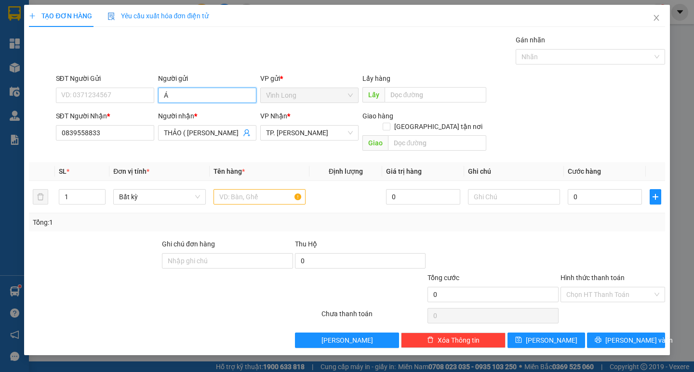
click at [162, 92] on input "Á" at bounding box center [207, 95] width 98 height 15
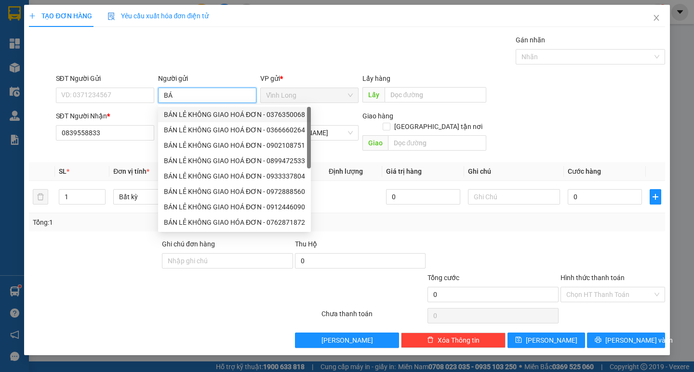
drag, startPoint x: 184, startPoint y: 115, endPoint x: 138, endPoint y: 104, distance: 47.0
click at [180, 115] on div "BÁN LẺ KHÔNG GIAO HOÁ ĐƠN - 0376350068" at bounding box center [234, 114] width 141 height 11
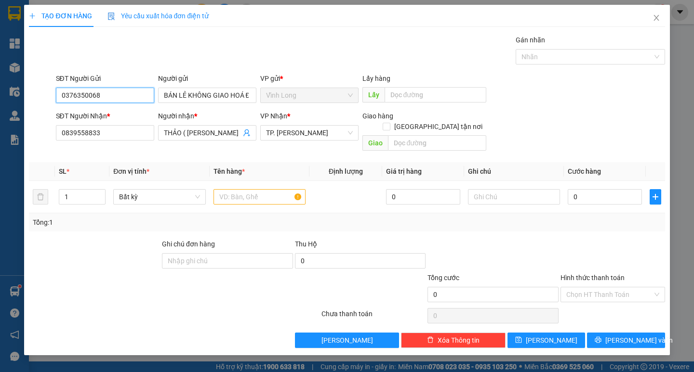
drag, startPoint x: 101, startPoint y: 93, endPoint x: 17, endPoint y: 91, distance: 84.3
click at [29, 92] on div "SĐT Người Gửi 0376350068 0376350068 Người gửi BÁN LẺ KHÔNG GIAO HOÁ ĐƠN VP gửi …" at bounding box center [346, 90] width 637 height 34
click at [84, 107] on div "0925309153 - BÁN LẺ KHÔNG GIAO HOÁ ĐƠN" at bounding box center [132, 114] width 153 height 15
click at [238, 189] on input "text" at bounding box center [259, 196] width 92 height 15
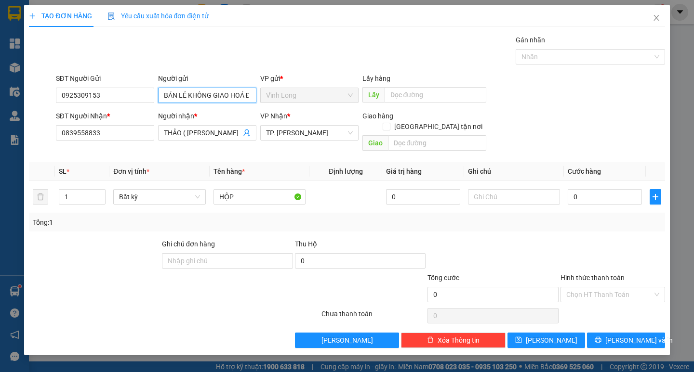
drag, startPoint x: 163, startPoint y: 94, endPoint x: 479, endPoint y: 69, distance: 317.1
click at [479, 69] on div "Transit Pickup Surcharge Ids Transit Deliver Surcharge Ids Transit Deliver Surc…" at bounding box center [346, 192] width 635 height 314
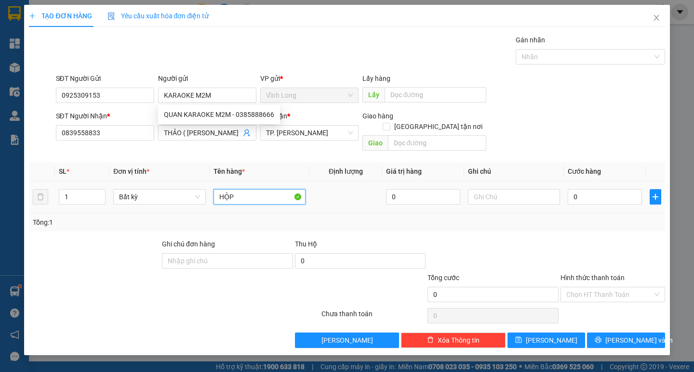
click at [273, 189] on input "HỘP" at bounding box center [259, 196] width 92 height 15
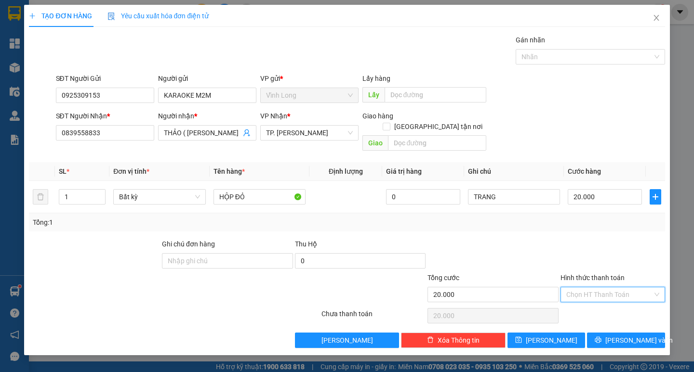
drag, startPoint x: 594, startPoint y: 283, endPoint x: 594, endPoint y: 302, distance: 18.3
click at [595, 288] on input "Hình thức thanh toán" at bounding box center [609, 295] width 86 height 14
click at [592, 302] on div "Tại văn phòng" at bounding box center [612, 303] width 93 height 11
click at [618, 335] on span "Lưu và In" at bounding box center [638, 340] width 67 height 11
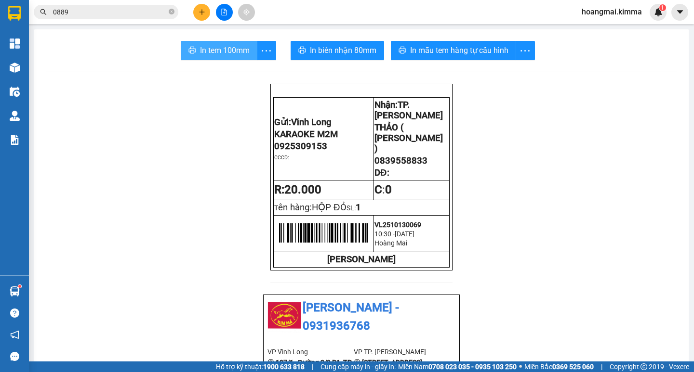
click at [230, 52] on span "In tem 100mm" at bounding box center [225, 50] width 50 height 12
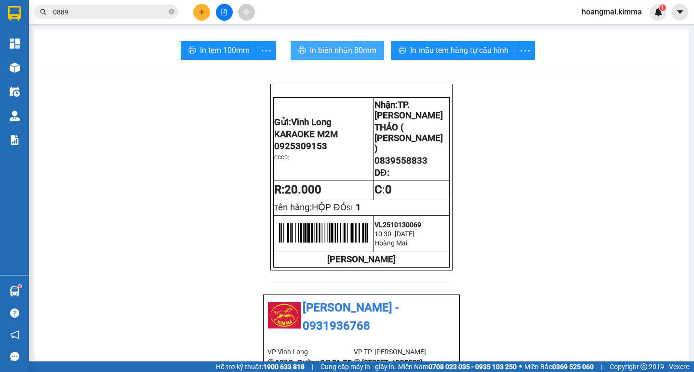
click at [343, 53] on span "In biên nhận 80mm" at bounding box center [343, 50] width 66 height 12
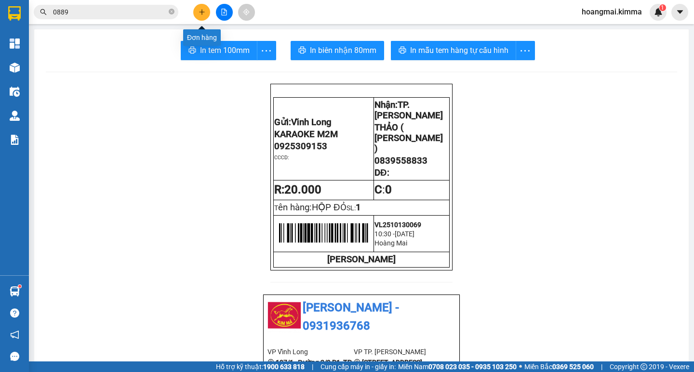
click at [201, 15] on button at bounding box center [201, 12] width 17 height 17
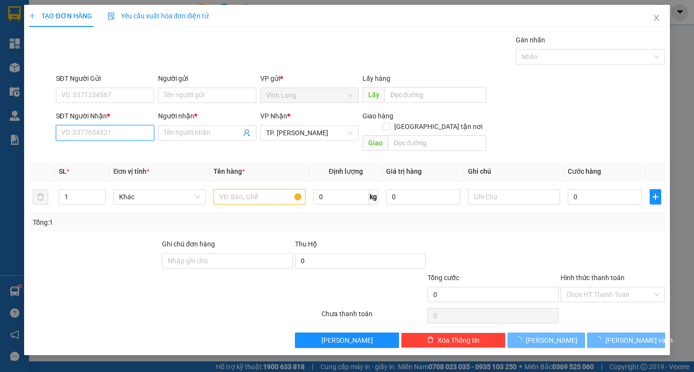
click at [111, 133] on input "SĐT Người Nhận *" at bounding box center [105, 132] width 98 height 15
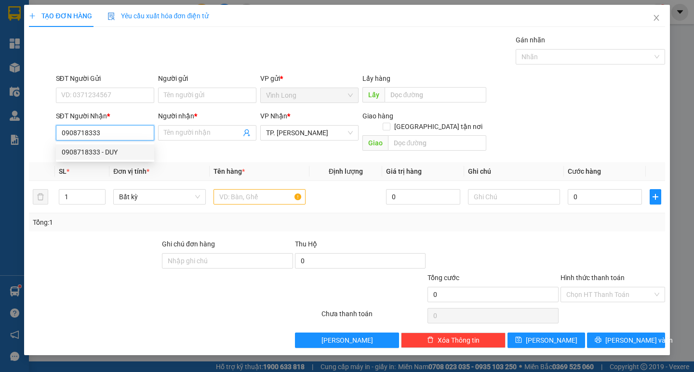
click at [112, 153] on div "0908718333 - DUY" at bounding box center [105, 152] width 87 height 11
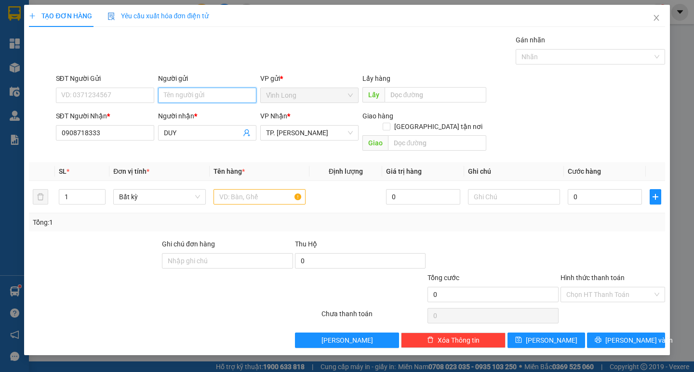
click at [180, 89] on input "Người gửi" at bounding box center [207, 95] width 98 height 15
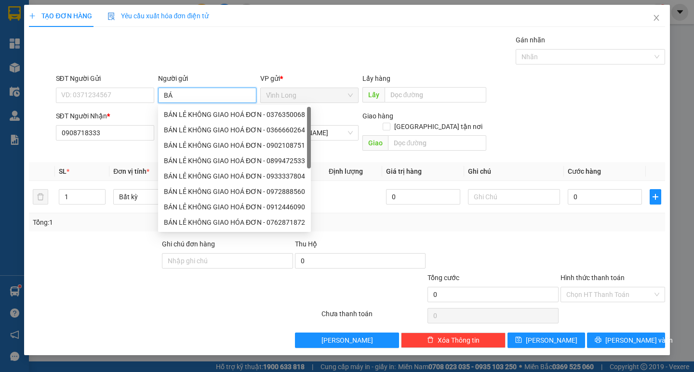
click at [186, 111] on div "BÁN LẺ KHÔNG GIAO HOÁ ĐƠN - 0376350068" at bounding box center [234, 114] width 141 height 11
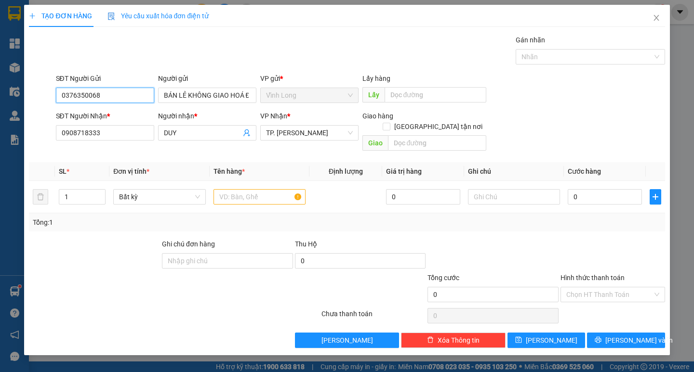
drag, startPoint x: 32, startPoint y: 93, endPoint x: 0, endPoint y: 94, distance: 31.8
click at [0, 94] on div "TẠO ĐƠN HÀNG Yêu cầu xuất hóa đơn điện tử Transit Pickup Surcharge Ids Transit …" at bounding box center [347, 186] width 694 height 372
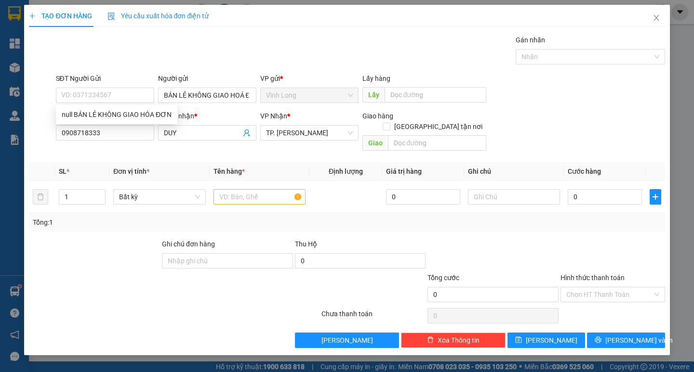
click at [229, 56] on div "Gói vận chuyển * Tiêu chuẩn Gán nhãn Nhãn" at bounding box center [360, 52] width 613 height 34
click at [239, 189] on input "text" at bounding box center [259, 196] width 92 height 15
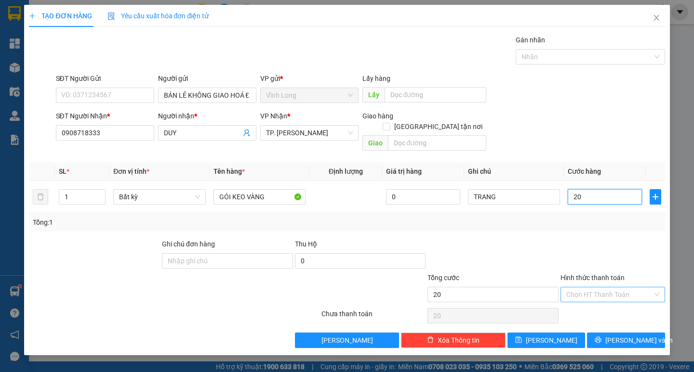
click at [578, 291] on div "Chọn HT Thanh Toán" at bounding box center [612, 294] width 105 height 15
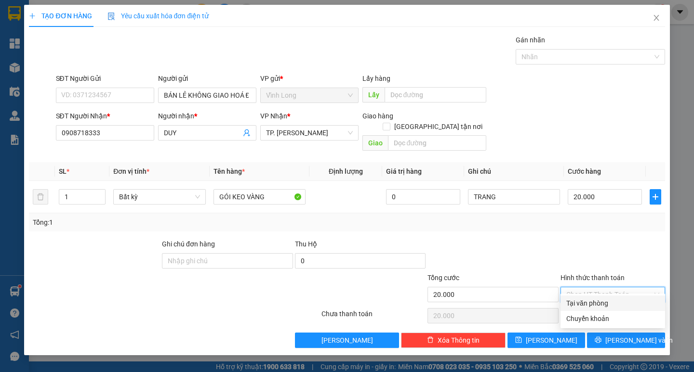
click at [585, 305] on div "Tại văn phòng" at bounding box center [612, 303] width 93 height 11
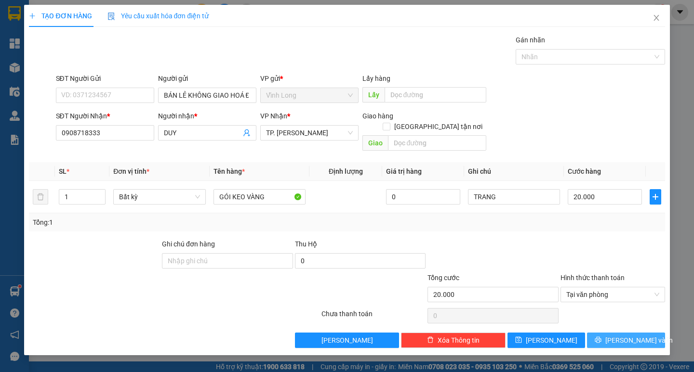
click at [622, 335] on span "Lưu và In" at bounding box center [638, 340] width 67 height 11
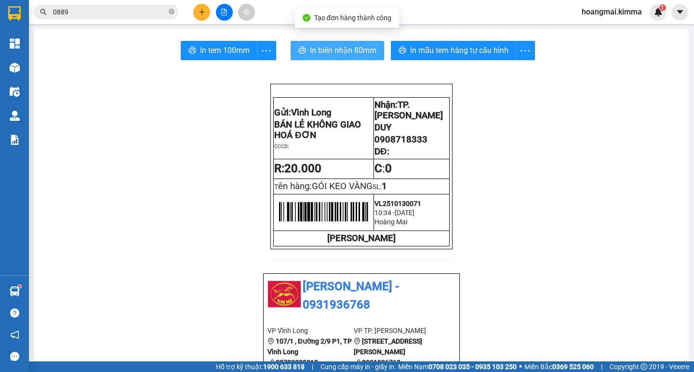
click at [299, 51] on icon "printer" at bounding box center [301, 50] width 7 height 7
click at [223, 50] on span "In tem 100mm" at bounding box center [225, 50] width 50 height 12
click at [199, 11] on button at bounding box center [201, 12] width 17 height 17
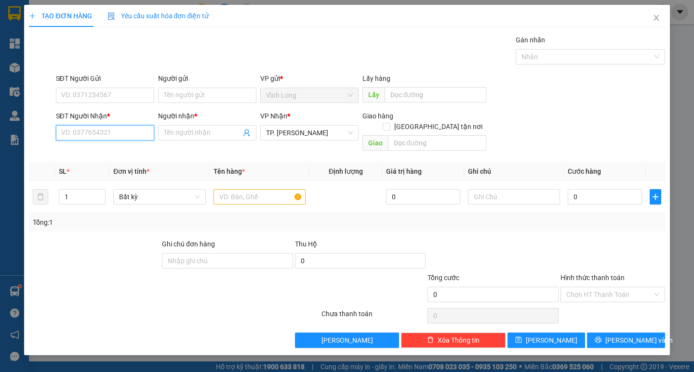
click at [99, 132] on input "SĐT Người Nhận *" at bounding box center [105, 132] width 98 height 15
click at [119, 151] on div "0908007767 - ANH HẢI" at bounding box center [116, 152] width 108 height 11
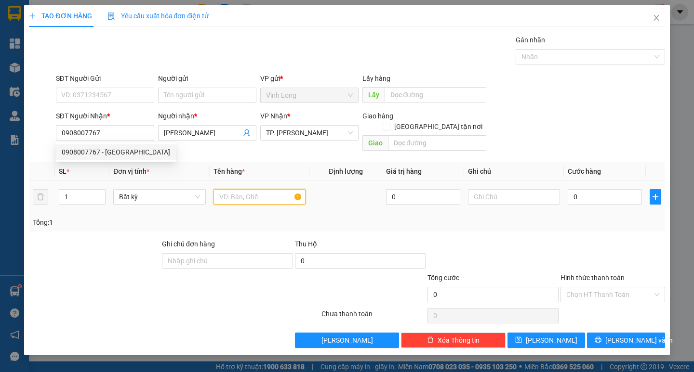
click at [242, 189] on input "text" at bounding box center [259, 196] width 92 height 15
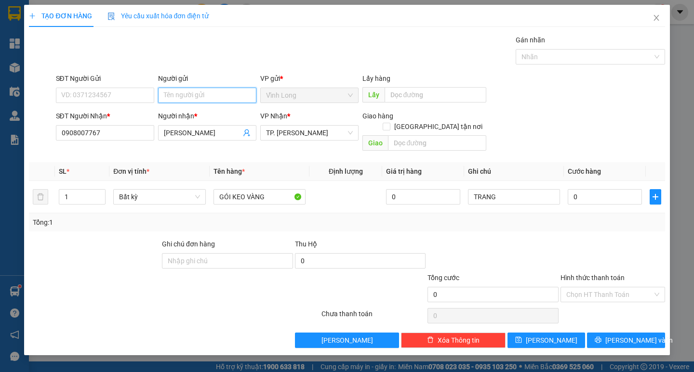
click at [202, 102] on input "Người gửi" at bounding box center [207, 95] width 98 height 15
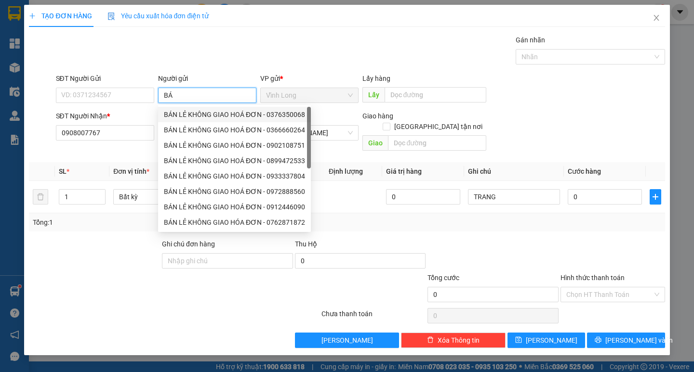
click at [196, 117] on div "BÁN LẺ KHÔNG GIAO HOÁ ĐƠN - 0376350068" at bounding box center [234, 114] width 141 height 11
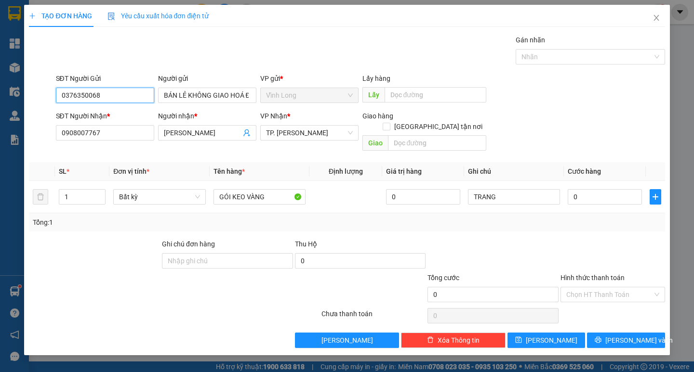
drag, startPoint x: 125, startPoint y: 98, endPoint x: 5, endPoint y: 95, distance: 120.0
click at [15, 95] on div "TẠO ĐƠN HÀNG Yêu cầu xuất hóa đơn điện tử Transit Pickup Surcharge Ids Transit …" at bounding box center [347, 186] width 694 height 372
drag, startPoint x: 596, startPoint y: 283, endPoint x: 596, endPoint y: 288, distance: 4.8
click at [596, 288] on input "Hình thức thanh toán" at bounding box center [609, 295] width 86 height 14
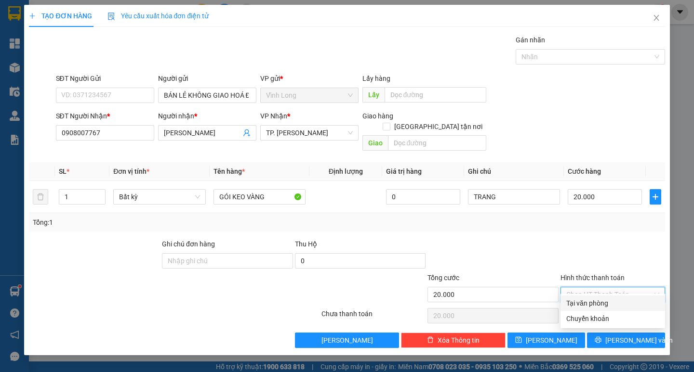
click at [593, 299] on div "Tại văn phòng" at bounding box center [612, 303] width 93 height 11
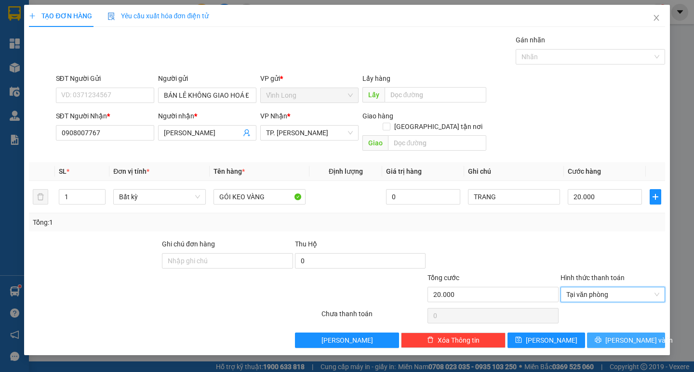
click at [614, 337] on button "Lưu và In" at bounding box center [626, 340] width 78 height 15
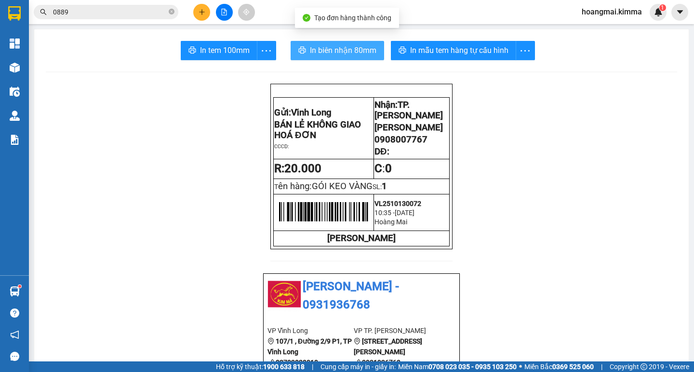
drag, startPoint x: 336, startPoint y: 50, endPoint x: 344, endPoint y: 60, distance: 13.4
click at [336, 52] on span "In biên nhận 80mm" at bounding box center [343, 50] width 66 height 12
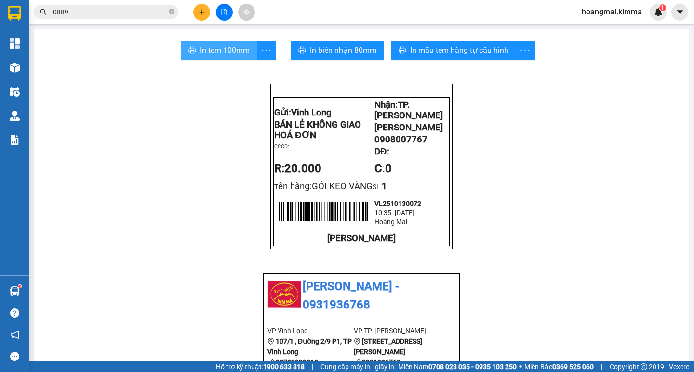
click at [219, 54] on span "In tem 100mm" at bounding box center [225, 50] width 50 height 12
click at [201, 14] on icon "plus" at bounding box center [202, 12] width 7 height 7
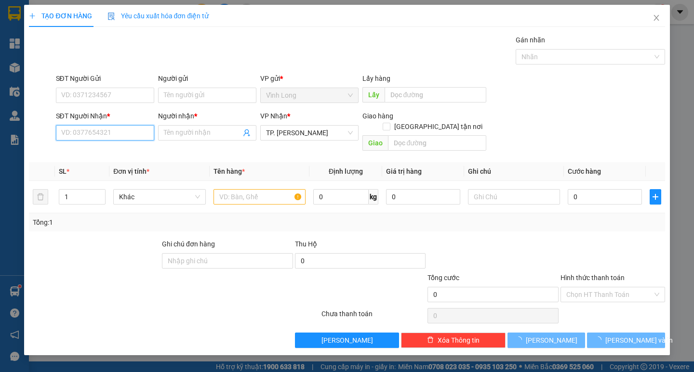
click at [126, 129] on input "SĐT Người Nhận *" at bounding box center [105, 132] width 98 height 15
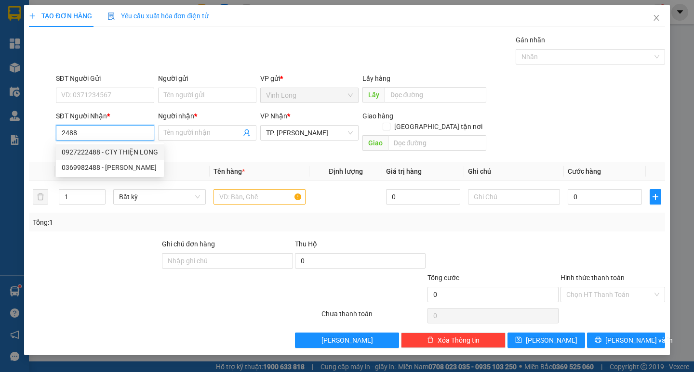
click at [62, 133] on input "2488" at bounding box center [105, 132] width 98 height 15
drag, startPoint x: 114, startPoint y: 136, endPoint x: 107, endPoint y: 133, distance: 6.9
click at [111, 135] on input "0902402488" at bounding box center [105, 132] width 98 height 15
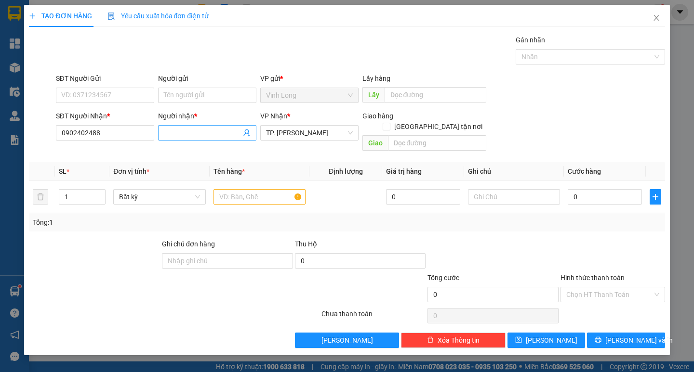
click at [189, 134] on input "Người nhận *" at bounding box center [202, 133] width 77 height 11
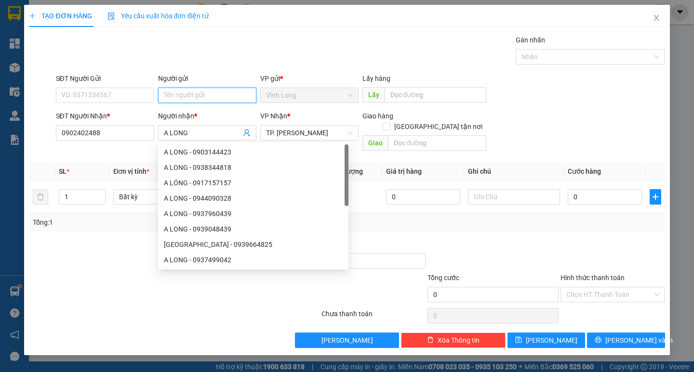
click at [190, 100] on input "Người gửi" at bounding box center [207, 95] width 98 height 15
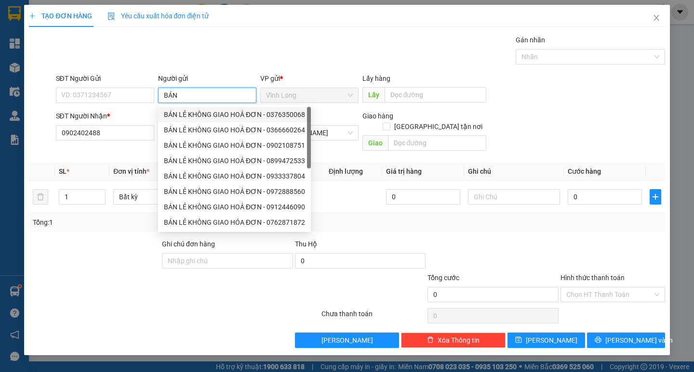
click at [185, 114] on div "BÁN LẺ KHÔNG GIAO HOÁ ĐƠN - 0376350068" at bounding box center [234, 114] width 141 height 11
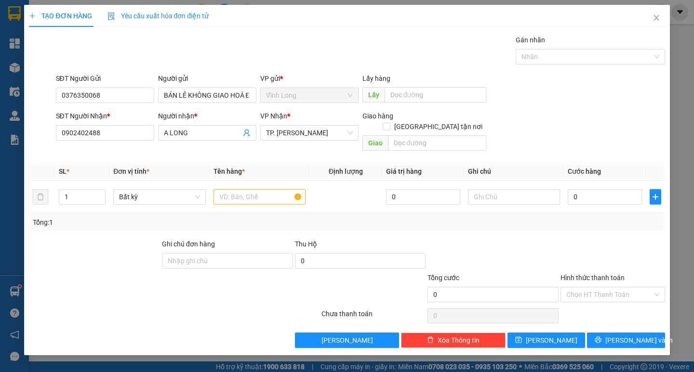
click at [127, 85] on div "SĐT Người Gửi" at bounding box center [105, 80] width 98 height 14
drag, startPoint x: 124, startPoint y: 93, endPoint x: 18, endPoint y: 93, distance: 106.0
click at [18, 93] on div "TẠO ĐƠN HÀNG Yêu cầu xuất hóa đơn điện tử Transit Pickup Surcharge Ids Transit …" at bounding box center [347, 186] width 694 height 372
click at [205, 41] on div "Gói vận chuyển * Tiêu chuẩn Gán nhãn Nhãn" at bounding box center [360, 52] width 613 height 34
drag, startPoint x: 260, startPoint y: 188, endPoint x: 253, endPoint y: 177, distance: 13.2
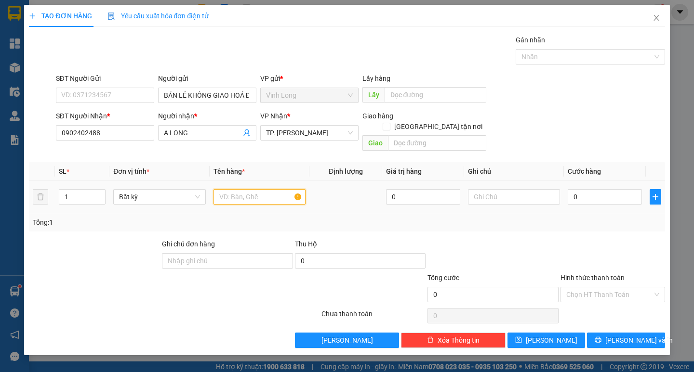
click at [259, 189] on input "text" at bounding box center [259, 196] width 92 height 15
click at [598, 276] on div "Hình thức thanh toán" at bounding box center [612, 280] width 105 height 14
click at [589, 306] on div "Chọn HT Thanh Toán" at bounding box center [612, 315] width 106 height 19
click at [591, 288] on input "Hình thức thanh toán" at bounding box center [609, 295] width 86 height 14
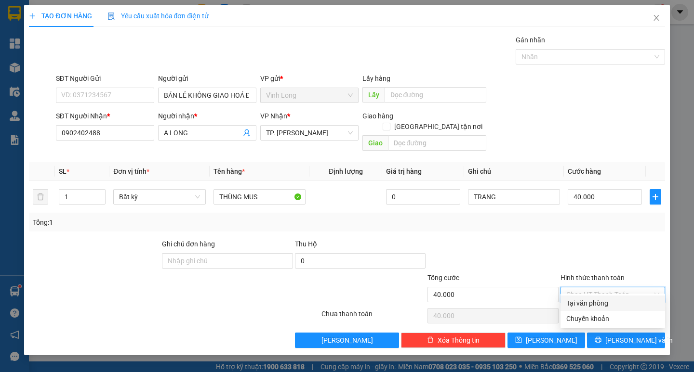
click at [590, 305] on div "Tại văn phòng" at bounding box center [612, 303] width 93 height 11
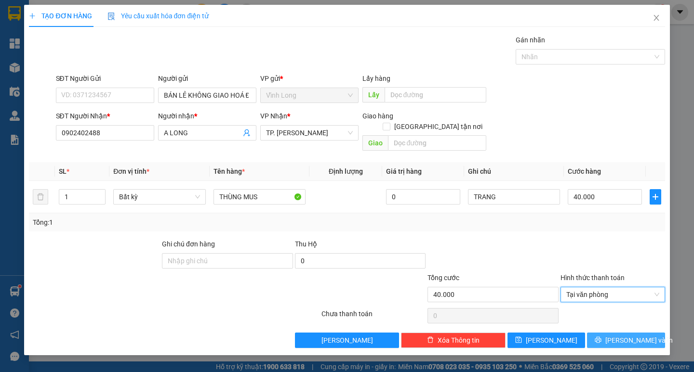
click at [611, 335] on button "Lưu và In" at bounding box center [626, 340] width 78 height 15
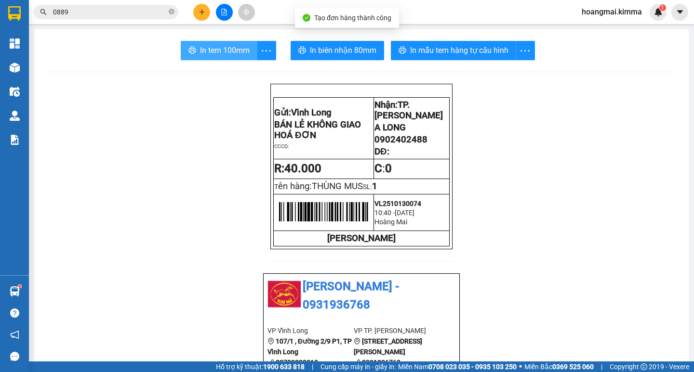
click at [214, 46] on span "In tem 100mm" at bounding box center [225, 50] width 50 height 12
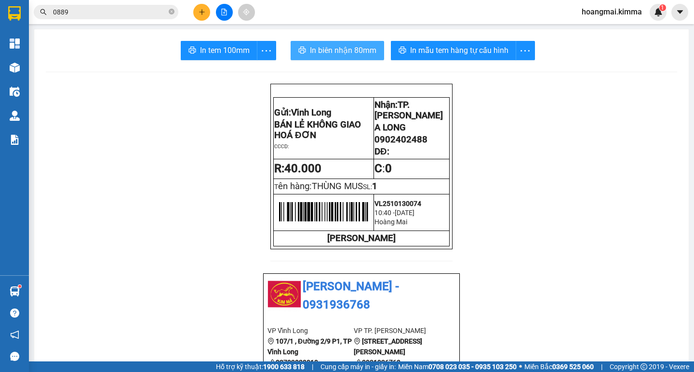
click at [345, 51] on span "In biên nhận 80mm" at bounding box center [343, 50] width 66 height 12
click at [195, 18] on div at bounding box center [224, 12] width 72 height 17
click at [203, 11] on icon "plus" at bounding box center [202, 12] width 7 height 7
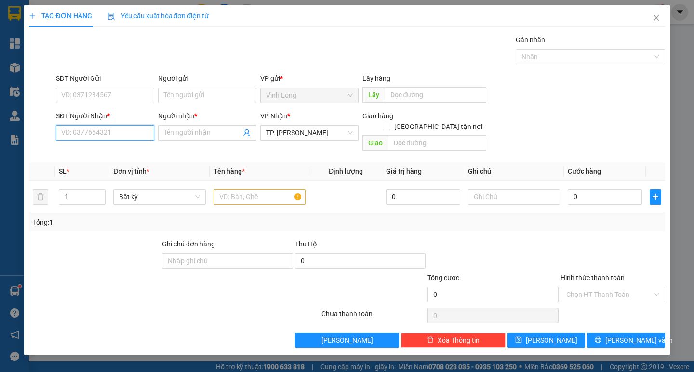
click at [116, 133] on input "SĐT Người Nhận *" at bounding box center [105, 132] width 98 height 15
click at [136, 150] on div "0798429350 - CHÚ KHA" at bounding box center [105, 152] width 87 height 11
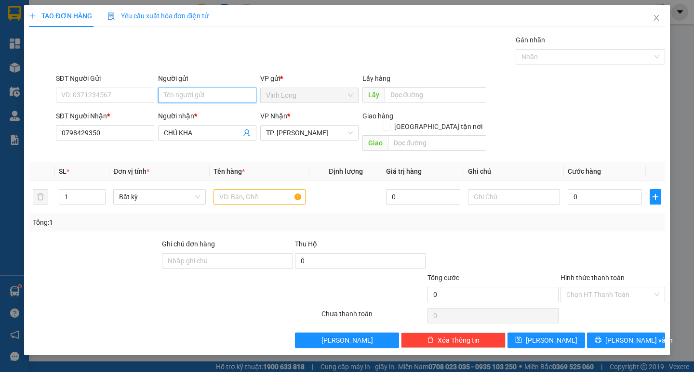
click at [202, 91] on input "Người gửi" at bounding box center [207, 95] width 98 height 15
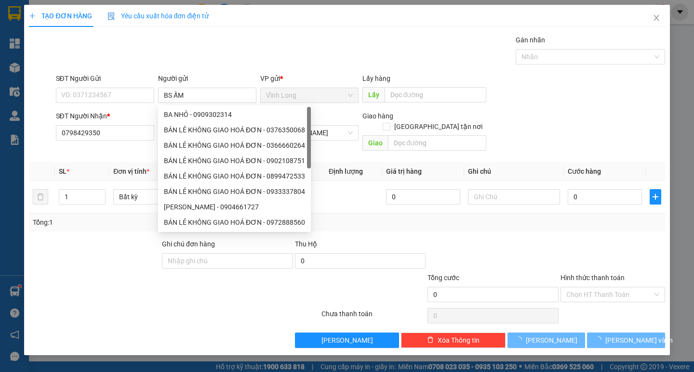
click at [313, 43] on div "Gói vận chuyển * Tiêu chuẩn Gán nhãn Nhãn" at bounding box center [360, 52] width 613 height 34
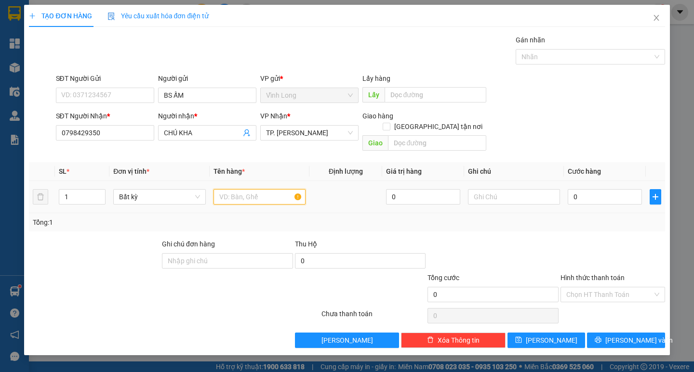
click at [272, 190] on input "text" at bounding box center [259, 196] width 92 height 15
click at [616, 289] on input "Hình thức thanh toán" at bounding box center [609, 295] width 86 height 14
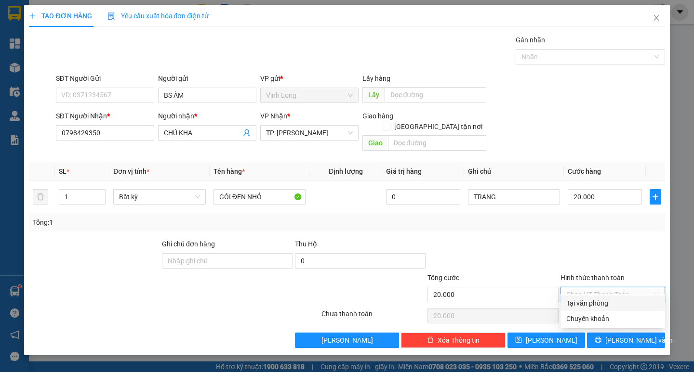
drag, startPoint x: 613, startPoint y: 292, endPoint x: 605, endPoint y: 312, distance: 21.8
click at [601, 303] on div "Tại văn phòng" at bounding box center [612, 303] width 93 height 11
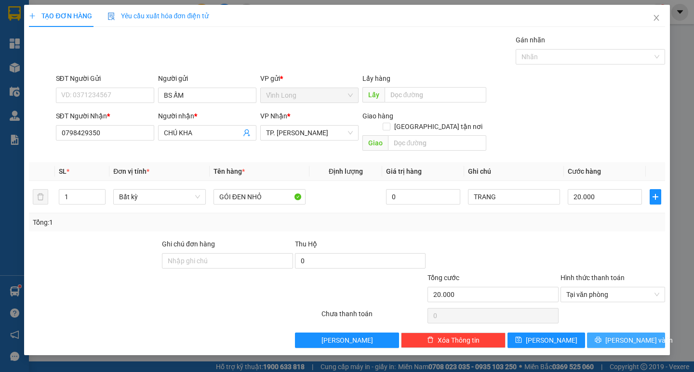
click at [606, 333] on button "Lưu và In" at bounding box center [626, 340] width 78 height 15
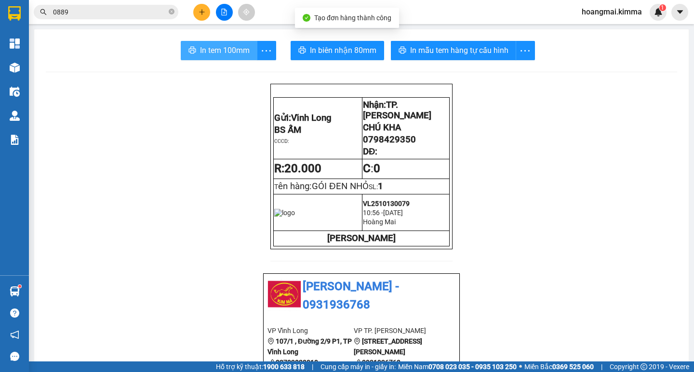
click at [236, 51] on span "In tem 100mm" at bounding box center [225, 50] width 50 height 12
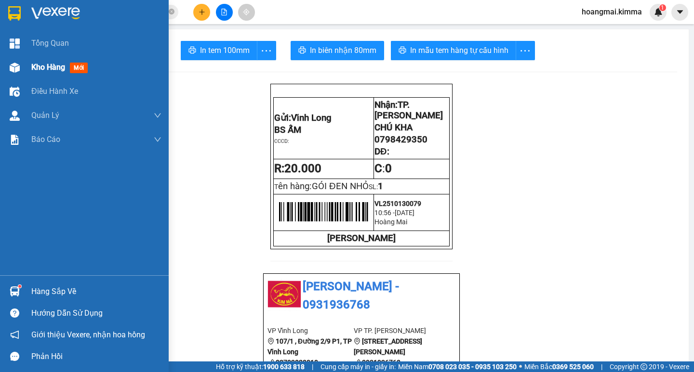
click at [43, 72] on span "Kho hàng" at bounding box center [48, 67] width 34 height 9
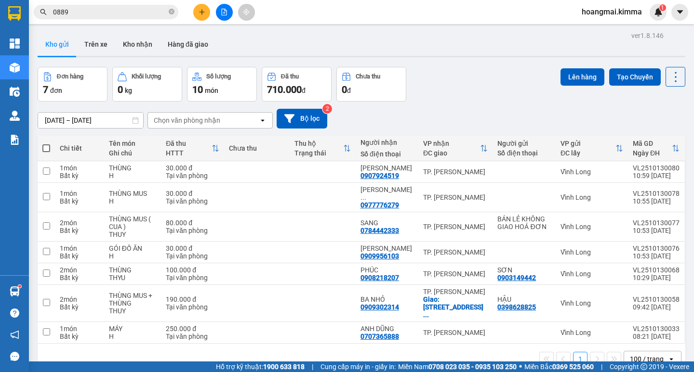
click at [203, 5] on button at bounding box center [201, 12] width 17 height 17
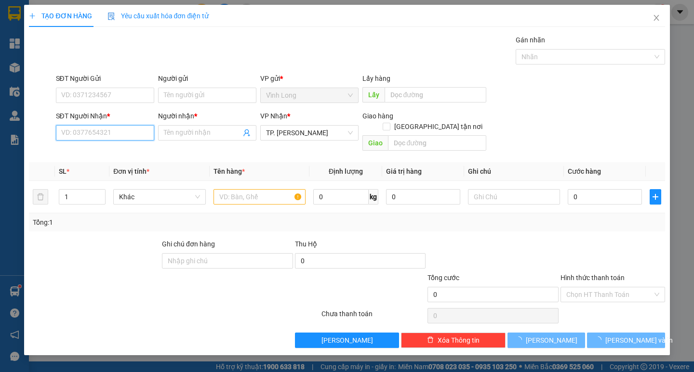
click at [132, 130] on input "SĐT Người Nhận *" at bounding box center [105, 132] width 98 height 15
click at [134, 127] on input "SĐT Người Nhận *" at bounding box center [105, 132] width 98 height 15
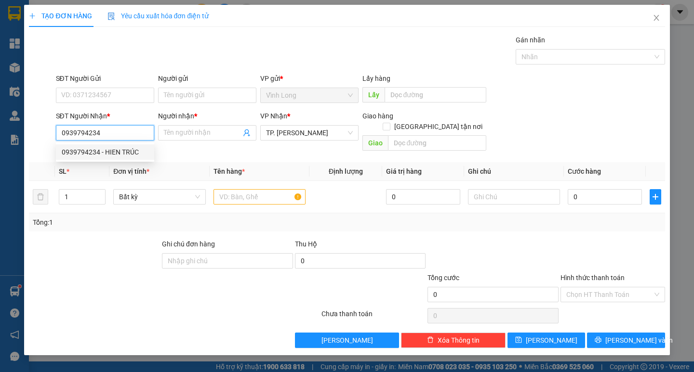
click at [120, 151] on div "0939794234 - HIEN TRÚC" at bounding box center [105, 152] width 87 height 11
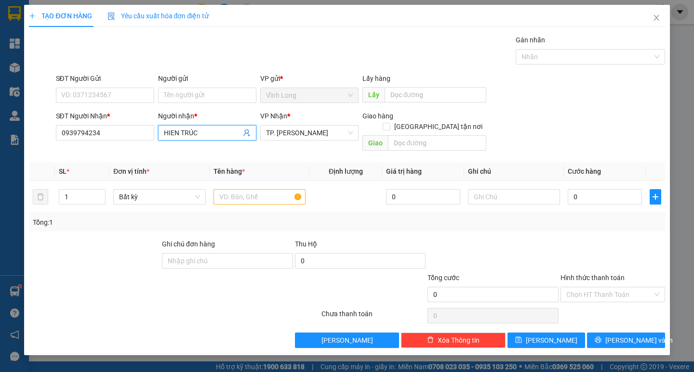
click at [174, 135] on input "HIEN TRÚC" at bounding box center [202, 133] width 77 height 11
click at [159, 133] on span "HIÊN TRÚC" at bounding box center [207, 132] width 98 height 15
click at [165, 133] on input "HIÊN TRÚC" at bounding box center [202, 133] width 77 height 11
click at [239, 189] on input "text" at bounding box center [259, 196] width 92 height 15
click at [216, 93] on input "Người gửi" at bounding box center [207, 95] width 98 height 15
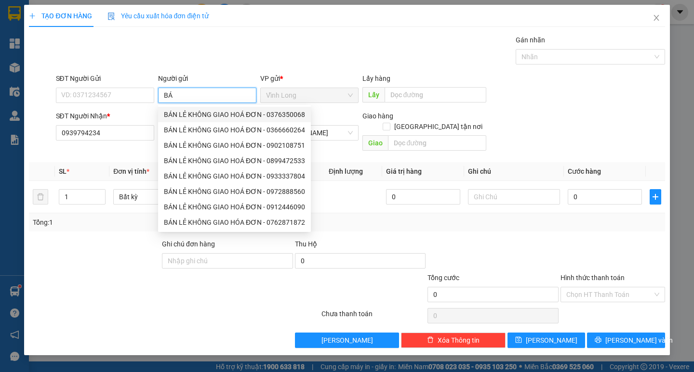
click at [215, 116] on div "BÁN LẺ KHÔNG GIAO HOÁ ĐƠN - 0376350068" at bounding box center [234, 114] width 141 height 11
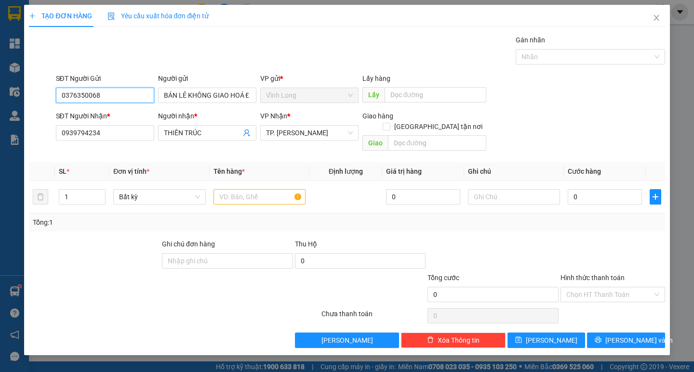
drag, startPoint x: 127, startPoint y: 97, endPoint x: 20, endPoint y: 95, distance: 107.0
click at [37, 95] on div "SĐT Người Gửi 0376350068 0376350068 Người gửi BÁN LẺ KHÔNG GIAO HOÁ ĐƠN VP gửi …" at bounding box center [346, 90] width 637 height 34
click at [277, 42] on div "Gói vận chuyển * Tiêu chuẩn Gán nhãn Nhãn" at bounding box center [360, 52] width 613 height 34
click at [252, 189] on input "text" at bounding box center [259, 196] width 92 height 15
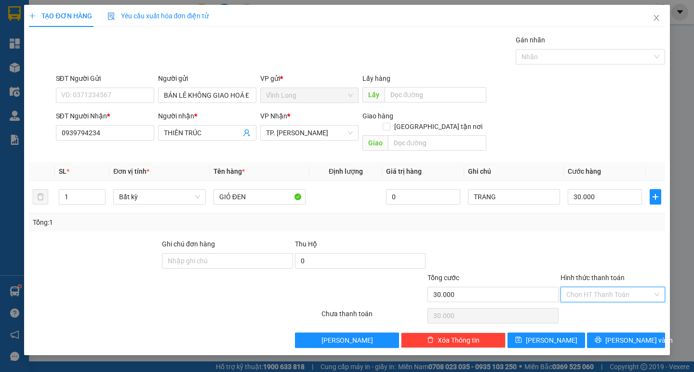
drag, startPoint x: 609, startPoint y: 279, endPoint x: 608, endPoint y: 311, distance: 31.4
click at [612, 291] on input "Hình thức thanh toán" at bounding box center [609, 295] width 86 height 14
click at [611, 293] on div "Hình thức thanh toán Chọn HT Thanh Toán" at bounding box center [612, 290] width 105 height 34
click at [599, 288] on input "Hình thức thanh toán" at bounding box center [609, 295] width 86 height 14
drag, startPoint x: 597, startPoint y: 297, endPoint x: 603, endPoint y: 312, distance: 15.6
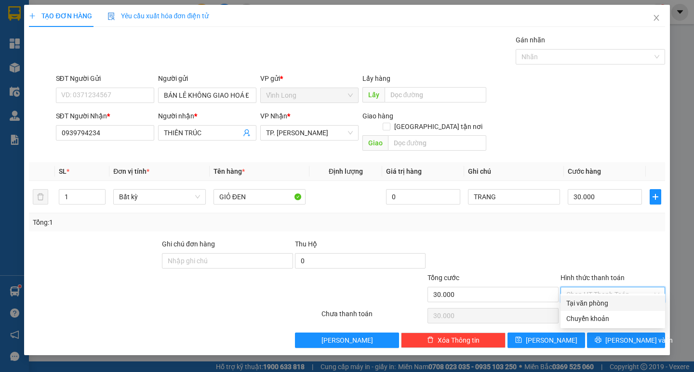
click at [597, 298] on div "Tại văn phòng" at bounding box center [612, 303] width 105 height 15
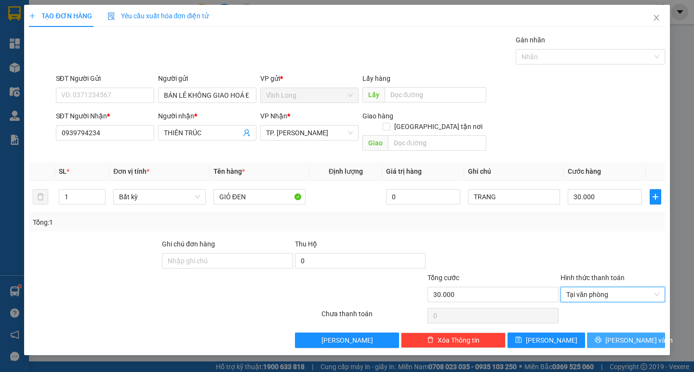
click at [621, 335] on span "Lưu và In" at bounding box center [638, 340] width 67 height 11
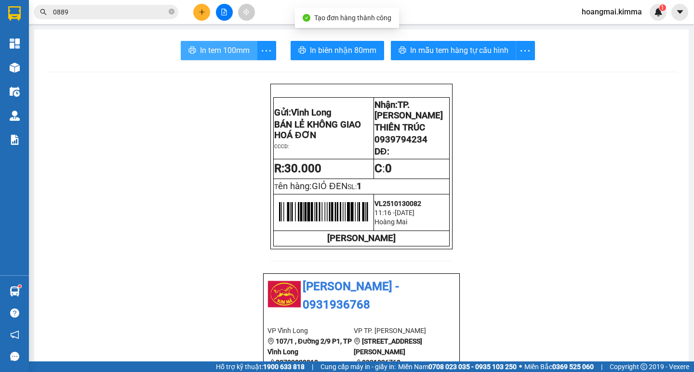
click at [250, 42] on button "In tem 100mm" at bounding box center [219, 50] width 77 height 19
click at [203, 11] on icon "plus" at bounding box center [202, 12] width 7 height 7
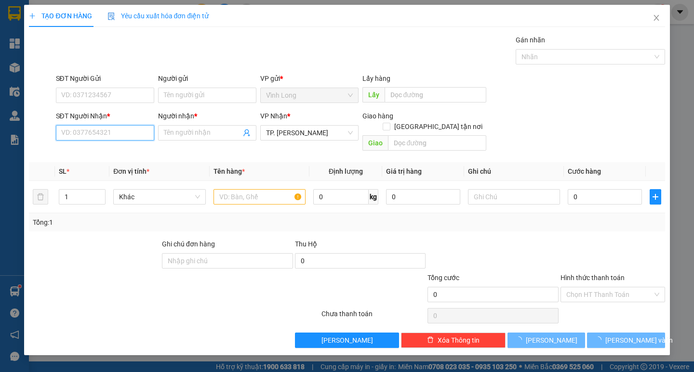
click at [128, 137] on input "SĐT Người Nhận *" at bounding box center [105, 132] width 98 height 15
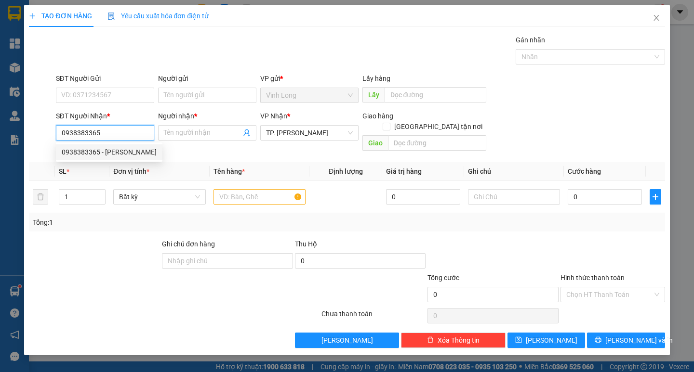
click at [132, 150] on div "0938383365 - MINH THƯ" at bounding box center [109, 152] width 95 height 11
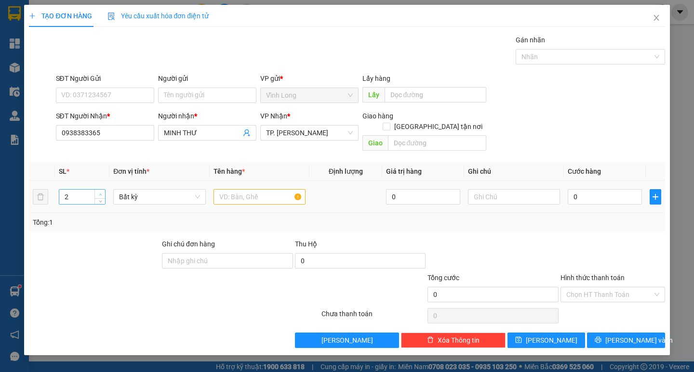
click at [100, 193] on icon "up" at bounding box center [100, 194] width 3 height 3
click at [247, 189] on input "text" at bounding box center [259, 196] width 92 height 15
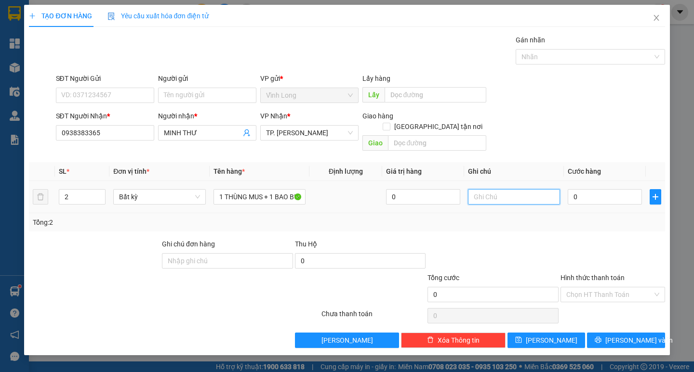
click at [497, 190] on input "text" at bounding box center [514, 196] width 92 height 15
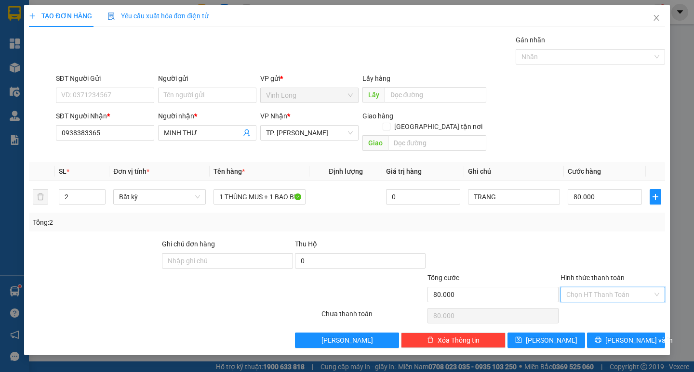
click at [592, 289] on input "Hình thức thanh toán" at bounding box center [609, 295] width 86 height 14
click at [591, 296] on div "Tại văn phòng" at bounding box center [612, 303] width 105 height 15
click at [576, 302] on div "Tại văn phòng" at bounding box center [612, 303] width 93 height 11
click at [617, 333] on button "Lưu và In" at bounding box center [626, 340] width 78 height 15
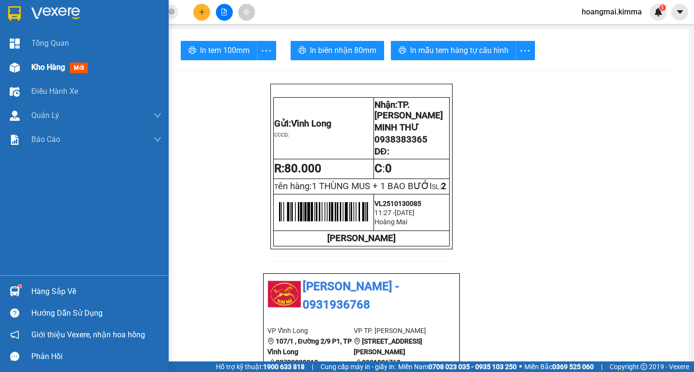
click at [43, 67] on span "Kho hàng" at bounding box center [48, 67] width 34 height 9
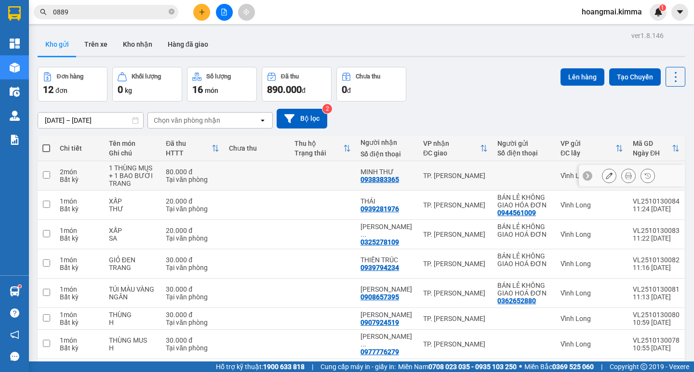
click at [602, 180] on button at bounding box center [608, 176] width 13 height 17
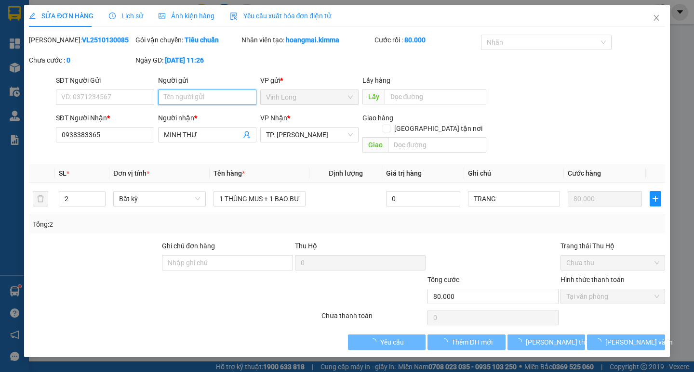
click at [214, 93] on input "Người gửi" at bounding box center [207, 97] width 98 height 15
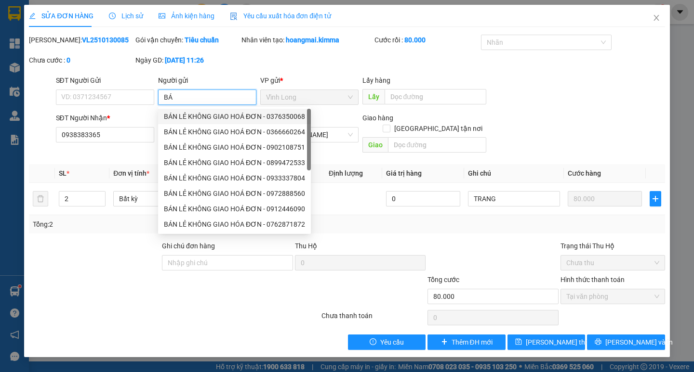
click at [208, 118] on div "BÁN LẺ KHÔNG GIAO HOÁ ĐƠN - 0376350068" at bounding box center [234, 116] width 141 height 11
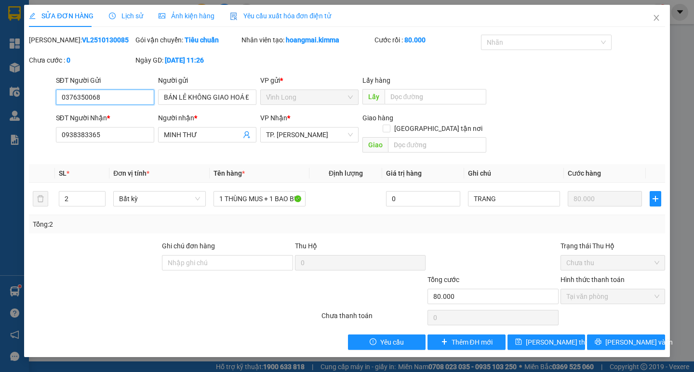
drag, startPoint x: 79, startPoint y: 101, endPoint x: 12, endPoint y: 97, distance: 67.6
click at [25, 100] on div "SỬA ĐƠN HÀNG Lịch sử Ảnh kiện hàng Yêu cầu xuất hóa đơn điện tử Total Paid Fee …" at bounding box center [346, 181] width 645 height 353
click at [617, 335] on button "Lưu và In" at bounding box center [626, 342] width 78 height 15
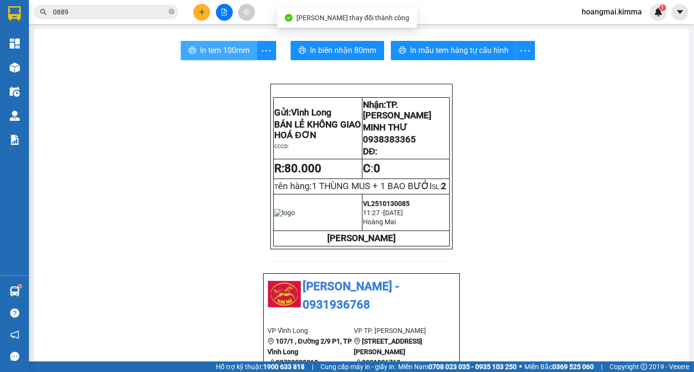
click at [200, 53] on span "In tem 100mm" at bounding box center [225, 50] width 50 height 12
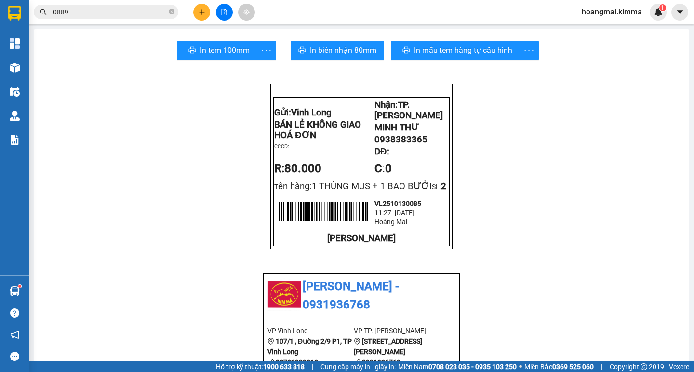
click at [198, 18] on button at bounding box center [201, 12] width 17 height 17
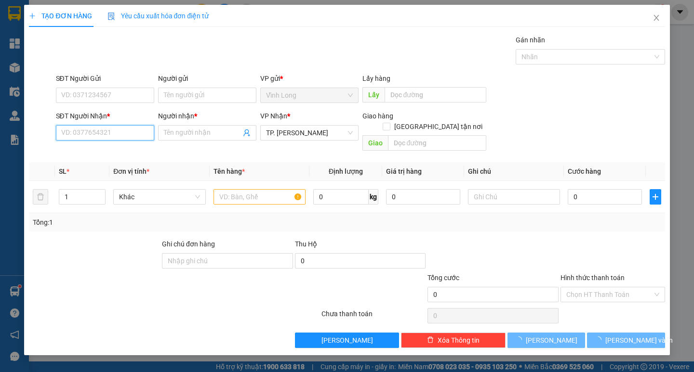
click at [132, 129] on input "SĐT Người Nhận *" at bounding box center [105, 132] width 98 height 15
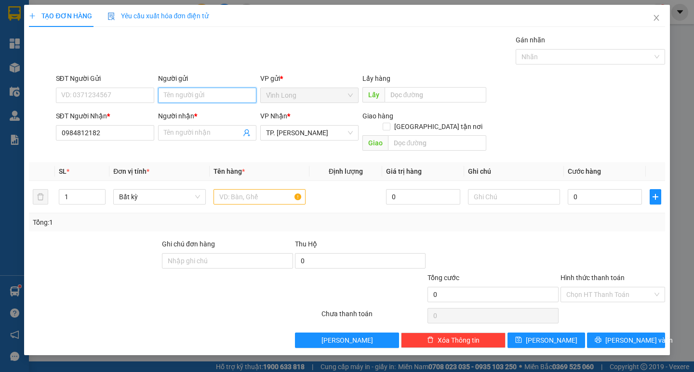
click at [182, 98] on input "Người gửi" at bounding box center [207, 95] width 98 height 15
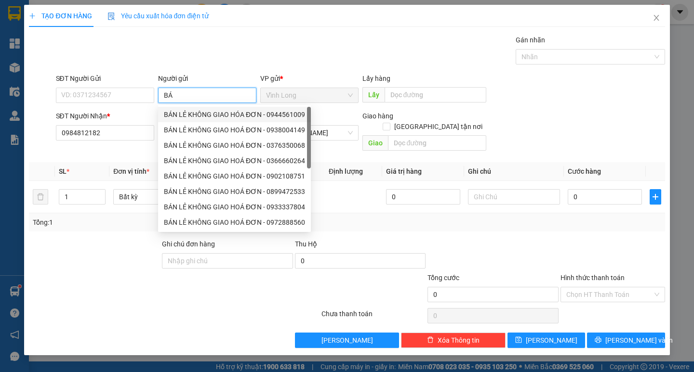
click at [182, 117] on div "BÁN LẺ KHÔNG GIAO HÓA ĐƠN - 0944561009" at bounding box center [234, 114] width 141 height 11
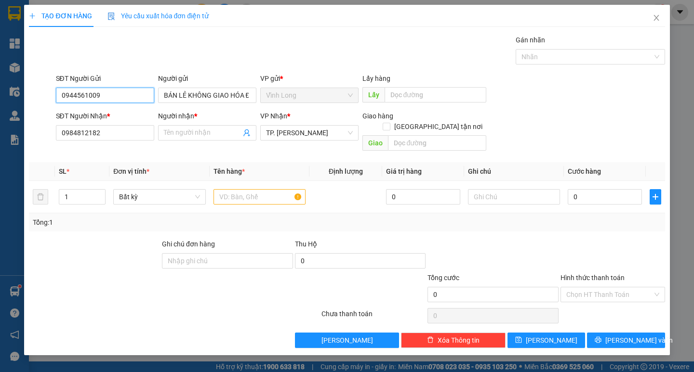
drag, startPoint x: 117, startPoint y: 93, endPoint x: 10, endPoint y: 96, distance: 107.0
click at [10, 96] on div "TẠO ĐƠN HÀNG Yêu cầu xuất hóa đơn điện tử Transit Pickup Surcharge Ids Transit …" at bounding box center [347, 186] width 694 height 372
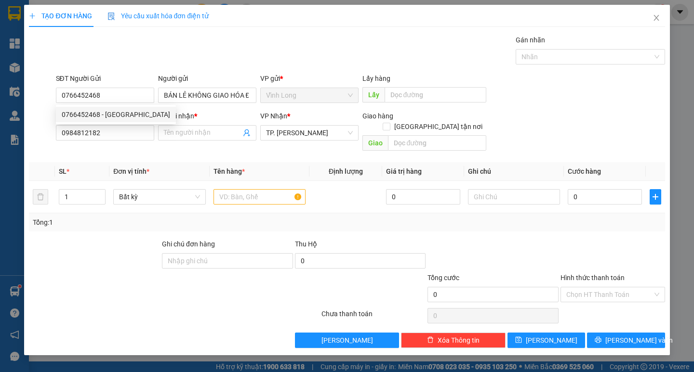
click at [184, 54] on div "Gói vận chuyển * Tiêu chuẩn Gán nhãn Nhãn" at bounding box center [360, 52] width 613 height 34
click at [197, 127] on span at bounding box center [207, 132] width 98 height 15
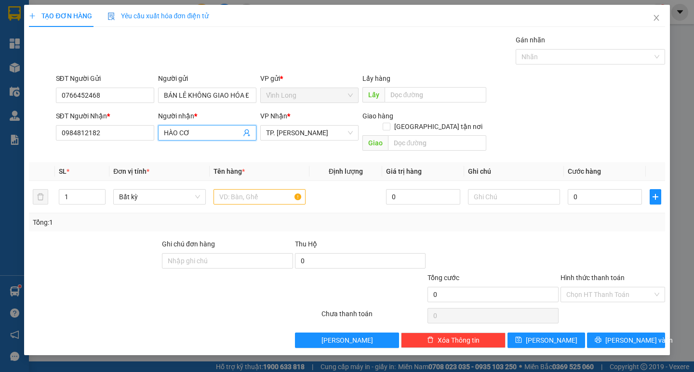
click at [274, 40] on div "Gói vận chuyển * Tiêu chuẩn Gán nhãn Nhãn" at bounding box center [360, 52] width 613 height 34
click at [253, 194] on input "text" at bounding box center [259, 196] width 92 height 15
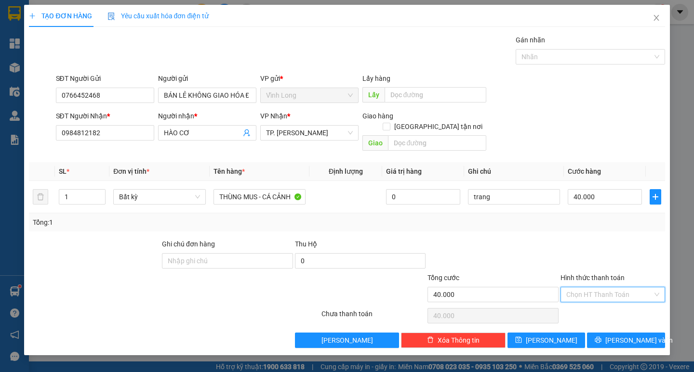
click at [606, 288] on input "Hình thức thanh toán" at bounding box center [609, 295] width 86 height 14
click at [595, 304] on div "Tại văn phòng" at bounding box center [612, 303] width 93 height 11
click at [601, 337] on icon "printer" at bounding box center [598, 340] width 7 height 7
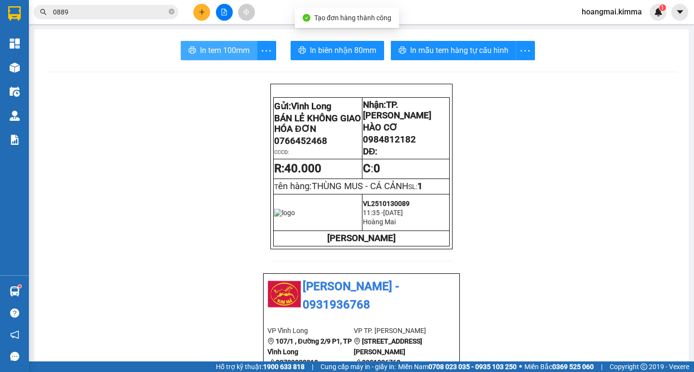
click at [222, 52] on span "In tem 100mm" at bounding box center [225, 50] width 50 height 12
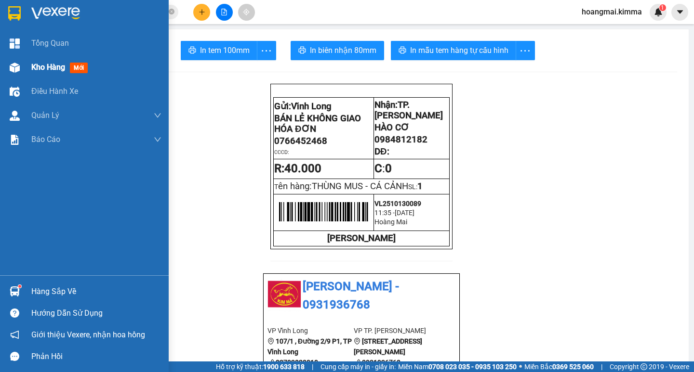
click at [31, 67] on div "Kho hàng mới" at bounding box center [84, 67] width 169 height 24
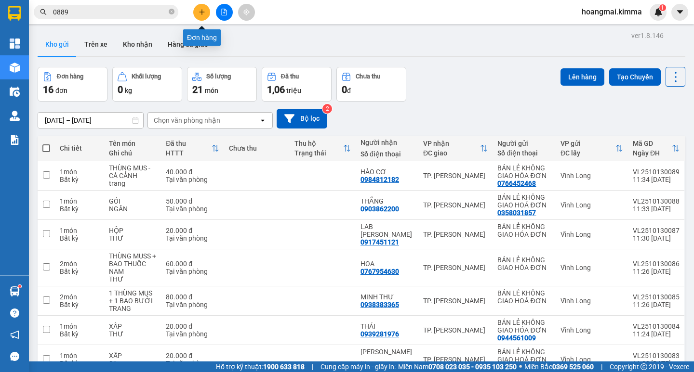
click at [204, 12] on icon "plus" at bounding box center [201, 12] width 5 height 0
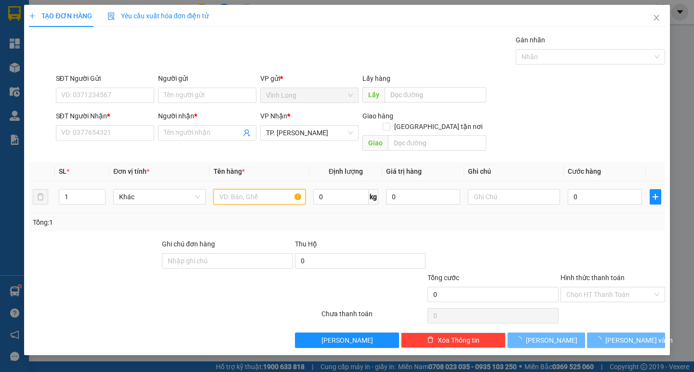
click at [241, 190] on input "text" at bounding box center [259, 196] width 92 height 15
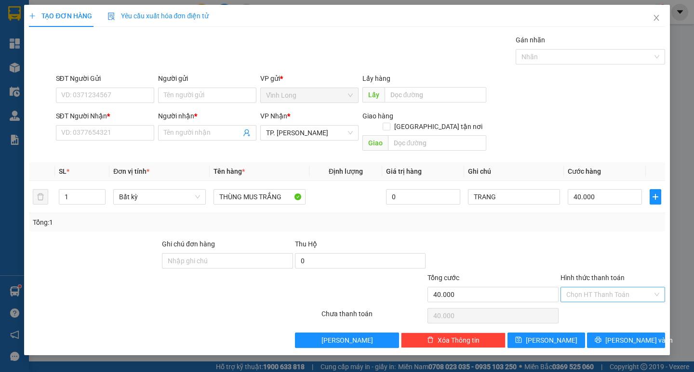
click at [586, 288] on input "Hình thức thanh toán" at bounding box center [609, 295] width 86 height 14
click at [589, 297] on div "Tại văn phòng" at bounding box center [612, 303] width 105 height 15
click at [117, 144] on div "SĐT Người Nhận * VD: 0377654321" at bounding box center [105, 128] width 98 height 34
click at [117, 132] on input "SĐT Người Nhận *" at bounding box center [105, 132] width 98 height 15
click at [95, 100] on input "SĐT Người Gửi" at bounding box center [105, 95] width 98 height 15
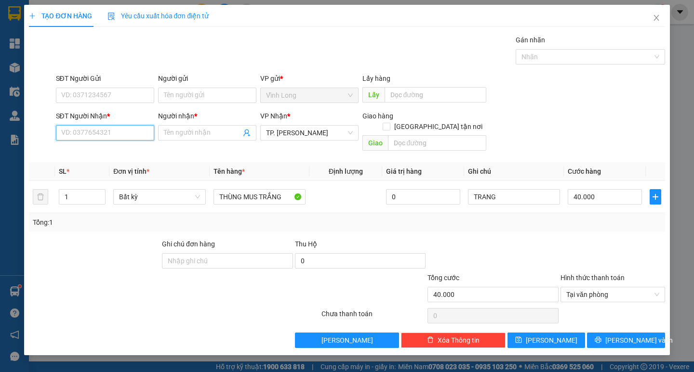
click at [114, 135] on input "SĐT Người Nhận *" at bounding box center [105, 132] width 98 height 15
click at [121, 151] on div "0902861535 - A TÂM" at bounding box center [105, 152] width 87 height 11
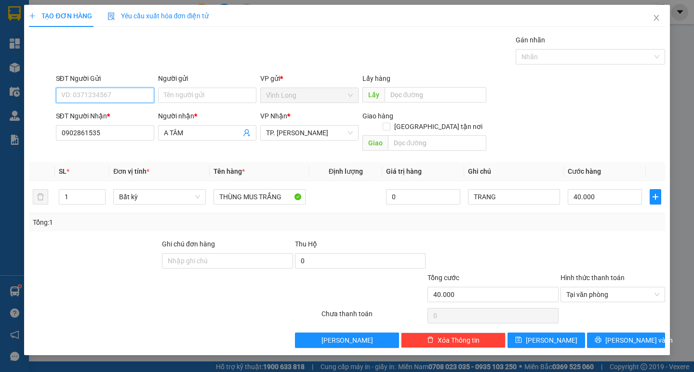
click at [124, 90] on input "SĐT Người Gửi" at bounding box center [105, 95] width 98 height 15
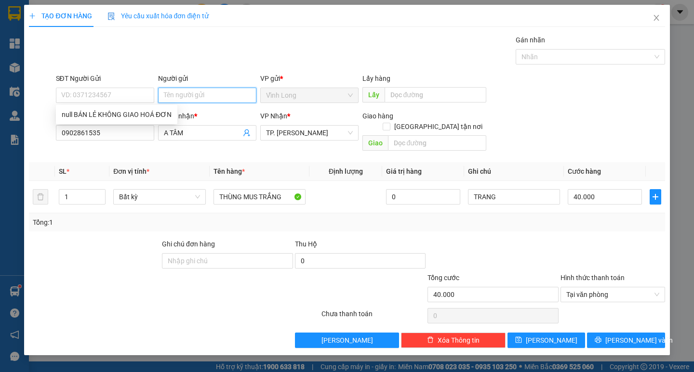
click at [189, 94] on input "Người gửi" at bounding box center [207, 95] width 98 height 15
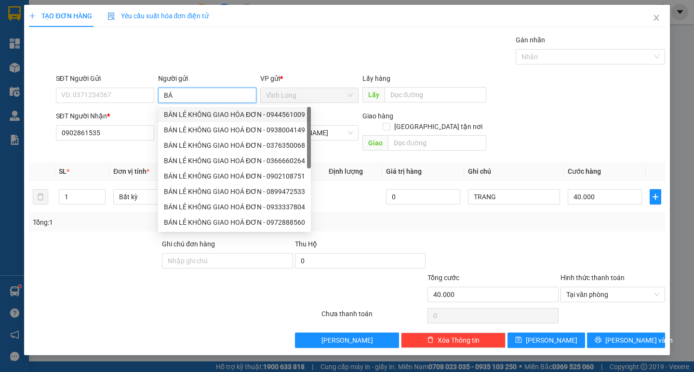
click at [187, 117] on div "BÁN LẺ KHÔNG GIAO HÓA ĐƠN - 0944561009" at bounding box center [234, 114] width 141 height 11
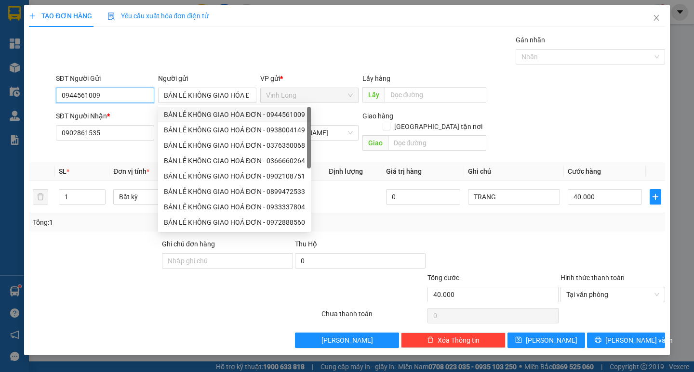
drag, startPoint x: 25, startPoint y: 96, endPoint x: 0, endPoint y: 93, distance: 25.2
click at [0, 95] on div "TẠO ĐƠN HÀNG Yêu cầu xuất hóa đơn điện tử Transit Pickup Surcharge Ids Transit …" at bounding box center [347, 186] width 694 height 372
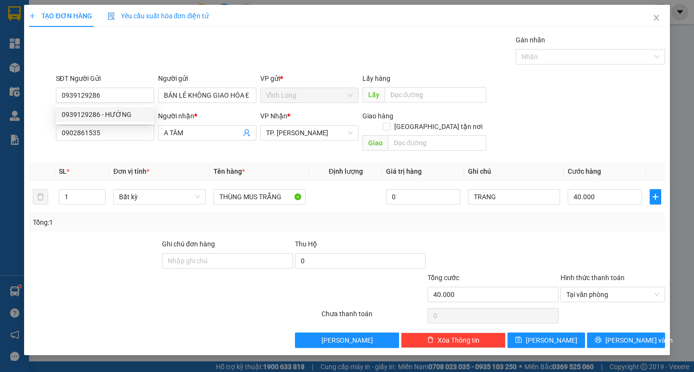
click at [308, 35] on div "Gói vận chuyển * Tiêu chuẩn Gán nhãn Nhãn" at bounding box center [360, 52] width 613 height 34
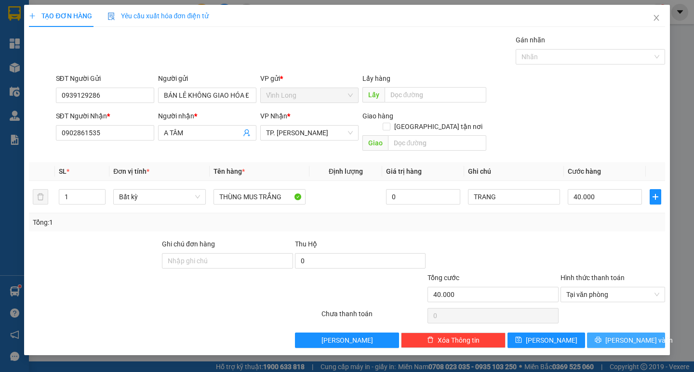
click at [624, 335] on span "Lưu và In" at bounding box center [638, 340] width 67 height 11
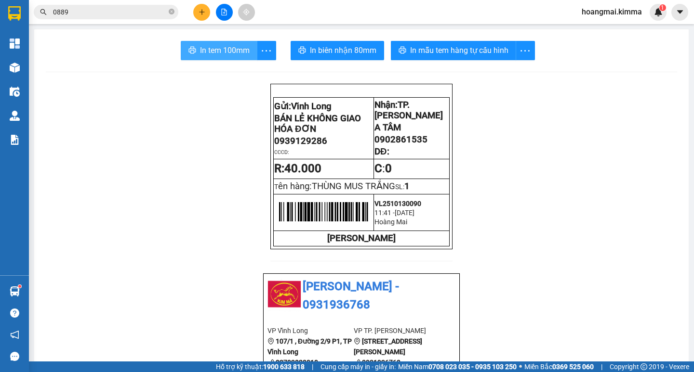
click at [224, 53] on span "In tem 100mm" at bounding box center [225, 50] width 50 height 12
